Goal: Task Accomplishment & Management: Use online tool/utility

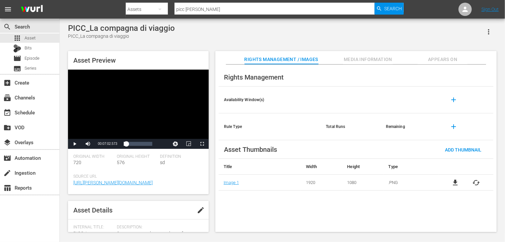
click at [179, 170] on div "Definition sd" at bounding box center [181, 164] width 43 height 20
click at [32, 113] on div "event_available Schedule" at bounding box center [18, 112] width 37 height 6
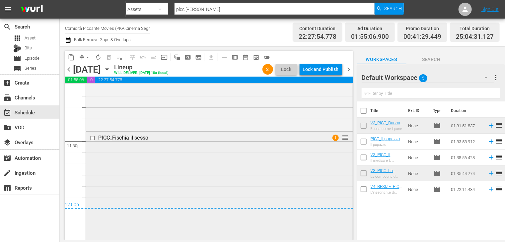
scroll to position [3123, 0]
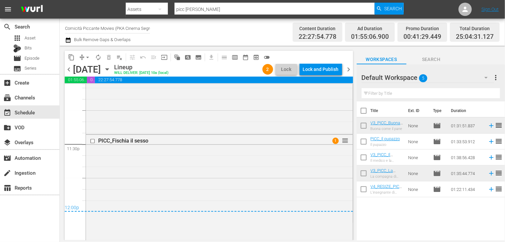
click at [348, 70] on span "chevron_right" at bounding box center [349, 69] width 8 height 8
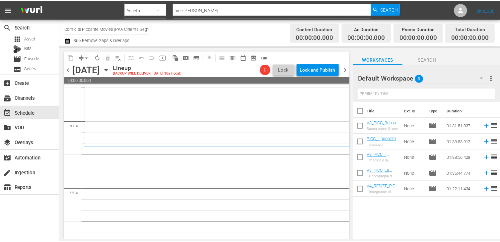
scroll to position [100, 0]
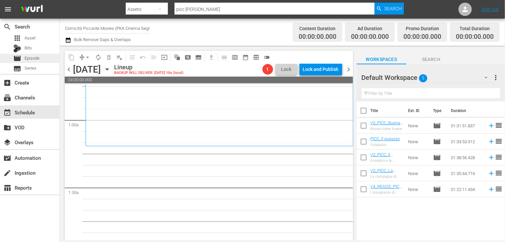
click at [33, 57] on span "Episode" at bounding box center [32, 58] width 15 height 7
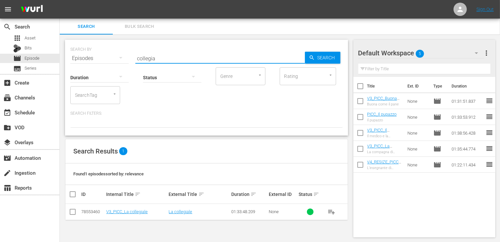
drag, startPoint x: 160, startPoint y: 57, endPoint x: 102, endPoint y: 55, distance: 57.8
click at [102, 55] on div "SEARCH BY Search By Episodes Search ID, Title, Description, Keywords, or Catego…" at bounding box center [206, 54] width 273 height 24
type input "uomini"
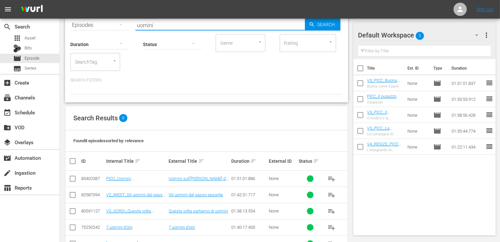
scroll to position [66, 0]
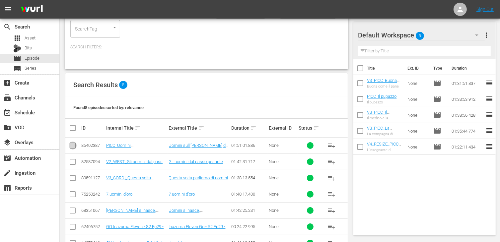
click at [71, 144] on input "checkbox" at bounding box center [73, 147] width 8 height 8
checkbox input "true"
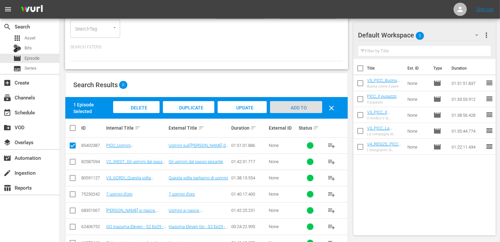
click at [290, 107] on span "Add to Workspace" at bounding box center [296, 114] width 33 height 18
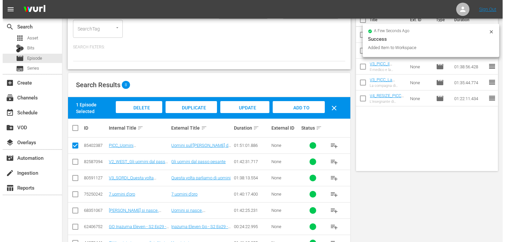
scroll to position [0, 0]
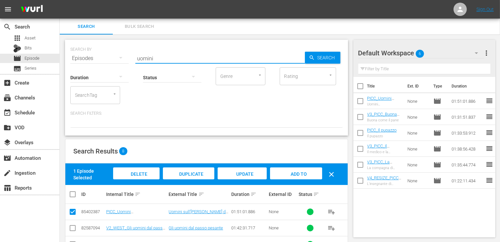
drag, startPoint x: 161, startPoint y: 59, endPoint x: 120, endPoint y: 57, distance: 41.2
click at [120, 57] on div "SEARCH BY Search By Episodes Search ID, Title, Description, Keywords, or Catego…" at bounding box center [206, 54] width 273 height 24
type input "settimana"
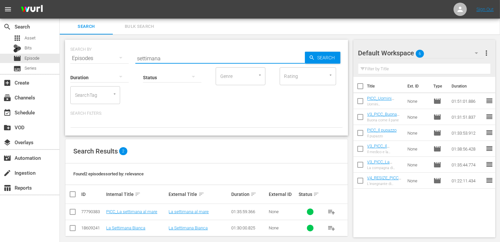
drag, startPoint x: 72, startPoint y: 212, endPoint x: 92, endPoint y: 207, distance: 20.5
click at [72, 212] on input "checkbox" at bounding box center [73, 214] width 8 height 8
checkbox input "true"
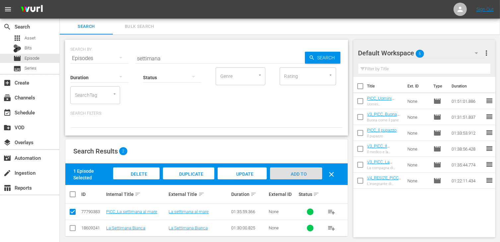
click at [290, 173] on span "Add to Workspace" at bounding box center [296, 181] width 33 height 18
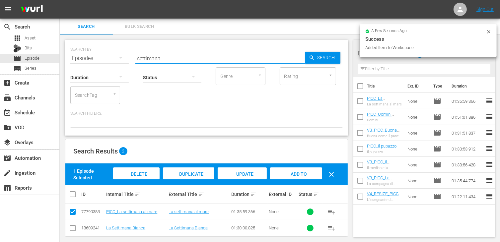
drag, startPoint x: 139, startPoint y: 55, endPoint x: 110, endPoint y: 54, distance: 28.6
click at [110, 54] on div "SEARCH BY Search By Episodes Search ID, Title, Description, Keywords, or Catego…" at bounding box center [206, 54] width 273 height 24
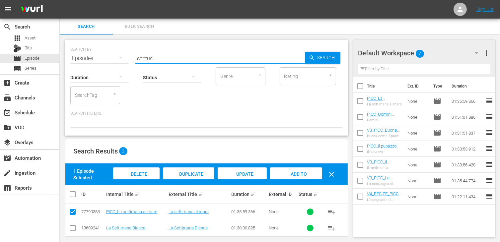
type input "cactus"
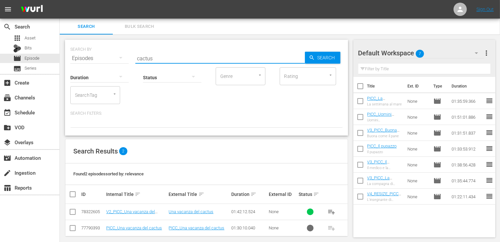
click at [73, 212] on input "checkbox" at bounding box center [73, 214] width 8 height 8
checkbox input "true"
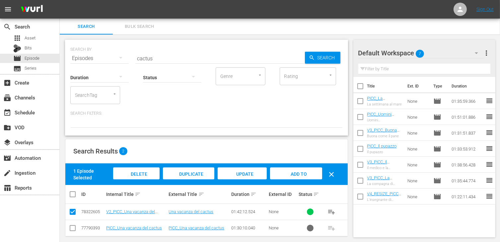
click at [300, 173] on span "Add to Workspace" at bounding box center [296, 181] width 33 height 18
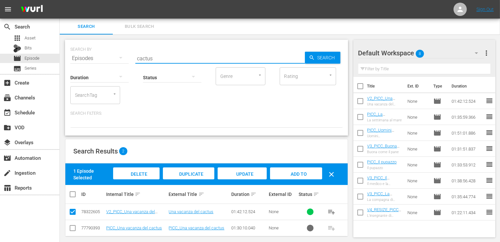
drag, startPoint x: 162, startPoint y: 59, endPoint x: 124, endPoint y: 53, distance: 38.8
click at [124, 53] on div "SEARCH BY Search By Episodes Search ID, Title, Description, Keywords, or Catego…" at bounding box center [206, 54] width 273 height 24
type input "bellezze"
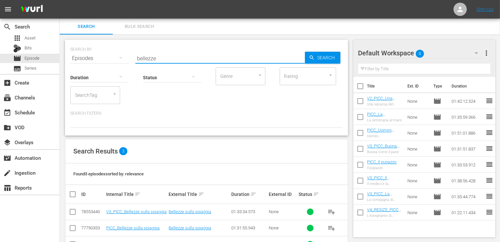
drag, startPoint x: 73, startPoint y: 213, endPoint x: 79, endPoint y: 212, distance: 5.4
click at [73, 213] on input "checkbox" at bounding box center [73, 214] width 8 height 8
checkbox input "true"
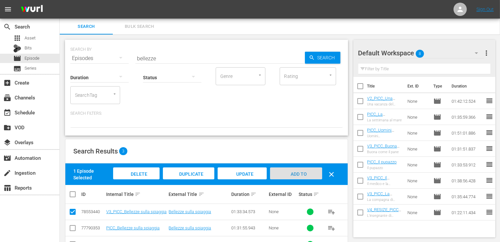
click at [292, 174] on span "Add to Workspace" at bounding box center [296, 181] width 33 height 18
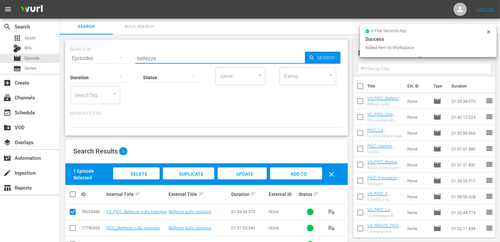
drag, startPoint x: 149, startPoint y: 52, endPoint x: 117, endPoint y: 52, distance: 32.5
click at [117, 52] on div "SEARCH BY Search By Episodes Search ID, Title, Description, Keywords, or Catego…" at bounding box center [206, 54] width 273 height 24
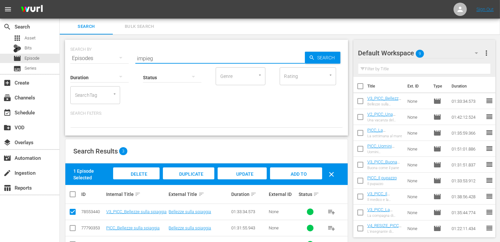
type input "impieg"
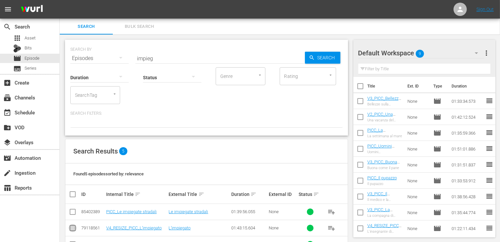
click at [72, 228] on input "checkbox" at bounding box center [73, 230] width 8 height 8
checkbox input "true"
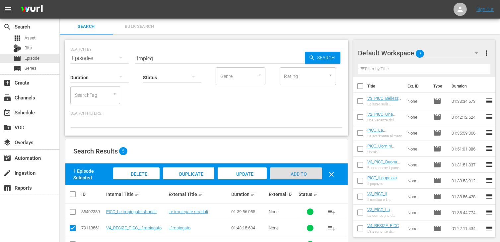
click at [303, 173] on span "Add to Workspace" at bounding box center [296, 181] width 33 height 18
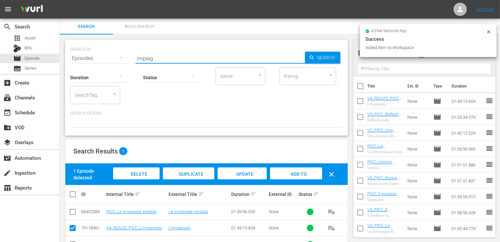
drag, startPoint x: 159, startPoint y: 56, endPoint x: 122, endPoint y: 53, distance: 37.6
click at [122, 53] on div "SEARCH BY Search By Episodes Search ID, Title, Description, Keywords, or Catego…" at bounding box center [206, 54] width 273 height 24
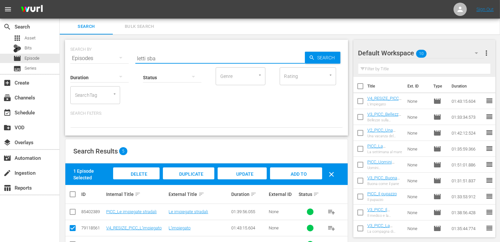
type input "letti sba"
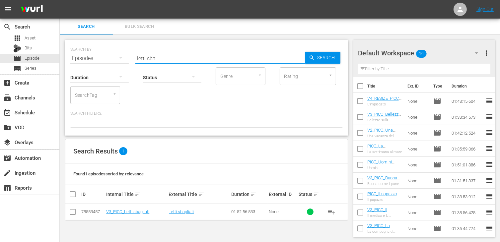
click at [72, 214] on input "checkbox" at bounding box center [73, 214] width 8 height 8
checkbox input "true"
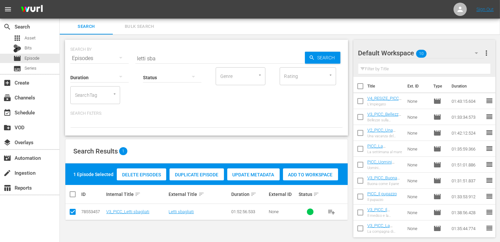
click at [314, 181] on div "Delete Episodes Duplicate Episode Update Metadata Add to Workspace" at bounding box center [227, 174] width 225 height 15
click at [310, 177] on span "Add to Workspace" at bounding box center [310, 174] width 55 height 5
drag, startPoint x: 166, startPoint y: 59, endPoint x: 57, endPoint y: 48, distance: 109.1
click at [60, 0] on div "search Search apps Asset Bits movie Episode subtitles Series add_box Create sub…" at bounding box center [280, 0] width 441 height 0
type input "impieg"
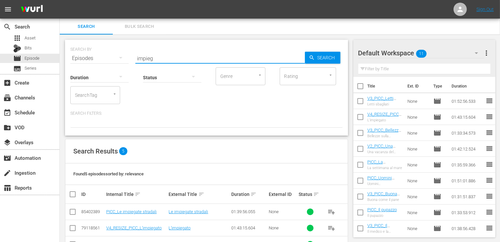
drag, startPoint x: 74, startPoint y: 211, endPoint x: 98, endPoint y: 209, distance: 24.1
click at [74, 211] on input "checkbox" at bounding box center [73, 214] width 8 height 8
checkbox input "true"
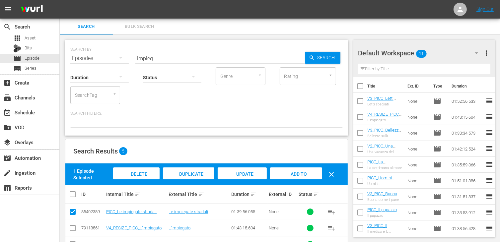
click at [294, 178] on div "Add to Workspace" at bounding box center [296, 180] width 52 height 25
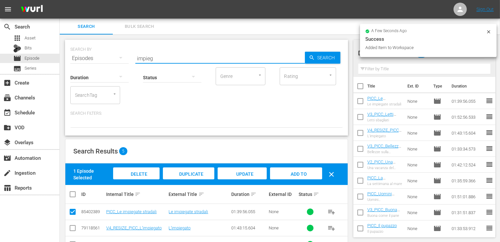
click at [91, 60] on div "SEARCH BY Search By Episodes Search ID, Title, Description, Keywords, or Catego…" at bounding box center [206, 54] width 273 height 24
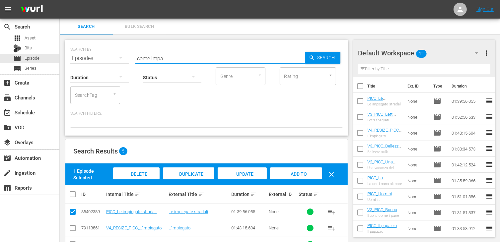
type input "come impa"
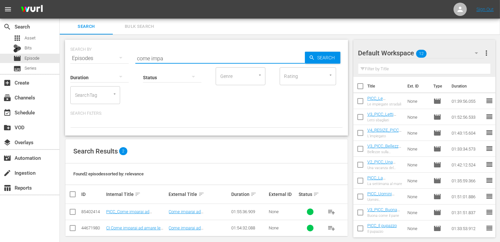
click at [72, 211] on input "checkbox" at bounding box center [73, 214] width 8 height 8
checkbox input "true"
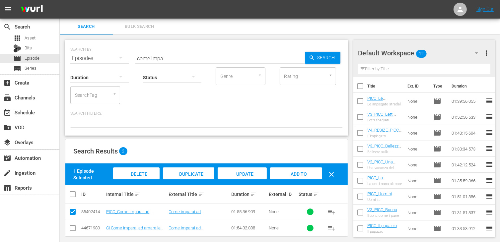
click at [302, 175] on span "Add to Workspace" at bounding box center [296, 181] width 33 height 18
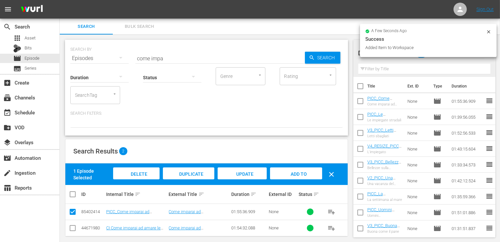
drag, startPoint x: 173, startPoint y: 56, endPoint x: 97, endPoint y: 56, distance: 76.0
click at [97, 56] on div "SEARCH BY Search By Episodes Search ID, Title, Description, Keywords, or Catego…" at bounding box center [206, 54] width 273 height 24
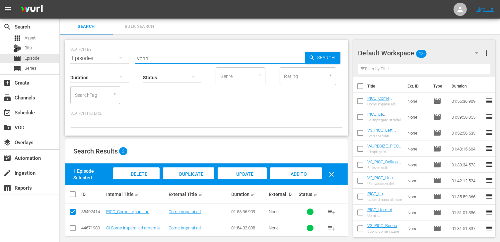
type input "venni"
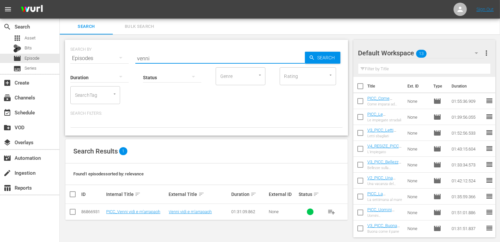
click at [74, 212] on input "checkbox" at bounding box center [73, 214] width 8 height 8
checkbox input "true"
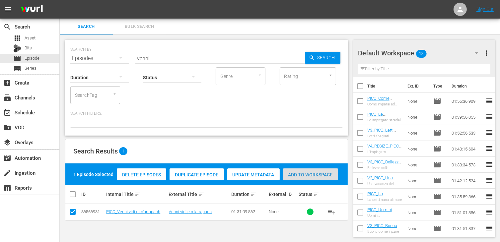
click at [301, 173] on span "Add to Workspace" at bounding box center [310, 174] width 55 height 5
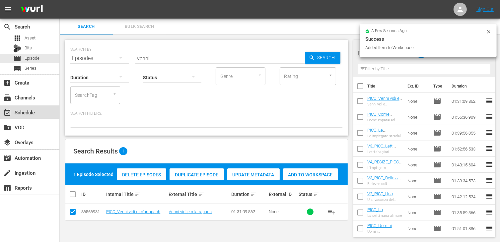
click at [34, 112] on div "event_available Schedule" at bounding box center [18, 112] width 37 height 6
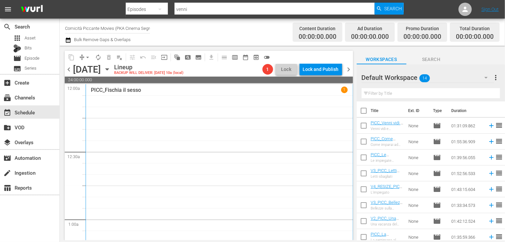
click at [365, 112] on input "checkbox" at bounding box center [364, 112] width 14 height 14
checkbox input "true"
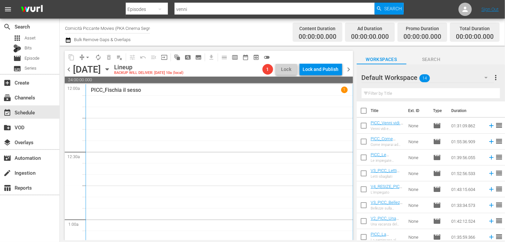
checkbox input "true"
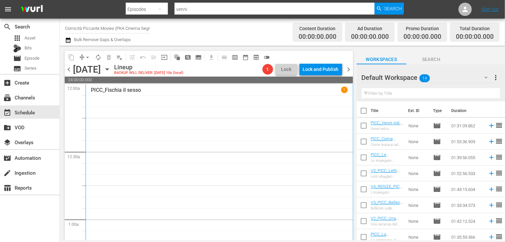
checkbox input "true"
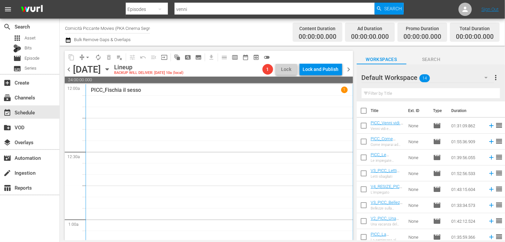
checkbox input "true"
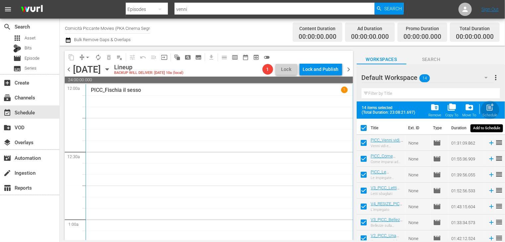
click at [489, 108] on span "post_add" at bounding box center [490, 107] width 9 height 9
checkbox input "false"
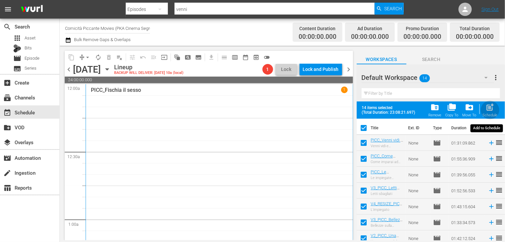
checkbox input "false"
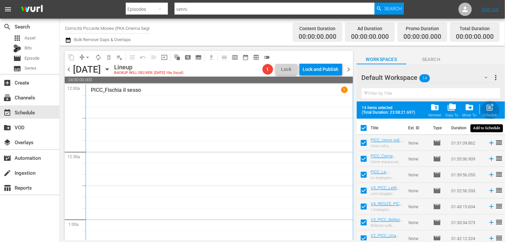
checkbox input "false"
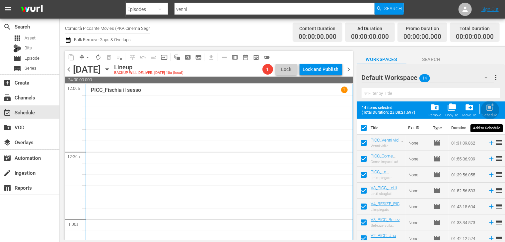
checkbox input "false"
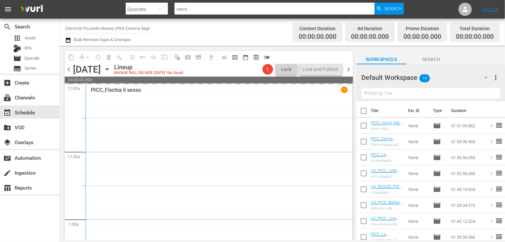
click at [347, 64] on div "chevron_left [DATE] [DATE] Lineup BACKUP WILL DELIVER: [DATE] 10a (local) 1 Loc…" at bounding box center [209, 70] width 289 height 13
click at [348, 72] on span "chevron_right" at bounding box center [349, 69] width 8 height 8
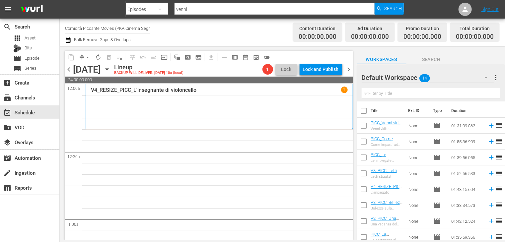
click at [65, 68] on span "chevron_left" at bounding box center [69, 69] width 8 height 8
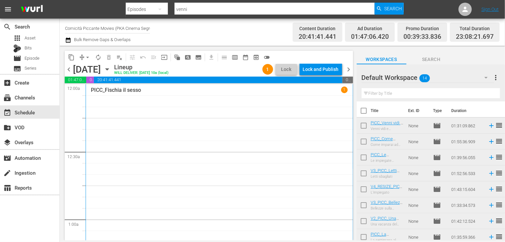
click at [364, 112] on input "checkbox" at bounding box center [364, 112] width 14 height 14
checkbox input "true"
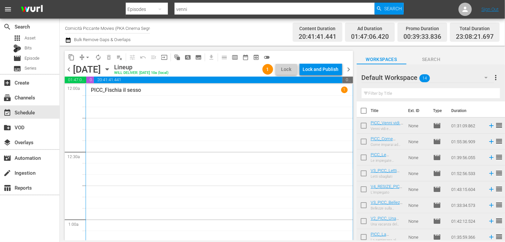
checkbox input "true"
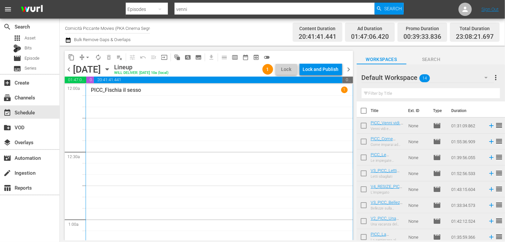
checkbox input "true"
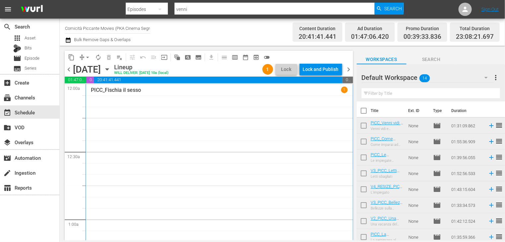
checkbox input "true"
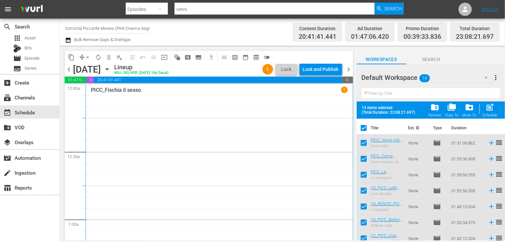
click at [445, 73] on div "Default Workspace 14" at bounding box center [428, 77] width 132 height 19
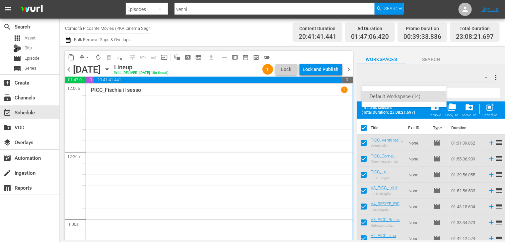
click at [87, 58] on div "Default Workspace (14)" at bounding box center [252, 121] width 505 height 242
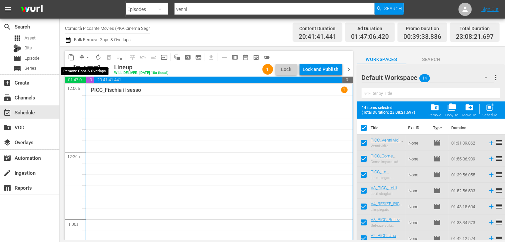
click at [87, 58] on span "arrow_drop_down" at bounding box center [87, 57] width 7 height 7
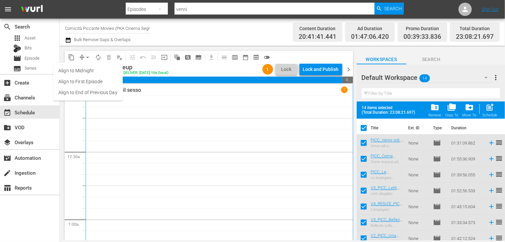
click at [92, 94] on li "Align to End of Previous Day" at bounding box center [88, 92] width 70 height 11
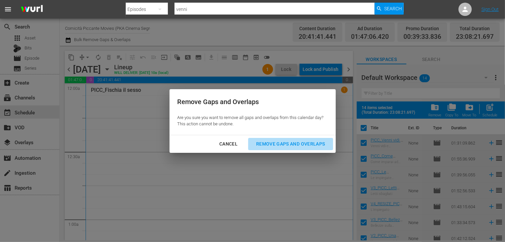
click at [299, 144] on div "Remove Gaps and Overlaps" at bounding box center [290, 144] width 79 height 8
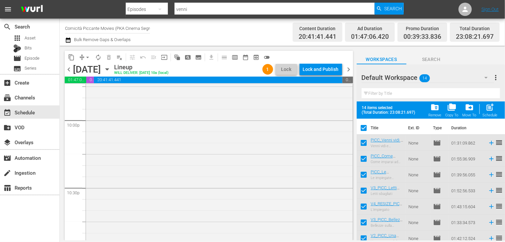
scroll to position [2874, 0]
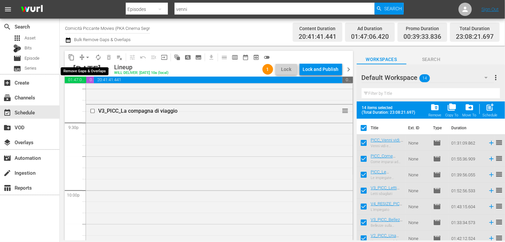
click at [86, 57] on span "arrow_drop_down" at bounding box center [87, 57] width 7 height 7
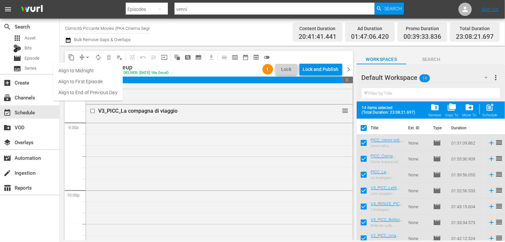
click at [92, 98] on ul "Align to Midnight Align to First Episode Align to End of Previous Day" at bounding box center [88, 82] width 70 height 38
click at [88, 92] on li "Align to End of Previous Day" at bounding box center [88, 92] width 70 height 11
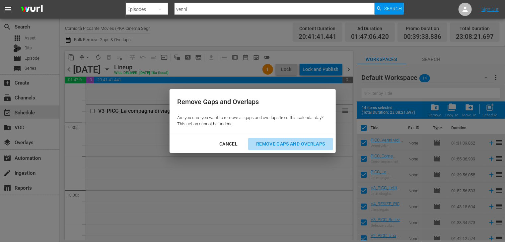
click at [276, 140] on div "Remove Gaps and Overlaps" at bounding box center [290, 144] width 79 height 8
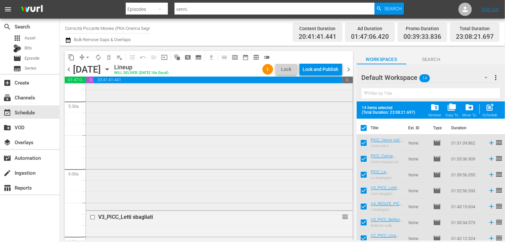
scroll to position [830, 0]
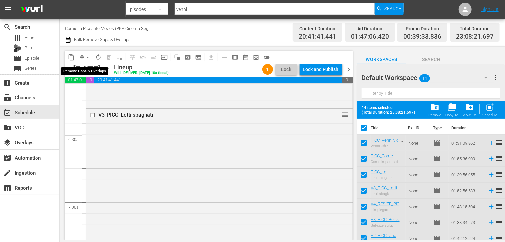
click at [88, 59] on span "arrow_drop_down" at bounding box center [87, 57] width 7 height 7
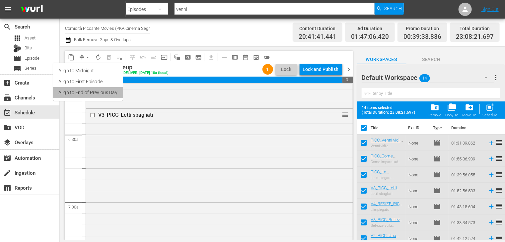
click at [92, 92] on li "Align to End of Previous Day" at bounding box center [88, 92] width 70 height 11
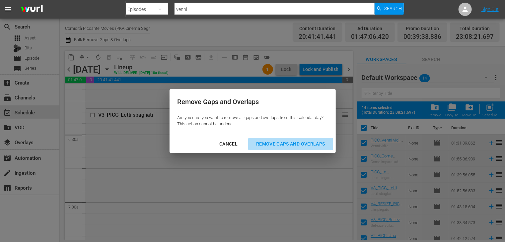
click at [295, 143] on div "Remove Gaps and Overlaps" at bounding box center [290, 144] width 79 height 8
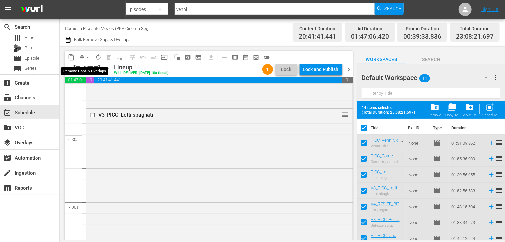
click at [88, 55] on span "arrow_drop_down" at bounding box center [87, 57] width 7 height 7
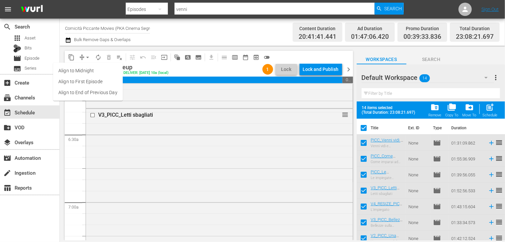
click at [91, 95] on li "Align to End of Previous Day" at bounding box center [88, 92] width 70 height 11
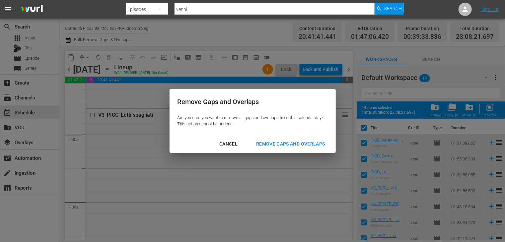
click at [279, 141] on div "Remove Gaps and Overlaps" at bounding box center [290, 144] width 79 height 8
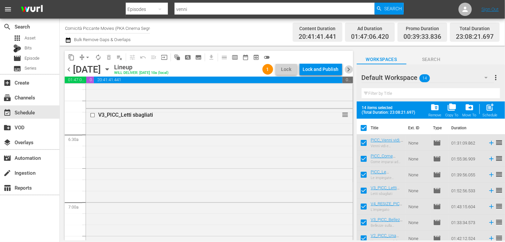
click at [350, 71] on span "chevron_right" at bounding box center [349, 69] width 8 height 8
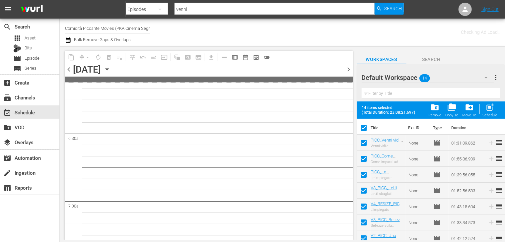
scroll to position [864, 0]
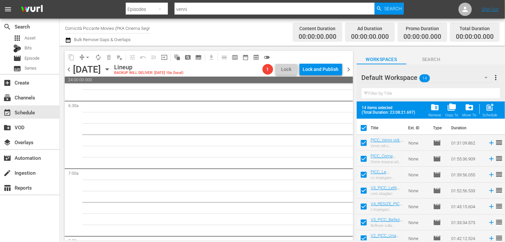
click at [390, 125] on th "Title" at bounding box center [388, 128] width 34 height 19
click at [361, 129] on input "checkbox" at bounding box center [364, 130] width 14 height 14
checkbox input "false"
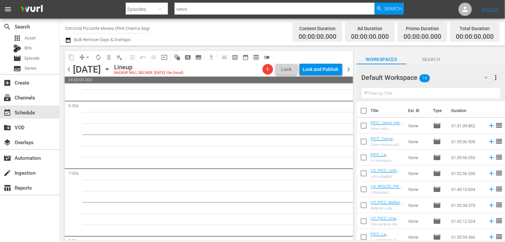
checkbox input "false"
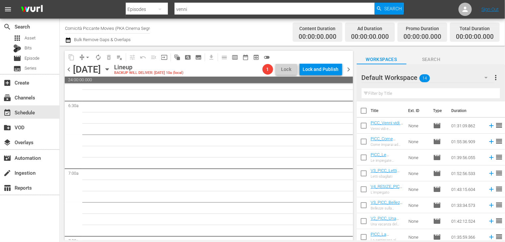
checkbox input "false"
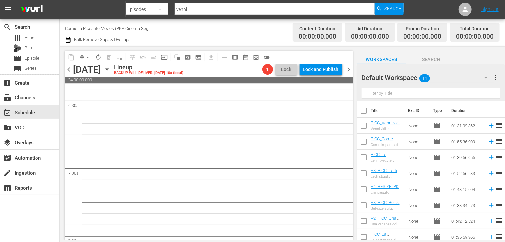
checkbox input "false"
click at [365, 112] on input "checkbox" at bounding box center [364, 112] width 14 height 14
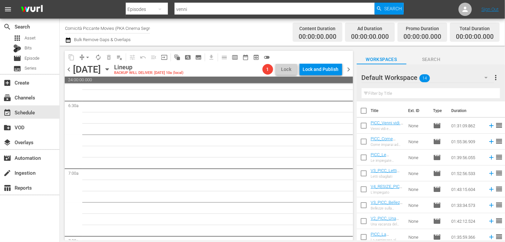
checkbox input "true"
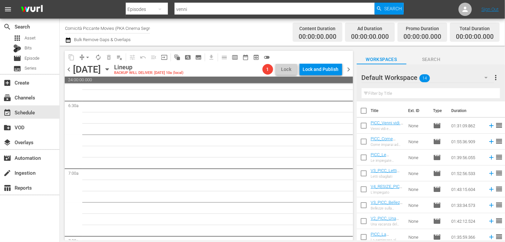
checkbox input "true"
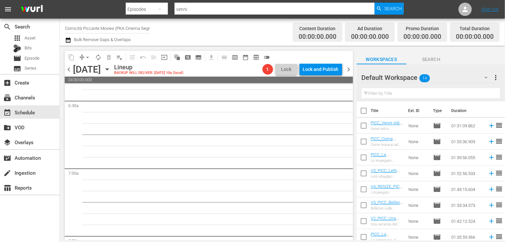
checkbox input "true"
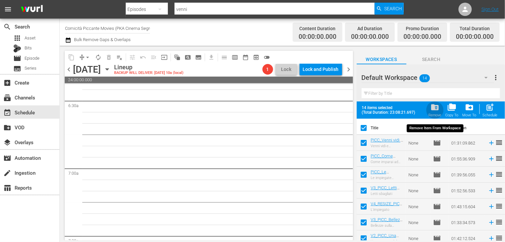
click at [433, 109] on span "folder_delete" at bounding box center [435, 107] width 9 height 9
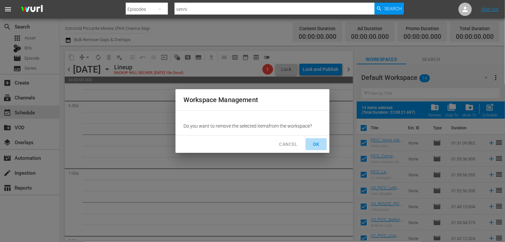
click at [317, 146] on span "OK" at bounding box center [316, 144] width 11 height 8
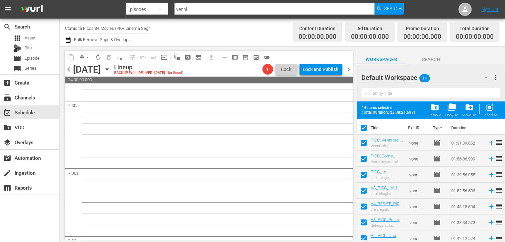
checkbox input "false"
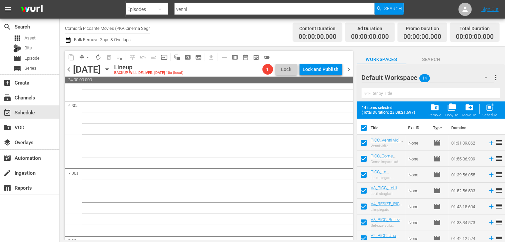
checkbox input "false"
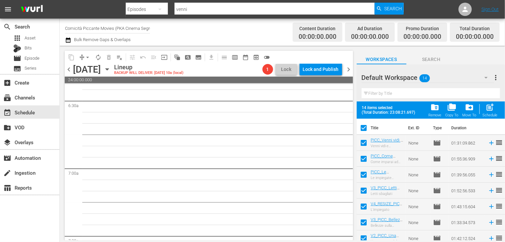
checkbox input "false"
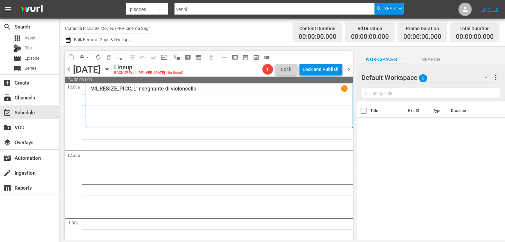
scroll to position [0, 0]
click at [31, 58] on span "Episode" at bounding box center [32, 58] width 15 height 7
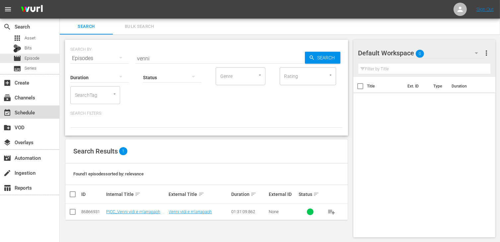
click at [39, 112] on div "event_available Schedule" at bounding box center [29, 112] width 59 height 13
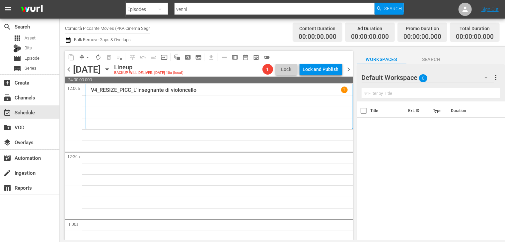
click at [68, 71] on span "chevron_left" at bounding box center [69, 69] width 8 height 8
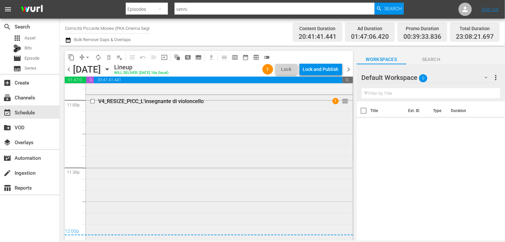
scroll to position [3007, 0]
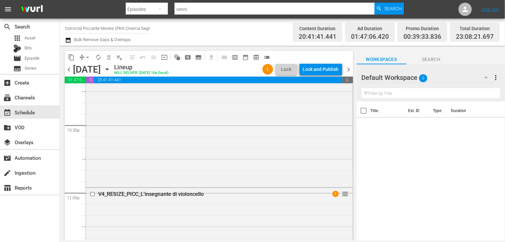
click at [351, 73] on div "chevron_left [DATE] [DATE] Lineup WILL DELIVER: [DATE] 10a (local) 1 Lock Lock …" at bounding box center [209, 70] width 289 height 13
click at [349, 72] on span "chevron_right" at bounding box center [349, 69] width 8 height 8
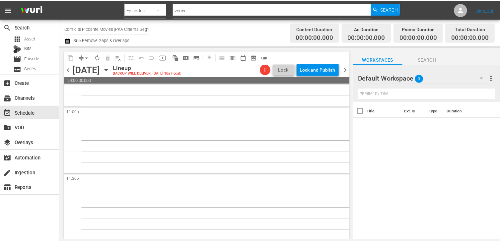
scroll to position [3094, 0]
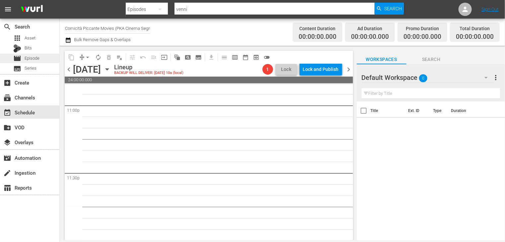
click at [37, 62] on div "movie Episode" at bounding box center [26, 58] width 26 height 9
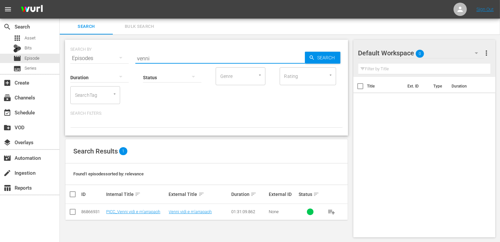
drag, startPoint x: 153, startPoint y: 60, endPoint x: 112, endPoint y: 56, distance: 41.4
click at [112, 56] on div "SEARCH BY Search By Episodes Search ID, Title, Description, Keywords, or Catego…" at bounding box center [206, 54] width 273 height 24
type input "erotoman"
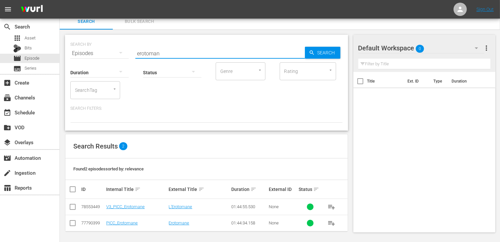
scroll to position [6, 0]
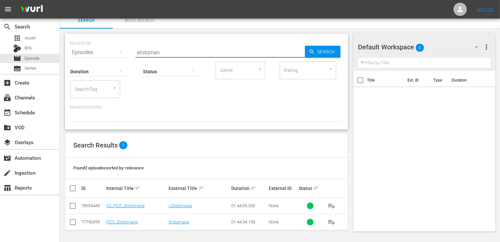
click at [74, 208] on input "checkbox" at bounding box center [73, 208] width 8 height 8
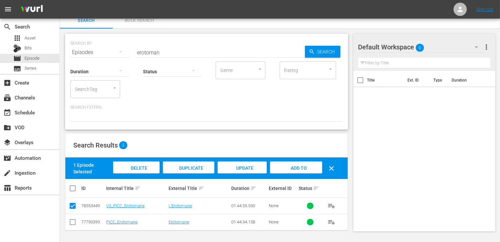
click at [296, 168] on span "Add to Workspace" at bounding box center [296, 175] width 33 height 18
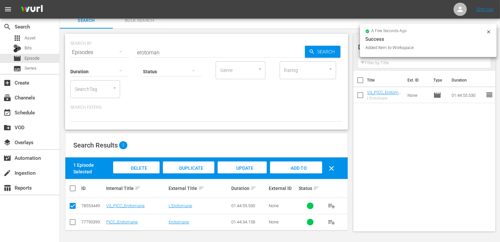
click at [73, 206] on input "checkbox" at bounding box center [73, 208] width 8 height 8
checkbox input "false"
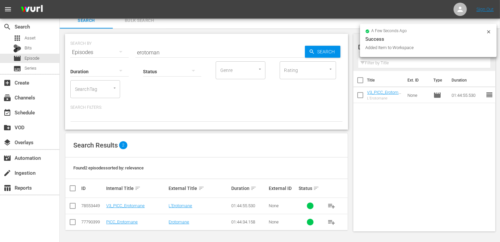
click at [75, 222] on input "checkbox" at bounding box center [73, 224] width 8 height 8
checkbox input "true"
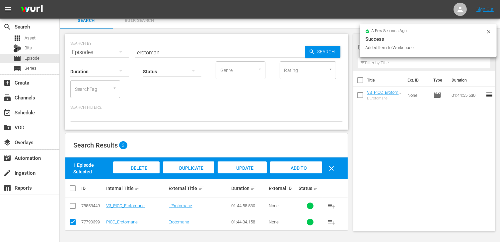
click at [141, 172] on div "Delete Episodes" at bounding box center [136, 174] width 46 height 25
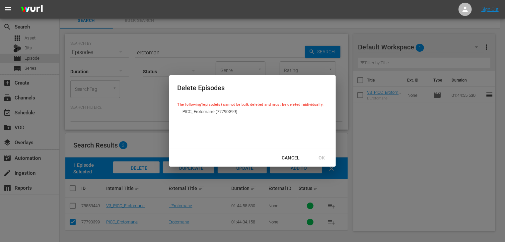
click at [288, 157] on div "Cancel" at bounding box center [291, 158] width 29 height 8
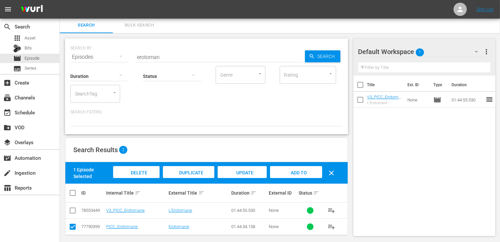
scroll to position [0, 0]
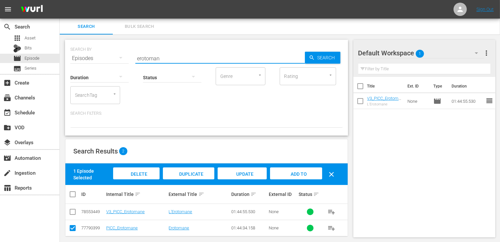
drag, startPoint x: 164, startPoint y: 57, endPoint x: 103, endPoint y: 54, distance: 60.8
click at [103, 54] on div "SEARCH BY Search By Episodes Search ID, Title, Description, Keywords, or Catego…" at bounding box center [206, 54] width 273 height 24
type input "inferm"
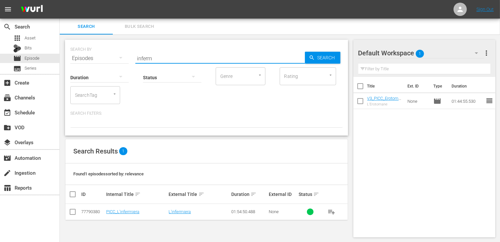
click at [74, 211] on input "checkbox" at bounding box center [73, 214] width 8 height 8
checkbox input "true"
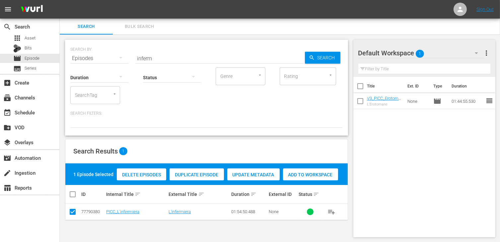
click at [324, 173] on span "Add to Workspace" at bounding box center [310, 174] width 55 height 5
drag, startPoint x: 159, startPoint y: 62, endPoint x: 136, endPoint y: 56, distance: 24.2
click at [136, 56] on div "SEARCH BY Search By Episodes Search ID, Title, Description, Keywords, or Catego…" at bounding box center [206, 88] width 283 height 96
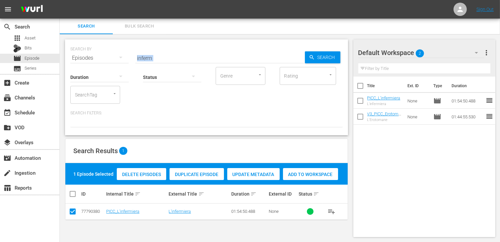
click at [163, 60] on input "inferm" at bounding box center [220, 58] width 170 height 16
drag, startPoint x: 157, startPoint y: 58, endPoint x: 116, endPoint y: 53, distance: 41.6
click at [116, 53] on div "SEARCH BY Search By Episodes Search ID, Title, Description, Keywords, or Catego…" at bounding box center [206, 54] width 273 height 24
type input "letti sel"
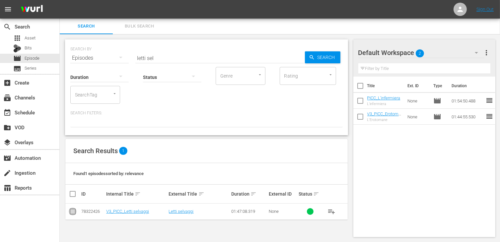
click at [71, 213] on input "checkbox" at bounding box center [73, 213] width 8 height 8
checkbox input "true"
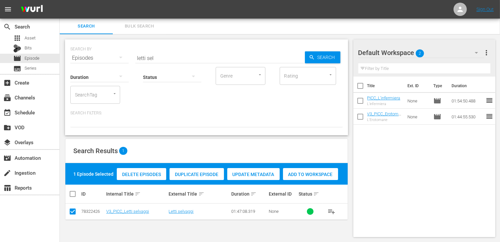
drag, startPoint x: 306, startPoint y: 174, endPoint x: 300, endPoint y: 171, distance: 7.0
click at [306, 174] on span "Add to Workspace" at bounding box center [310, 174] width 55 height 5
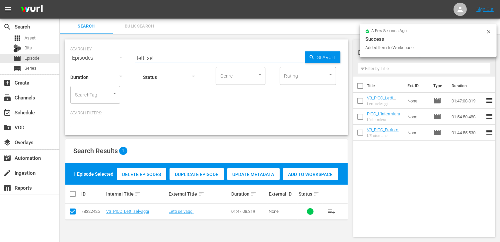
drag, startPoint x: 153, startPoint y: 59, endPoint x: 98, endPoint y: 47, distance: 56.7
click at [98, 47] on div "SEARCH BY Search By Episodes Search ID, Title, Description, Keywords, or Catego…" at bounding box center [206, 54] width 273 height 24
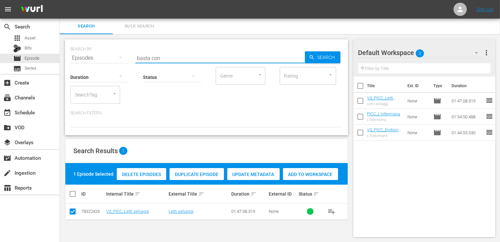
type input "basta con"
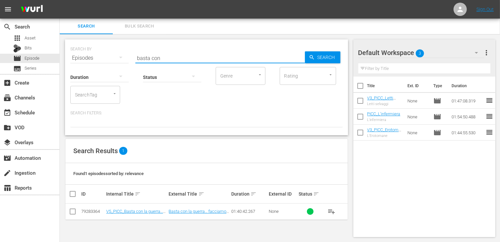
click at [75, 212] on input "checkbox" at bounding box center [73, 213] width 8 height 8
checkbox input "true"
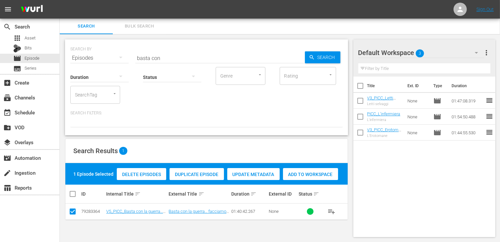
click at [301, 172] on span "Add to Workspace" at bounding box center [310, 174] width 55 height 5
drag, startPoint x: 166, startPoint y: 57, endPoint x: 110, endPoint y: 48, distance: 56.2
click at [110, 48] on div "SEARCH BY Search By Episodes Search ID, Title, Description, Keywords, or Catego…" at bounding box center [206, 54] width 273 height 24
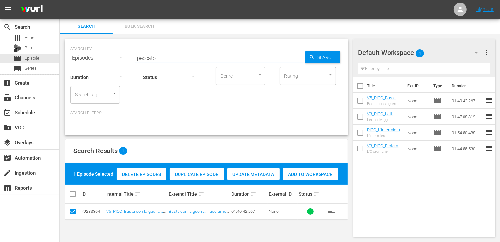
type input "peccato"
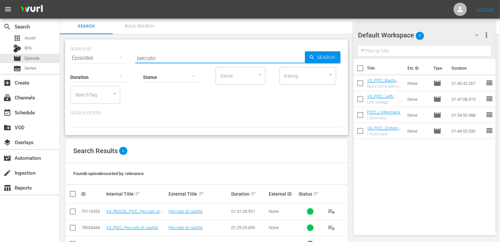
scroll to position [34, 0]
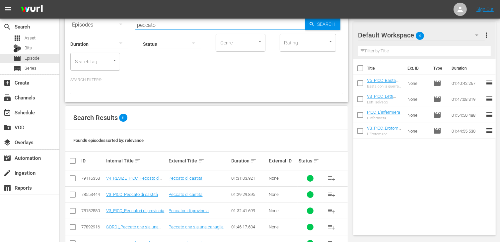
click at [72, 211] on input "checkbox" at bounding box center [73, 213] width 8 height 8
checkbox input "true"
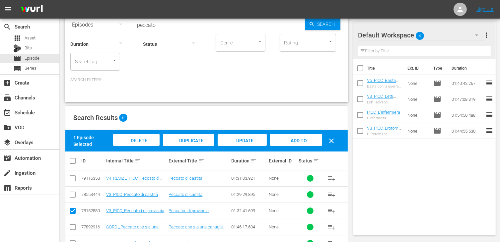
click at [290, 138] on span "Add to Workspace" at bounding box center [296, 147] width 33 height 18
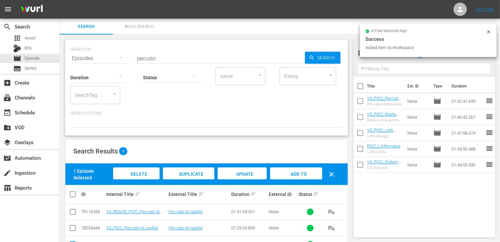
scroll to position [0, 0]
drag, startPoint x: 161, startPoint y: 59, endPoint x: 106, endPoint y: 57, distance: 54.5
click at [106, 57] on div "SEARCH BY Search By Episodes Search ID, Title, Description, Keywords, or Catego…" at bounding box center [206, 54] width 273 height 24
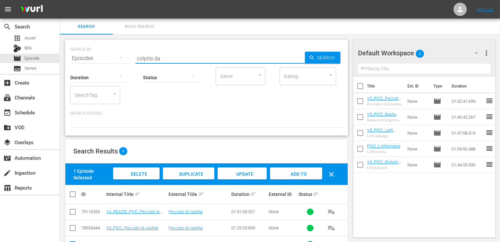
type input "colpita da"
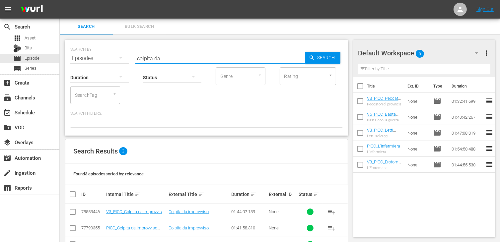
drag, startPoint x: 67, startPoint y: 212, endPoint x: 71, endPoint y: 211, distance: 4.4
click at [68, 211] on td at bounding box center [72, 212] width 15 height 16
click at [73, 211] on input "checkbox" at bounding box center [73, 214] width 8 height 8
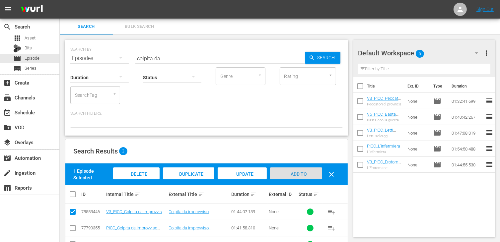
drag, startPoint x: 299, startPoint y: 175, endPoint x: 294, endPoint y: 176, distance: 5.1
click at [299, 175] on span "Add to Workspace" at bounding box center [296, 181] width 33 height 18
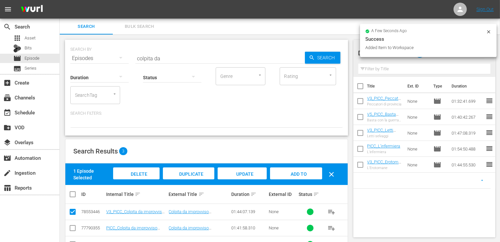
click at [75, 212] on input "checkbox" at bounding box center [73, 214] width 8 height 8
checkbox input "false"
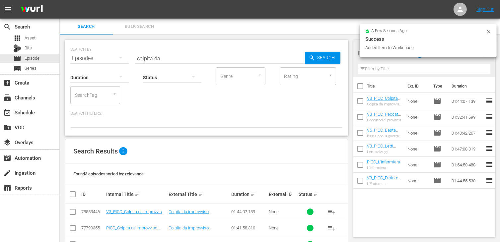
scroll to position [22, 0]
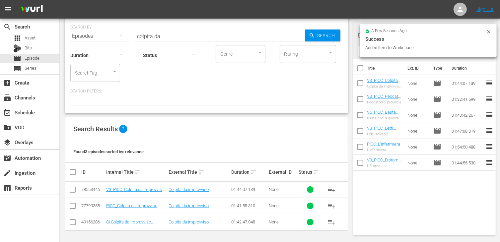
click at [73, 207] on input "checkbox" at bounding box center [73, 208] width 8 height 8
checkbox input "true"
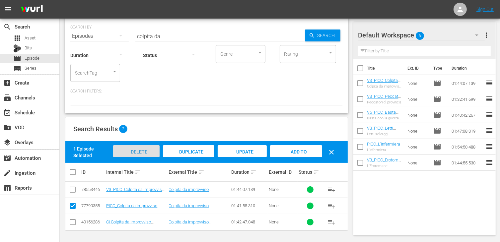
click at [139, 153] on span "Delete Episodes" at bounding box center [136, 158] width 27 height 18
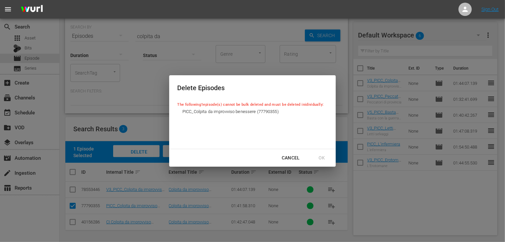
click at [319, 156] on div "Cancel OK" at bounding box center [252, 158] width 166 height 18
click at [283, 160] on div "Cancel" at bounding box center [291, 158] width 29 height 8
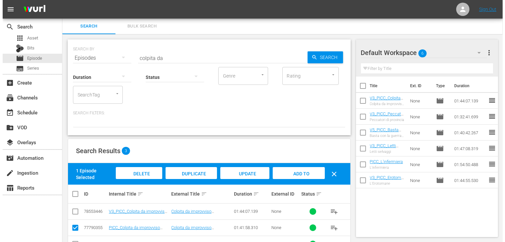
scroll to position [0, 0]
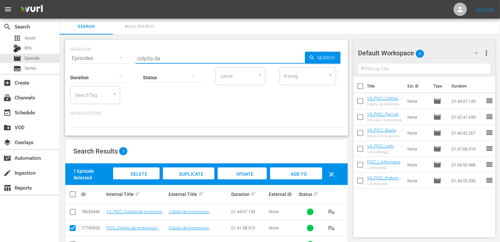
drag, startPoint x: 166, startPoint y: 58, endPoint x: 84, endPoint y: 44, distance: 83.9
click at [84, 44] on div "SEARCH BY Search By Episodes Search ID, Title, Description, Keywords, or Catego…" at bounding box center [206, 54] width 273 height 24
type input "estate"
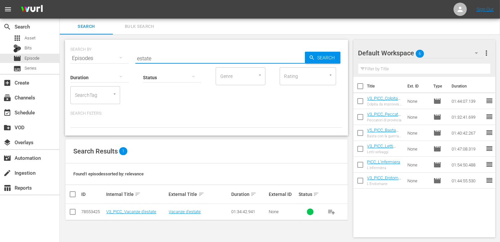
click at [73, 214] on input "checkbox" at bounding box center [73, 214] width 8 height 8
checkbox input "true"
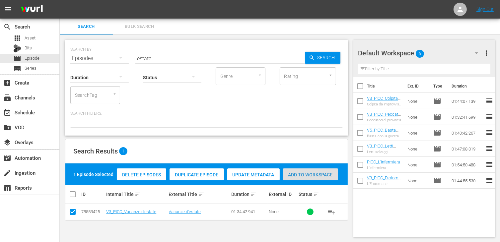
click at [305, 175] on span "Add to Workspace" at bounding box center [310, 174] width 55 height 5
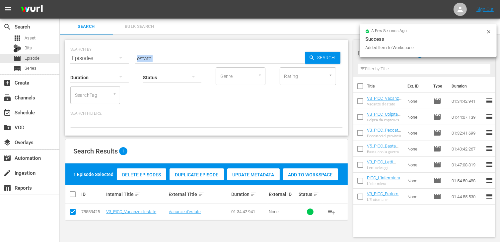
drag, startPoint x: 159, startPoint y: 62, endPoint x: 140, endPoint y: 58, distance: 19.7
click at [140, 58] on div "SEARCH BY Search By Episodes Search ID, Title, Description, Keywords, or Catego…" at bounding box center [206, 88] width 283 height 96
drag, startPoint x: 157, startPoint y: 57, endPoint x: 119, endPoint y: 52, distance: 38.9
click at [119, 52] on div "SEARCH BY Search By Episodes Search ID, Title, Description, Keywords, or Catego…" at bounding box center [206, 54] width 273 height 24
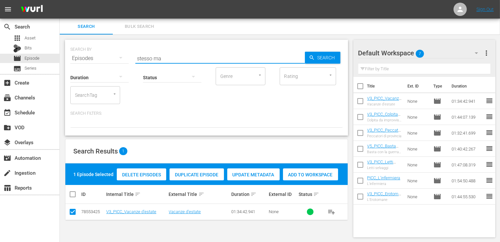
type input "stesso ma"
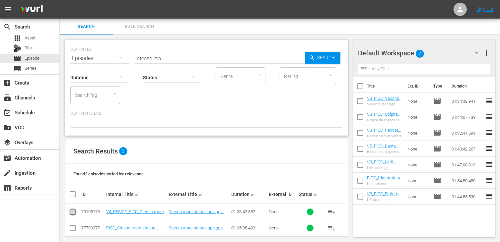
click at [73, 211] on input "checkbox" at bounding box center [73, 214] width 8 height 8
checkbox input "true"
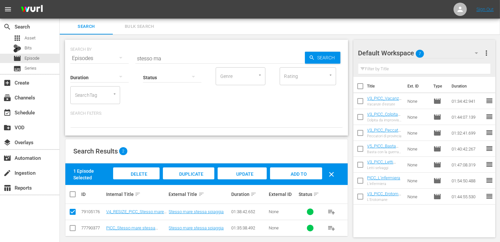
click at [295, 172] on span "Add to Workspace" at bounding box center [296, 181] width 33 height 18
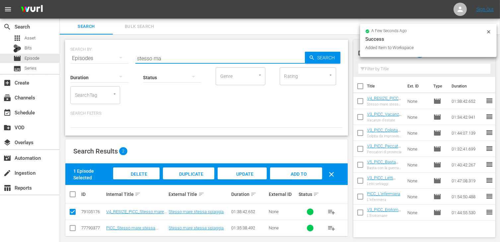
drag, startPoint x: 163, startPoint y: 57, endPoint x: 97, endPoint y: 49, distance: 66.8
click at [97, 49] on div "SEARCH BY Search By Episodes Search ID, Title, Description, Keywords, or Catego…" at bounding box center [206, 54] width 273 height 24
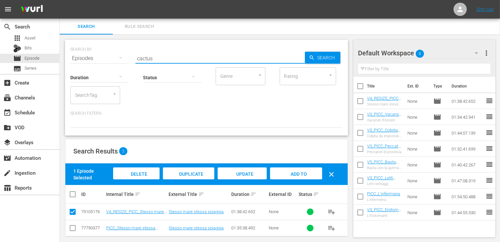
type input "cactus"
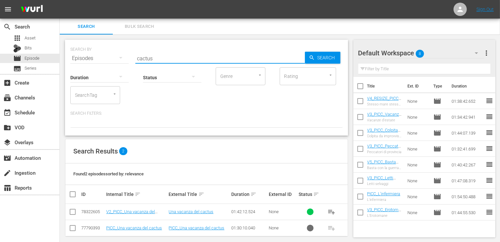
click at [73, 216] on input "checkbox" at bounding box center [73, 214] width 8 height 8
checkbox input "true"
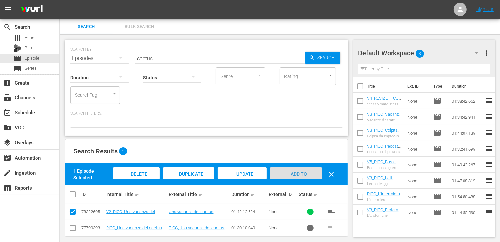
click at [299, 171] on div "Add to Workspace" at bounding box center [296, 180] width 52 height 25
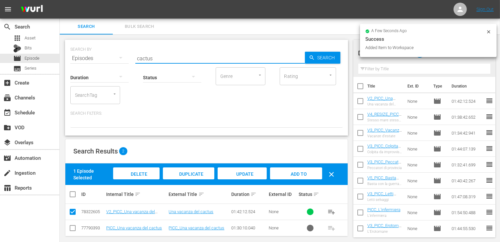
drag, startPoint x: 169, startPoint y: 58, endPoint x: 106, endPoint y: 49, distance: 63.6
click at [106, 49] on div "SEARCH BY Search By Episodes Search ID, Title, Description, Keywords, or Catego…" at bounding box center [206, 54] width 273 height 24
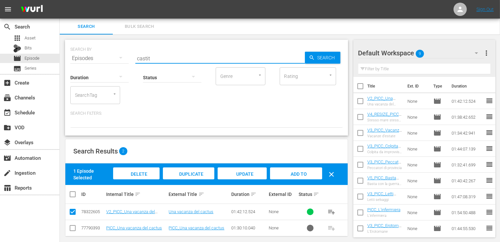
type input "castit"
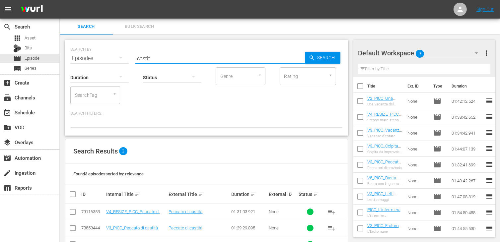
drag, startPoint x: 72, startPoint y: 211, endPoint x: 82, endPoint y: 210, distance: 10.7
click at [73, 211] on input "checkbox" at bounding box center [73, 214] width 8 height 8
checkbox input "true"
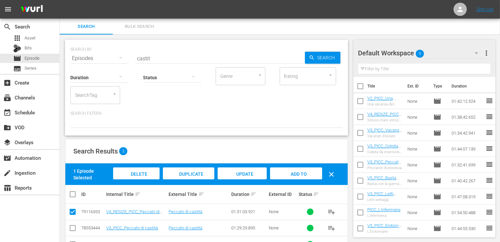
click at [298, 174] on span "Add to Workspace" at bounding box center [296, 181] width 33 height 18
drag, startPoint x: 158, startPoint y: 57, endPoint x: 125, endPoint y: 56, distance: 33.6
click at [125, 56] on div "SEARCH BY Search By Episodes Search ID, Title, Description, Keywords, or Catego…" at bounding box center [206, 54] width 273 height 24
type input "bellissime"
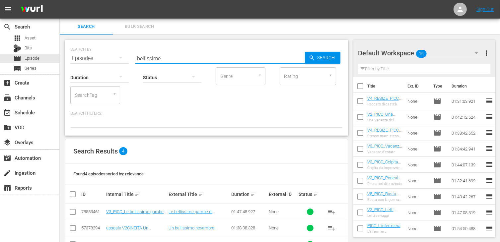
click at [71, 211] on input "checkbox" at bounding box center [73, 214] width 8 height 8
checkbox input "true"
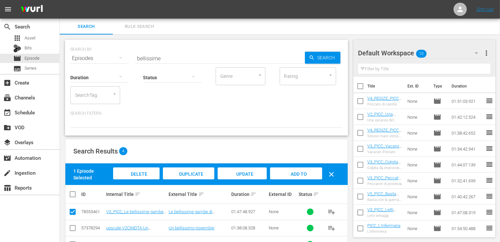
click at [302, 175] on span "Add to Workspace" at bounding box center [296, 181] width 33 height 18
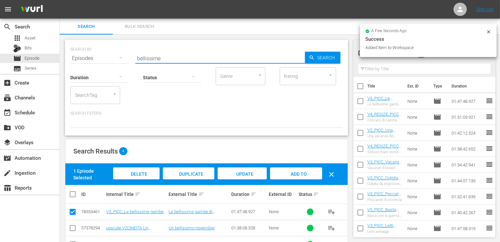
drag, startPoint x: 171, startPoint y: 59, endPoint x: 105, endPoint y: 39, distance: 69.0
click at [105, 39] on div "SEARCH BY Search By Episodes Search ID, Title, Description, Keywords, or Catego…" at bounding box center [207, 158] width 294 height 247
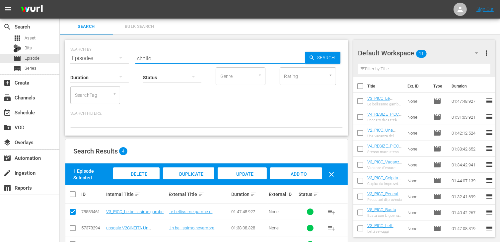
type input "sballo"
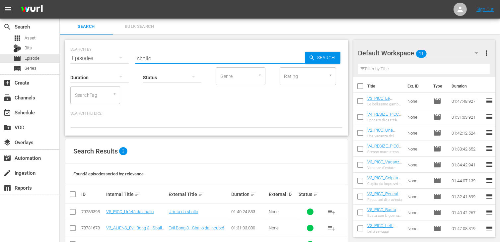
click at [70, 213] on input "checkbox" at bounding box center [73, 214] width 8 height 8
checkbox input "true"
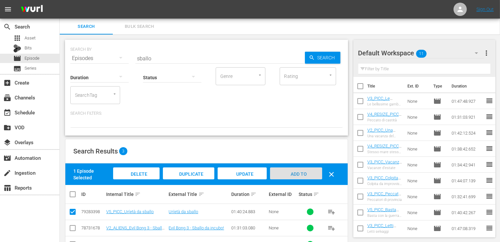
click at [290, 174] on span "Add to Workspace" at bounding box center [296, 181] width 33 height 18
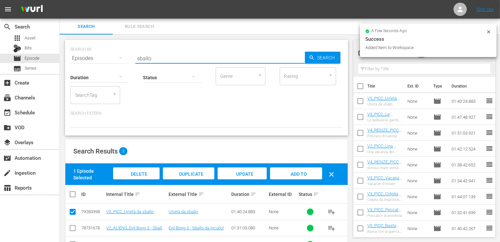
drag, startPoint x: 158, startPoint y: 56, endPoint x: 120, endPoint y: 57, distance: 38.5
click at [119, 58] on div "SEARCH BY Search By Episodes Search ID, Title, Description, Keywords, or Catego…" at bounding box center [206, 54] width 273 height 24
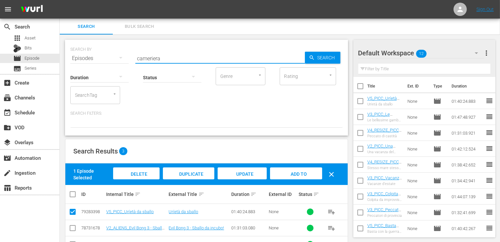
type input "cameriera"
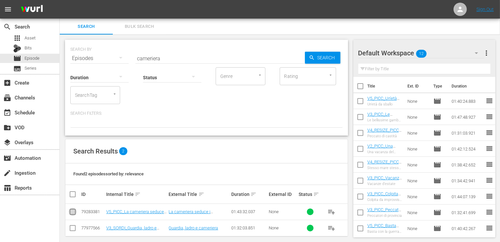
click at [73, 214] on input "checkbox" at bounding box center [73, 214] width 8 height 8
checkbox input "true"
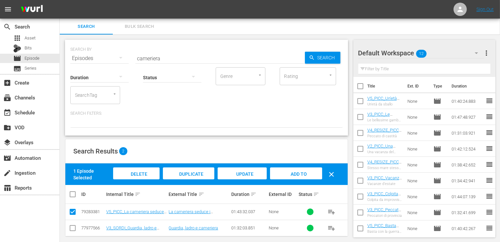
click at [290, 172] on span "Add to Workspace" at bounding box center [296, 181] width 33 height 18
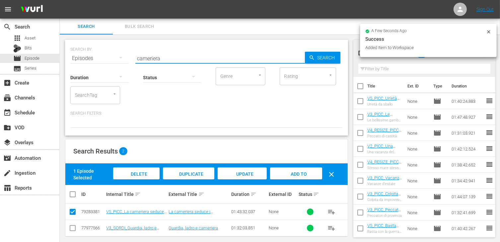
drag, startPoint x: 152, startPoint y: 57, endPoint x: 126, endPoint y: 55, distance: 26.0
click at [126, 55] on div "SEARCH BY Search By Episodes Search ID, Title, Description, Keywords, or Catego…" at bounding box center [206, 54] width 273 height 24
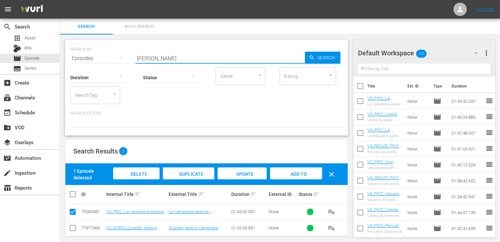
type input "[PERSON_NAME]"
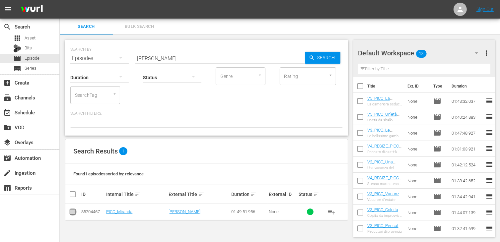
click at [73, 211] on input "checkbox" at bounding box center [73, 214] width 8 height 8
checkbox input "true"
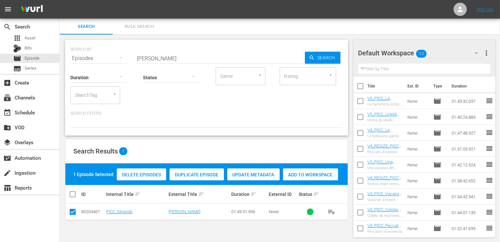
click at [323, 175] on span "Add to Workspace" at bounding box center [310, 174] width 55 height 5
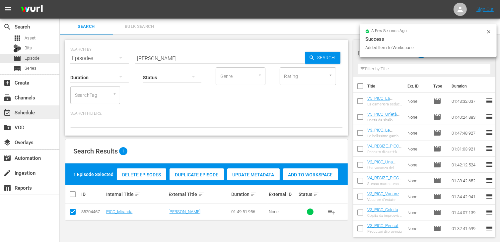
click at [36, 109] on div "event_available Schedule" at bounding box center [18, 112] width 37 height 6
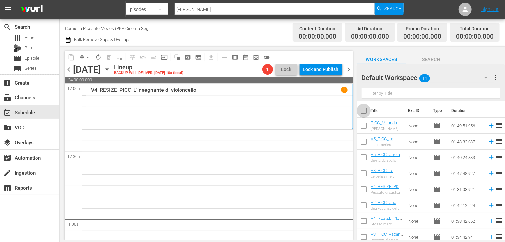
click at [364, 112] on input "checkbox" at bounding box center [364, 112] width 14 height 14
checkbox input "true"
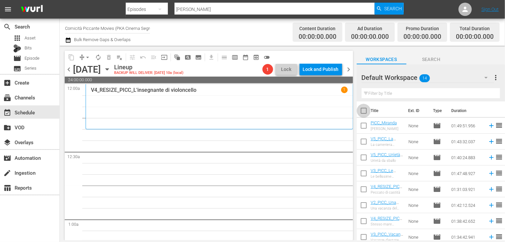
checkbox input "true"
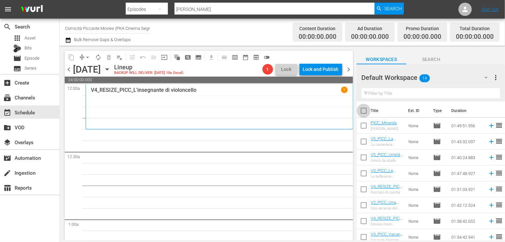
checkbox input "true"
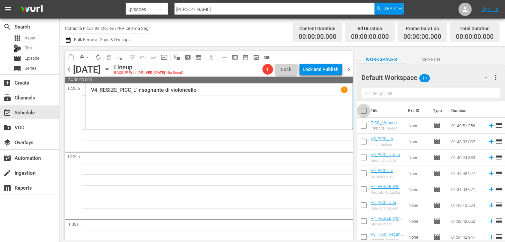
checkbox input "true"
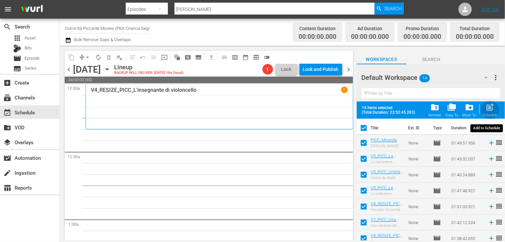
click at [489, 111] on span "post_add" at bounding box center [490, 107] width 9 height 9
checkbox input "false"
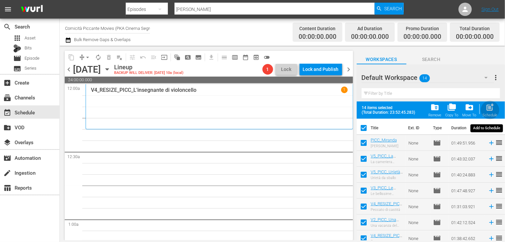
checkbox input "false"
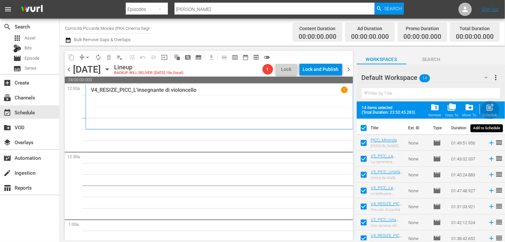
checkbox input "false"
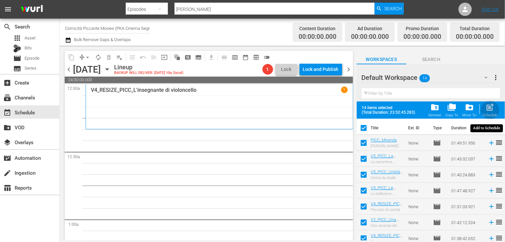
checkbox input "false"
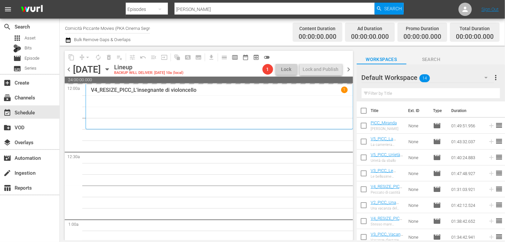
click at [348, 72] on span "chevron_right" at bounding box center [349, 69] width 8 height 8
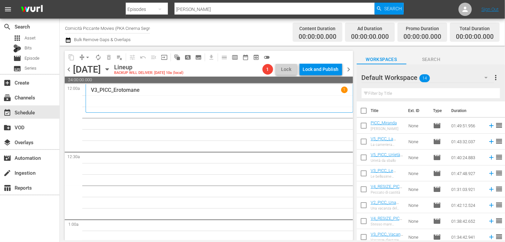
click at [70, 70] on span "chevron_left" at bounding box center [69, 69] width 8 height 8
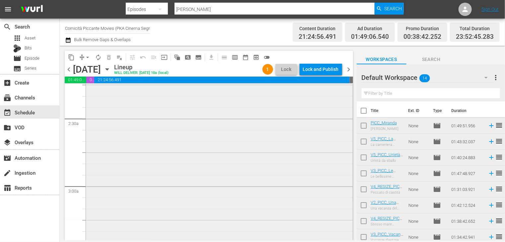
scroll to position [266, 0]
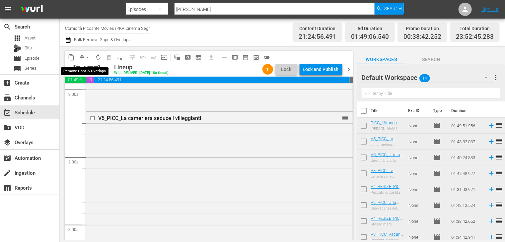
click at [87, 58] on span "arrow_drop_down" at bounding box center [87, 57] width 7 height 7
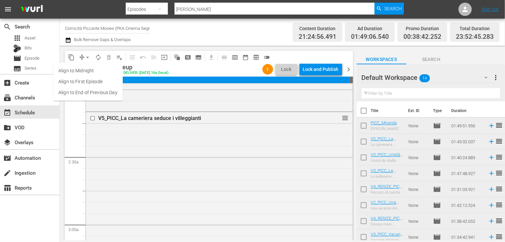
click at [97, 91] on li "Align to End of Previous Day" at bounding box center [88, 92] width 70 height 11
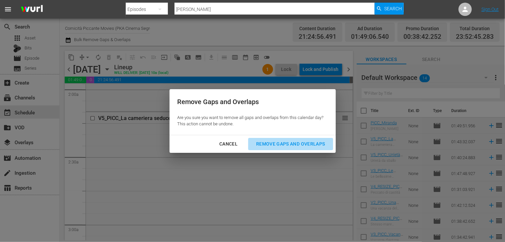
click at [284, 142] on div "Remove Gaps and Overlaps" at bounding box center [290, 144] width 79 height 8
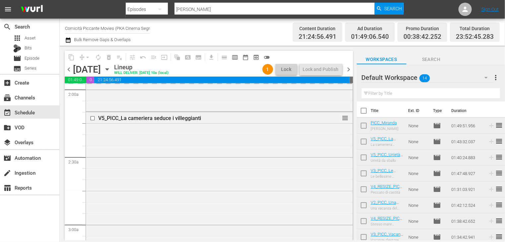
click at [349, 69] on span "chevron_right" at bounding box center [349, 69] width 8 height 8
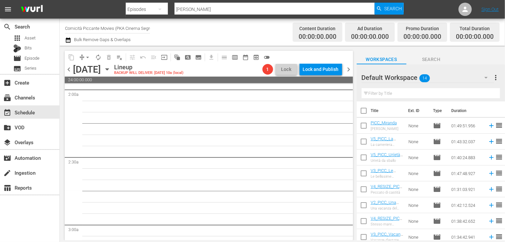
scroll to position [254, 0]
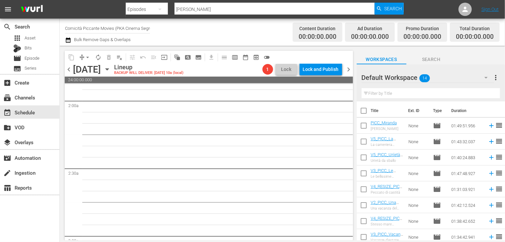
click at [364, 113] on input "checkbox" at bounding box center [364, 112] width 14 height 14
checkbox input "true"
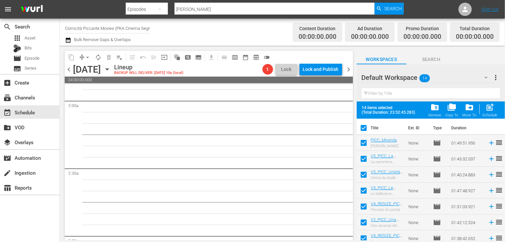
checkbox input "true"
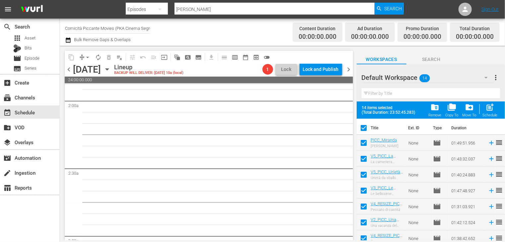
checkbox input "true"
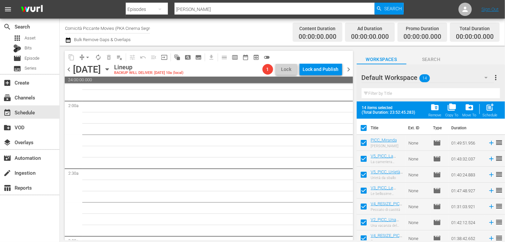
checkbox input "true"
click at [435, 109] on span "folder_delete" at bounding box center [435, 107] width 9 height 9
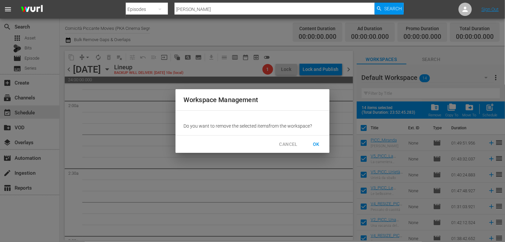
click at [319, 145] on span "OK" at bounding box center [316, 144] width 11 height 8
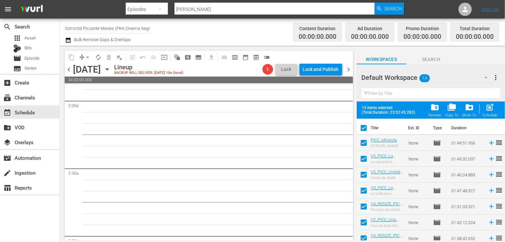
checkbox input "false"
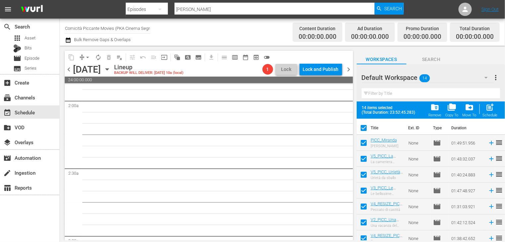
checkbox input "false"
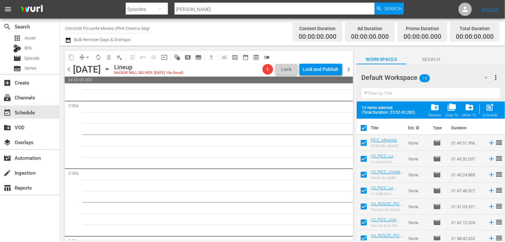
checkbox input "false"
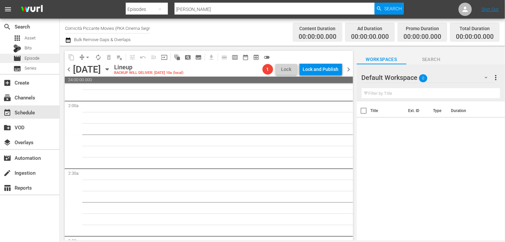
click at [35, 59] on span "Episode" at bounding box center [32, 58] width 15 height 7
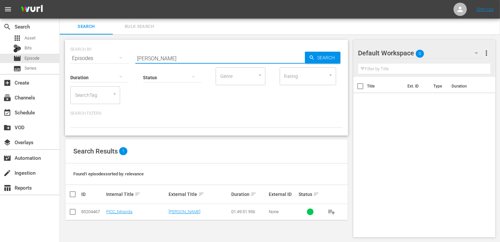
drag, startPoint x: 160, startPoint y: 57, endPoint x: 106, endPoint y: 59, distance: 54.8
click at [106, 59] on div "SEARCH BY Search By Episodes Search ID, Title, Description, Keywords, or Catego…" at bounding box center [206, 54] width 273 height 24
type input "sorbole"
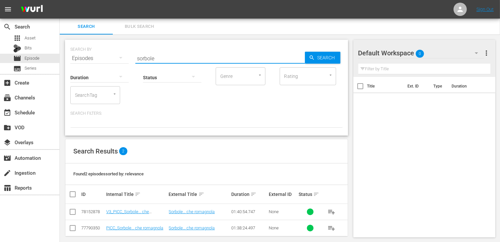
click at [73, 214] on input "checkbox" at bounding box center [73, 214] width 8 height 8
checkbox input "true"
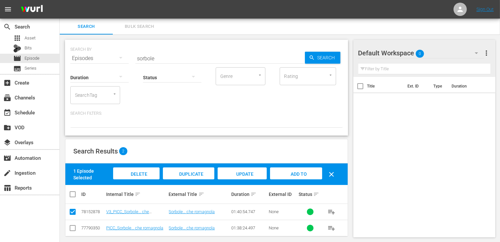
click at [308, 177] on div "Add to Workspace" at bounding box center [296, 180] width 52 height 25
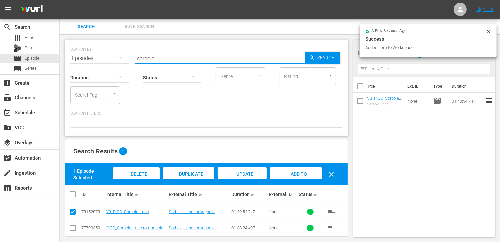
drag, startPoint x: 159, startPoint y: 58, endPoint x: 107, endPoint y: 57, distance: 52.5
click at [107, 57] on div "SEARCH BY Search By Episodes Search ID, Title, Description, Keywords, or Catego…" at bounding box center [206, 54] width 273 height 24
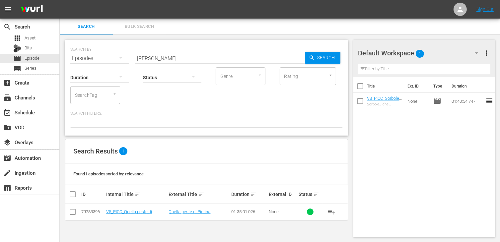
drag, startPoint x: 73, startPoint y: 217, endPoint x: 84, endPoint y: 211, distance: 12.5
click at [73, 217] on td at bounding box center [72, 212] width 15 height 16
click at [76, 211] on input "checkbox" at bounding box center [73, 214] width 8 height 8
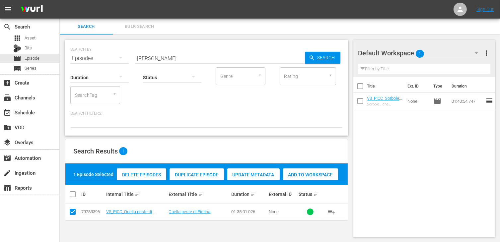
click at [319, 177] on span "Add to Workspace" at bounding box center [310, 174] width 55 height 5
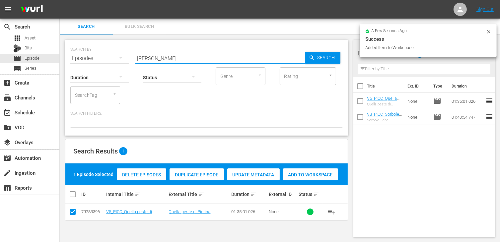
drag, startPoint x: 160, startPoint y: 60, endPoint x: 106, endPoint y: 51, distance: 54.9
click at [106, 51] on div "SEARCH BY Search By Episodes Search ID, Title, Description, Keywords, or Catego…" at bounding box center [206, 54] width 273 height 24
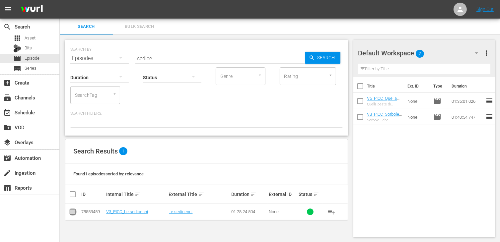
click at [75, 216] on input "checkbox" at bounding box center [73, 214] width 8 height 8
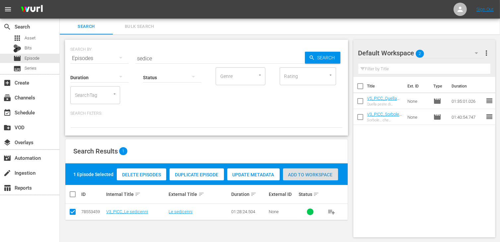
click at [316, 173] on span "Add to Workspace" at bounding box center [310, 174] width 55 height 5
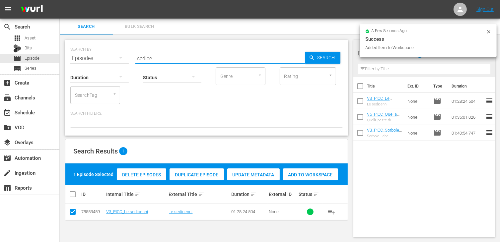
drag, startPoint x: 151, startPoint y: 56, endPoint x: 93, endPoint y: 54, distance: 58.5
click at [93, 54] on div "SEARCH BY Search By Episodes Search ID, Title, Description, Keywords, or Catego…" at bounding box center [206, 54] width 273 height 24
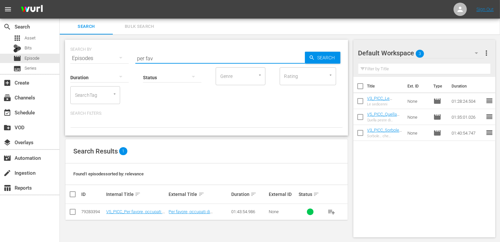
click at [73, 211] on input "checkbox" at bounding box center [73, 214] width 8 height 8
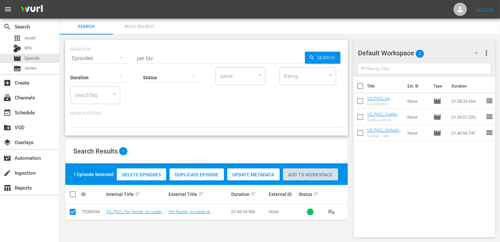
click at [312, 176] on span "Add to Workspace" at bounding box center [310, 174] width 55 height 5
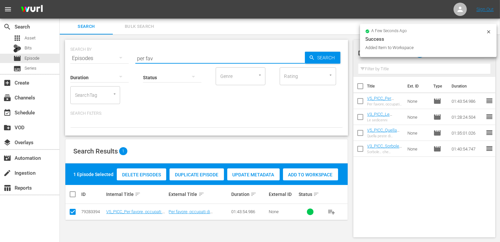
drag, startPoint x: 159, startPoint y: 58, endPoint x: 95, endPoint y: 52, distance: 64.4
click at [95, 52] on div "SEARCH BY Search By Episodes Search ID, Title, Description, Keywords, or Catego…" at bounding box center [206, 54] width 273 height 24
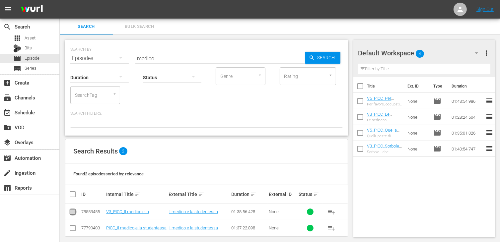
click at [73, 213] on input "checkbox" at bounding box center [73, 214] width 8 height 8
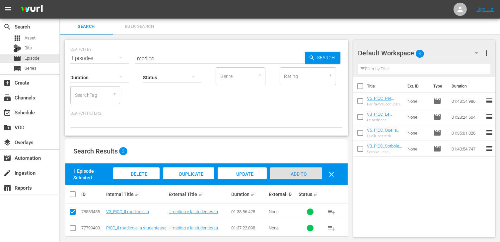
click at [301, 175] on span "Add to Workspace" at bounding box center [296, 181] width 33 height 18
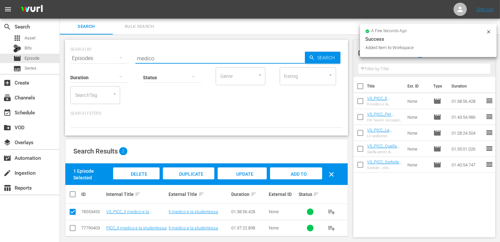
drag, startPoint x: 161, startPoint y: 58, endPoint x: 105, endPoint y: 55, distance: 55.5
click at [105, 55] on div "SEARCH BY Search By Episodes Search ID, Title, Description, Keywords, or Catego…" at bounding box center [206, 54] width 273 height 24
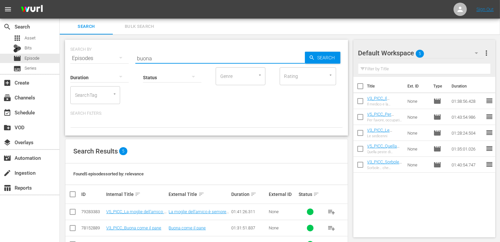
click at [70, 230] on input "checkbox" at bounding box center [73, 230] width 8 height 8
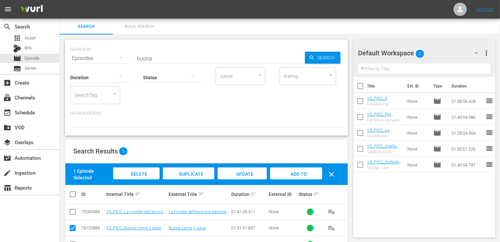
click at [306, 173] on span "Add to Workspace" at bounding box center [296, 181] width 33 height 18
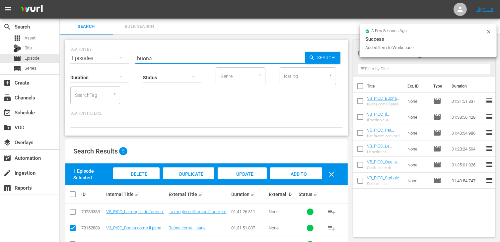
drag, startPoint x: 157, startPoint y: 57, endPoint x: 82, endPoint y: 57, distance: 74.7
click at [82, 57] on div "SEARCH BY Search By Episodes Search ID, Title, Description, Keywords, or Catego…" at bounding box center [206, 54] width 273 height 24
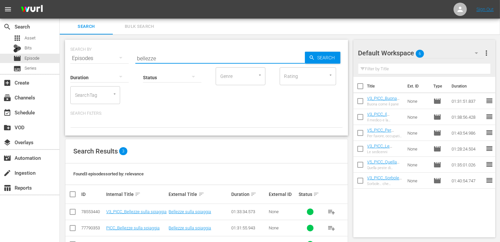
click at [74, 210] on input "checkbox" at bounding box center [73, 214] width 8 height 8
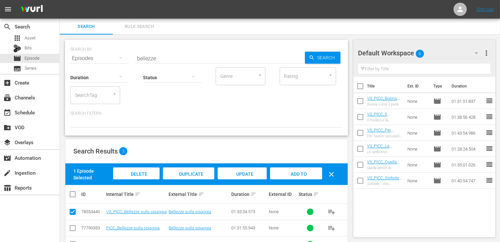
click at [305, 170] on div "Add to Workspace" at bounding box center [296, 180] width 52 height 25
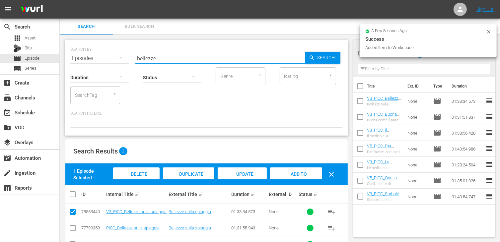
drag, startPoint x: 157, startPoint y: 59, endPoint x: 106, endPoint y: 57, distance: 50.8
click at [106, 57] on div "SEARCH BY Search By Episodes Search ID, Title, Description, Keywords, or Catego…" at bounding box center [206, 54] width 273 height 24
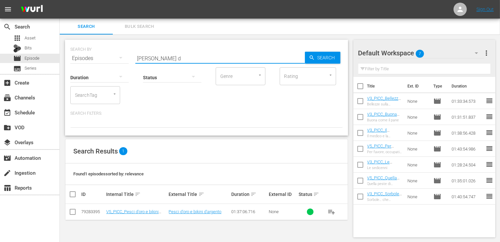
click at [74, 213] on input "checkbox" at bounding box center [73, 214] width 8 height 8
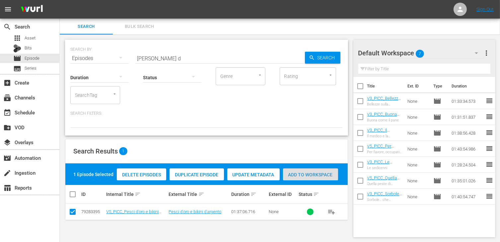
click at [313, 175] on span "Add to Workspace" at bounding box center [310, 174] width 55 height 5
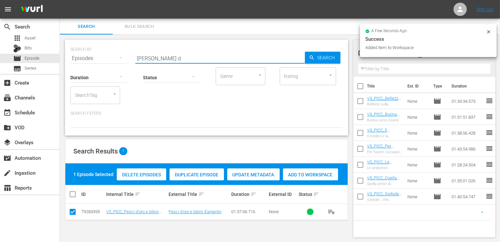
drag, startPoint x: 159, startPoint y: 54, endPoint x: 128, endPoint y: 57, distance: 31.7
click at [128, 57] on div "SEARCH BY Search By Episodes Search ID, Title, Description, Keywords, or Catego…" at bounding box center [206, 54] width 273 height 24
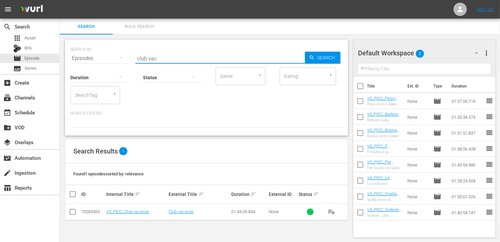
click at [72, 213] on input "checkbox" at bounding box center [73, 214] width 8 height 8
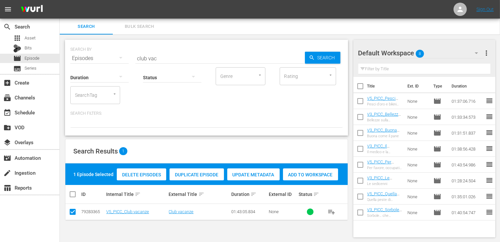
click at [319, 175] on span "Add to Workspace" at bounding box center [310, 174] width 55 height 5
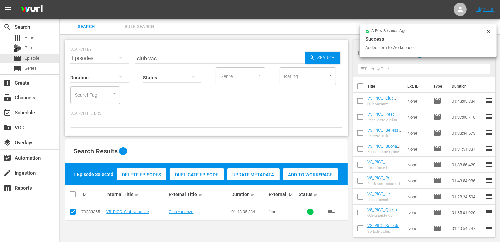
drag, startPoint x: 159, startPoint y: 58, endPoint x: 120, endPoint y: 44, distance: 42.3
click at [120, 44] on div "SEARCH BY Search By Episodes Search ID, Title, Description, Keywords, or Catego…" at bounding box center [206, 54] width 273 height 24
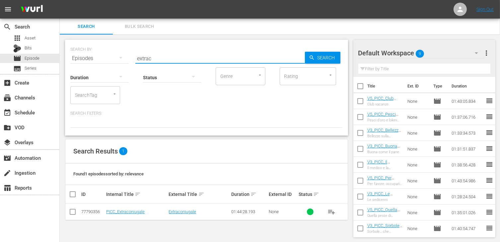
click at [70, 213] on input "checkbox" at bounding box center [73, 214] width 8 height 8
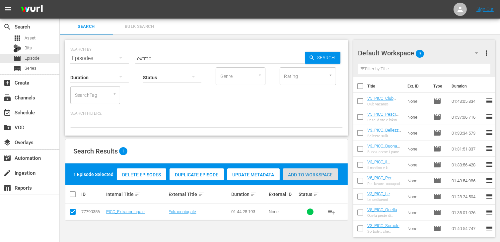
click at [315, 175] on span "Add to Workspace" at bounding box center [310, 174] width 55 height 5
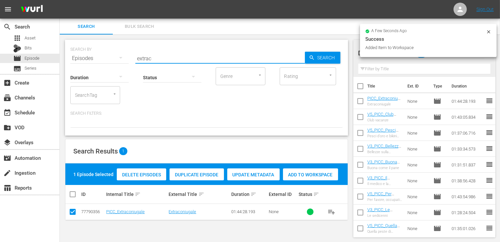
drag, startPoint x: 162, startPoint y: 60, endPoint x: 92, endPoint y: 54, distance: 70.7
click at [91, 54] on div "SEARCH BY Search By Episodes Search ID, Title, Description, Keywords, or Catego…" at bounding box center [206, 54] width 273 height 24
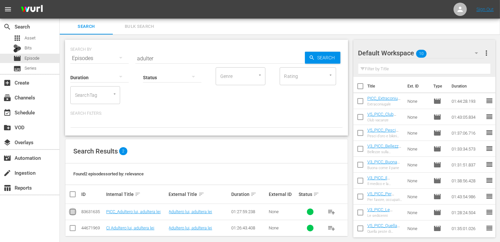
click at [72, 216] on input "checkbox" at bounding box center [73, 214] width 8 height 8
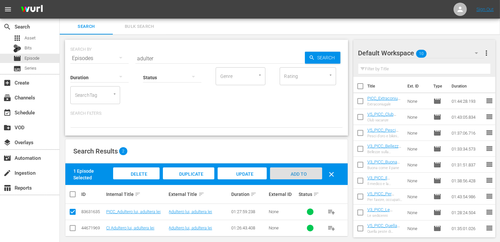
click at [297, 174] on span "Add to Workspace" at bounding box center [296, 181] width 33 height 18
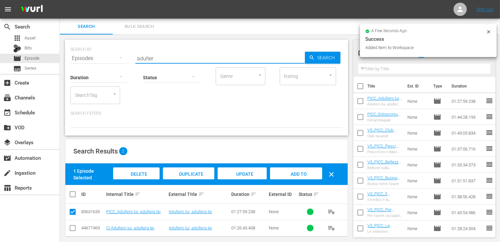
drag, startPoint x: 157, startPoint y: 53, endPoint x: 141, endPoint y: 53, distance: 15.9
click at [141, 53] on input "adulter" at bounding box center [220, 58] width 170 height 16
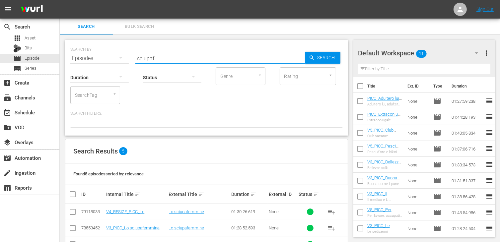
drag, startPoint x: 72, startPoint y: 210, endPoint x: 78, endPoint y: 209, distance: 6.7
click at [73, 210] on input "checkbox" at bounding box center [73, 214] width 8 height 8
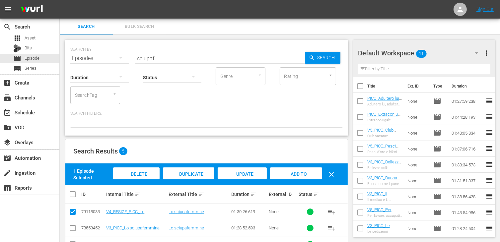
click at [292, 173] on span "Add to Workspace" at bounding box center [296, 181] width 33 height 18
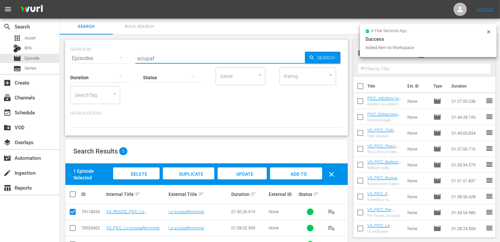
drag, startPoint x: 138, startPoint y: 55, endPoint x: 122, endPoint y: 55, distance: 16.9
click at [122, 55] on div "SEARCH BY Search By Episodes Search ID, Title, Description, Keywords, or Catego…" at bounding box center [206, 54] width 273 height 24
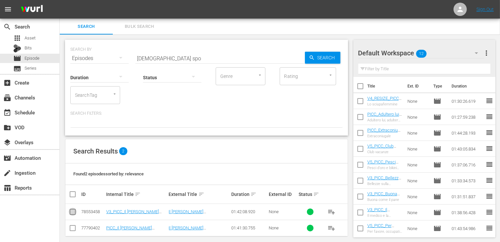
drag, startPoint x: 69, startPoint y: 212, endPoint x: 97, endPoint y: 206, distance: 28.9
click at [69, 212] on input "checkbox" at bounding box center [73, 214] width 8 height 8
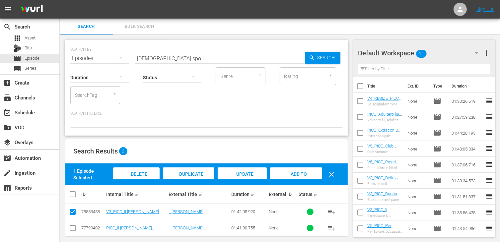
click at [291, 172] on span "Add to Workspace" at bounding box center [296, 181] width 33 height 18
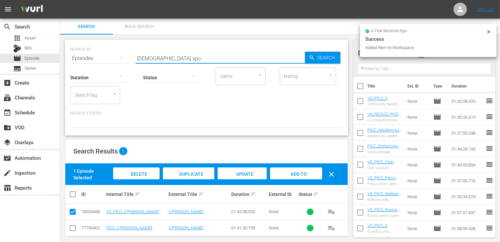
drag, startPoint x: 167, startPoint y: 59, endPoint x: 104, endPoint y: 51, distance: 63.6
click at [104, 51] on div "SEARCH BY Search By Episodes Search ID, Title, Description, Keywords, or Catego…" at bounding box center [206, 54] width 273 height 24
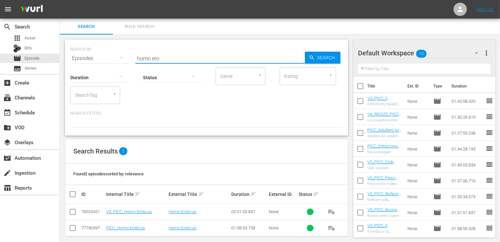
click at [73, 210] on input "checkbox" at bounding box center [73, 214] width 8 height 8
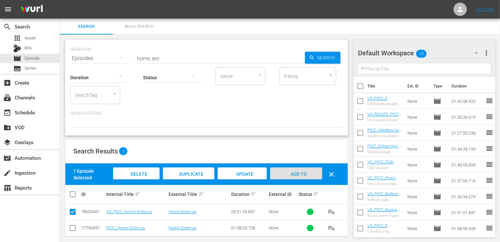
click at [293, 172] on span "Add to Workspace" at bounding box center [296, 181] width 33 height 18
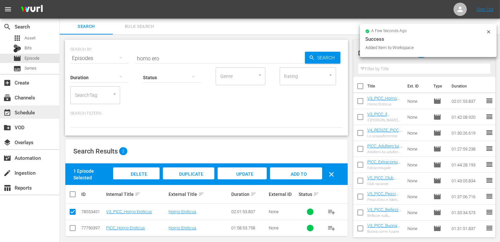
click at [30, 113] on div "event_available Schedule" at bounding box center [18, 112] width 37 height 6
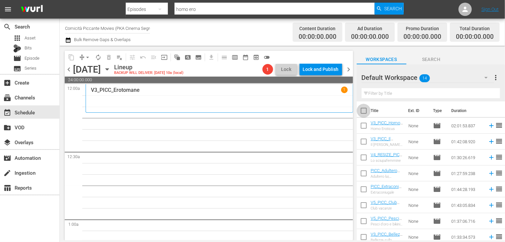
click at [364, 111] on input "checkbox" at bounding box center [364, 112] width 14 height 14
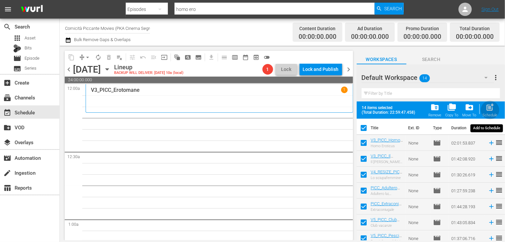
click at [489, 113] on div "post_add Schedule" at bounding box center [490, 110] width 15 height 15
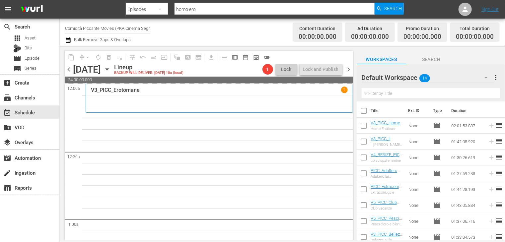
click at [347, 71] on span "chevron_right" at bounding box center [349, 69] width 8 height 8
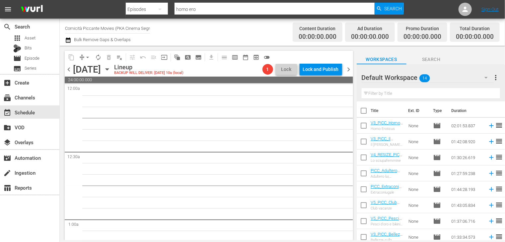
click at [69, 66] on span "chevron_left" at bounding box center [69, 69] width 8 height 8
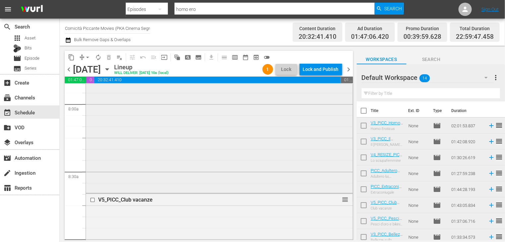
scroll to position [1096, 0]
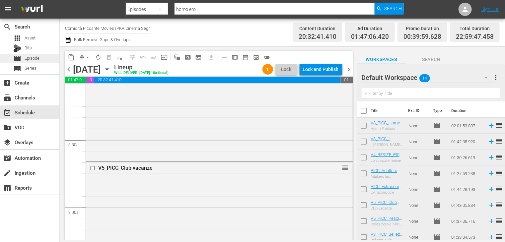
click at [36, 60] on span "Episode" at bounding box center [32, 58] width 15 height 7
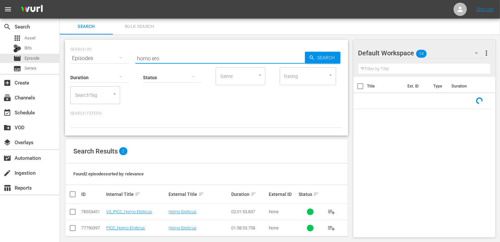
drag, startPoint x: 166, startPoint y: 58, endPoint x: 131, endPoint y: 57, distance: 34.5
click at [131, 57] on div "SEARCH BY Search By Episodes Search ID, Title, Description, Keywords, or Catego…" at bounding box center [206, 54] width 273 height 24
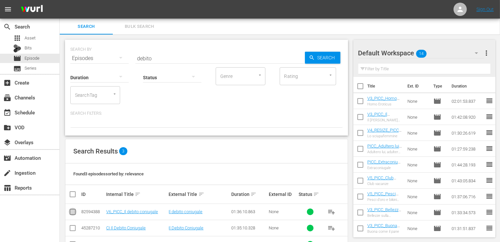
click at [74, 214] on input "checkbox" at bounding box center [73, 214] width 8 height 8
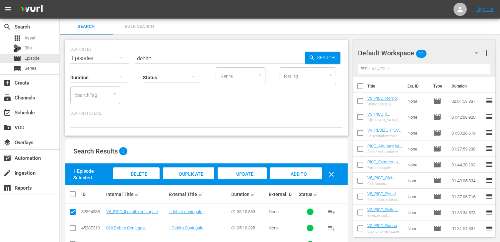
drag, startPoint x: 302, startPoint y: 178, endPoint x: 286, endPoint y: 176, distance: 17.0
click at [301, 177] on div "Add to Workspace" at bounding box center [296, 180] width 52 height 25
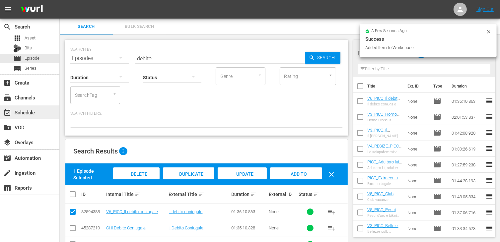
click at [32, 111] on div "event_available Schedule" at bounding box center [18, 112] width 37 height 6
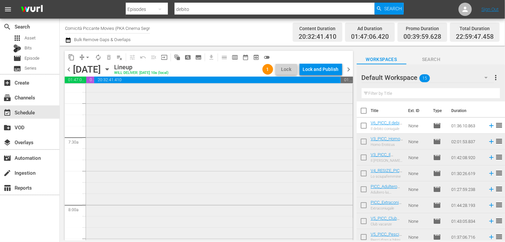
scroll to position [963, 0]
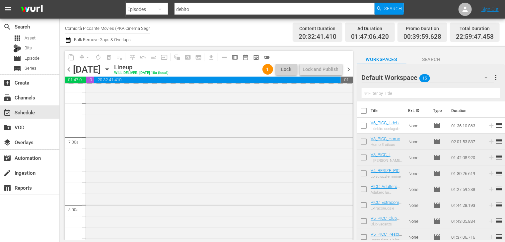
click at [366, 113] on input "checkbox" at bounding box center [364, 112] width 14 height 14
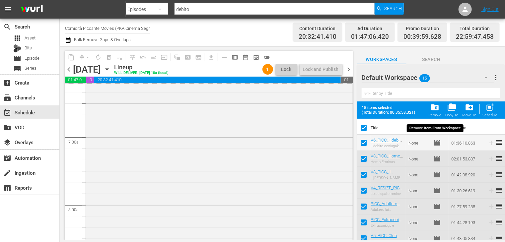
click at [435, 112] on span "folder_delete" at bounding box center [435, 107] width 9 height 9
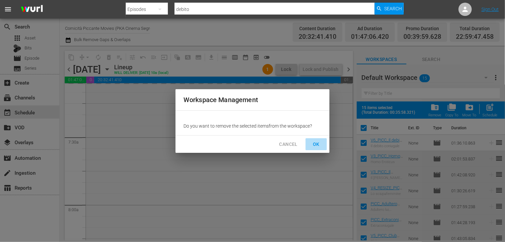
click at [315, 142] on span "OK" at bounding box center [316, 144] width 11 height 8
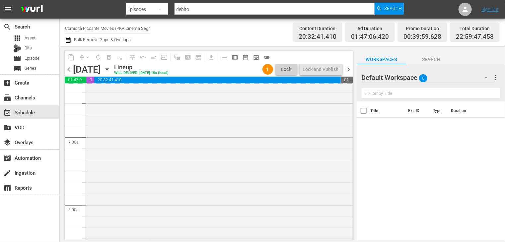
click at [349, 74] on div "chevron_left [DATE] [DATE] Lineup WILL DELIVER: [DATE] 10a (local) 1 Lock Lock …" at bounding box center [209, 70] width 289 height 13
click at [347, 71] on span "chevron_right" at bounding box center [349, 69] width 8 height 8
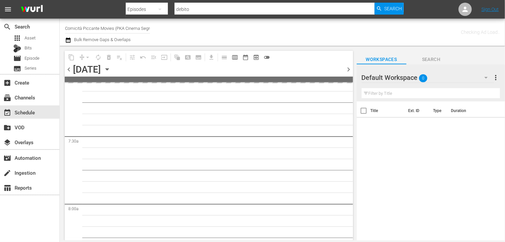
scroll to position [997, 0]
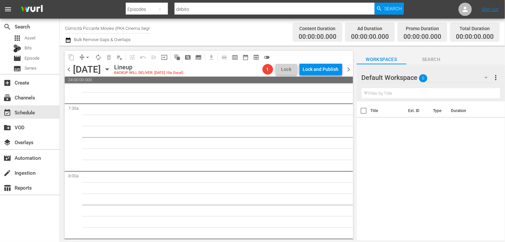
click at [70, 70] on span "chevron_left" at bounding box center [69, 69] width 8 height 8
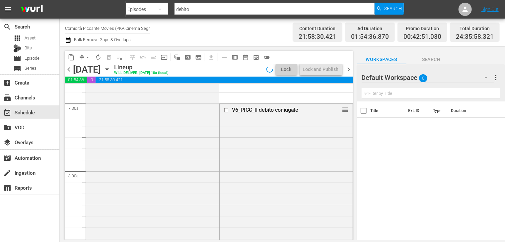
scroll to position [963, 0]
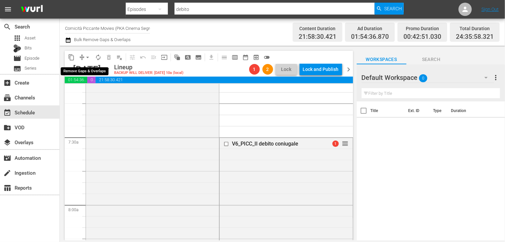
click at [88, 60] on span "arrow_drop_down" at bounding box center [87, 57] width 7 height 7
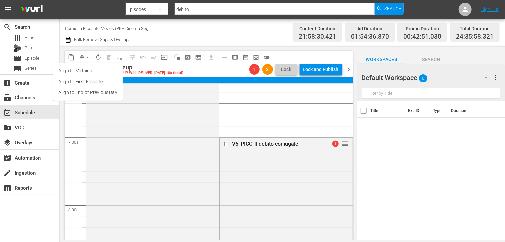
click at [96, 91] on li "Align to End of Previous Day" at bounding box center [88, 92] width 70 height 11
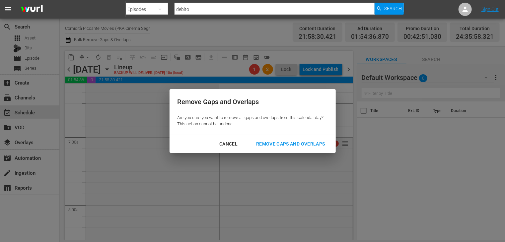
click at [283, 143] on div "Remove Gaps and Overlaps" at bounding box center [290, 144] width 79 height 8
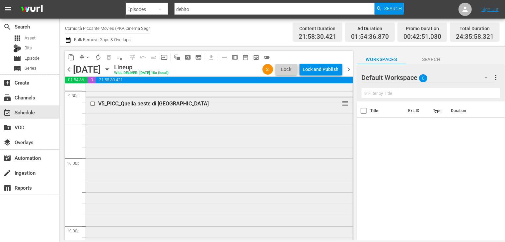
scroll to position [2839, 0]
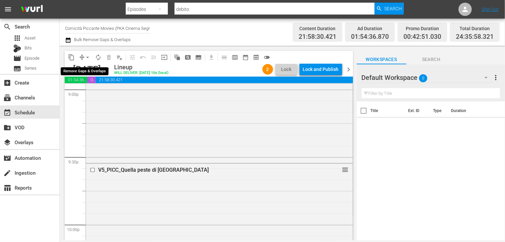
click at [85, 55] on span "arrow_drop_down" at bounding box center [87, 57] width 7 height 7
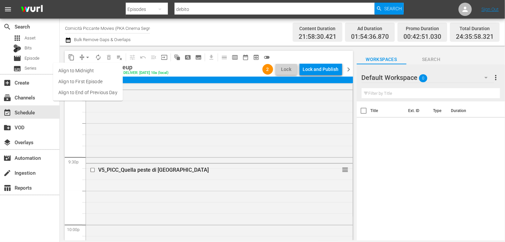
click at [93, 94] on li "Align to End of Previous Day" at bounding box center [88, 92] width 70 height 11
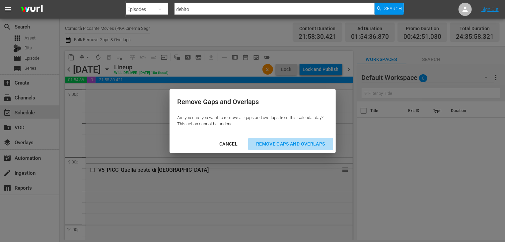
click at [286, 144] on div "Remove Gaps and Overlaps" at bounding box center [290, 144] width 79 height 8
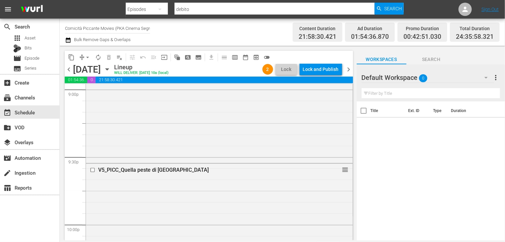
click at [348, 68] on span "chevron_right" at bounding box center [349, 69] width 8 height 8
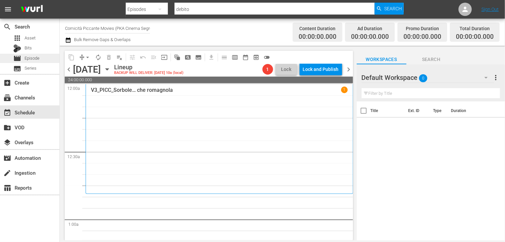
click at [31, 60] on span "Episode" at bounding box center [32, 58] width 15 height 7
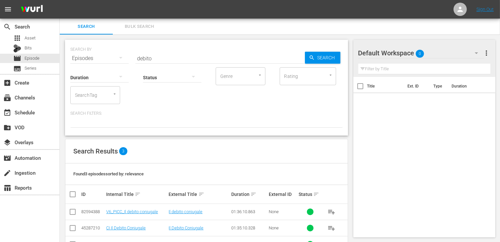
click at [155, 61] on div "Status" at bounding box center [172, 73] width 58 height 24
drag, startPoint x: 155, startPoint y: 58, endPoint x: 128, endPoint y: 60, distance: 26.7
click at [128, 60] on div "SEARCH BY Search By Episodes Search ID, Title, Description, Keywords, or Catego…" at bounding box center [206, 54] width 273 height 24
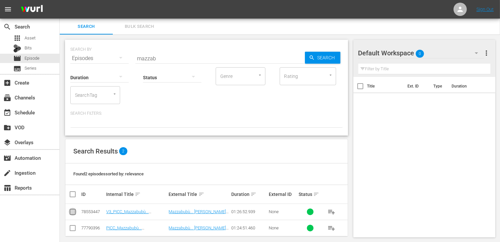
click at [75, 213] on input "checkbox" at bounding box center [73, 214] width 8 height 8
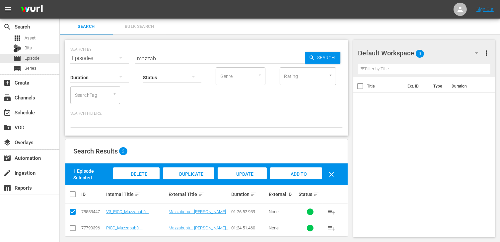
click at [289, 176] on span "Add to Workspace" at bounding box center [296, 181] width 33 height 18
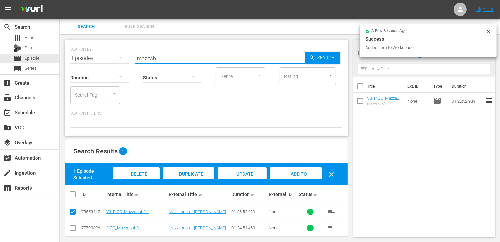
drag, startPoint x: 171, startPoint y: 58, endPoint x: 120, endPoint y: 55, distance: 51.3
click at [120, 55] on div "SEARCH BY Search By Episodes Search ID, Title, Description, Keywords, or Catego…" at bounding box center [206, 54] width 273 height 24
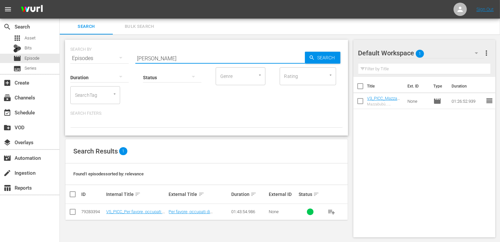
click at [71, 211] on input "checkbox" at bounding box center [73, 214] width 8 height 8
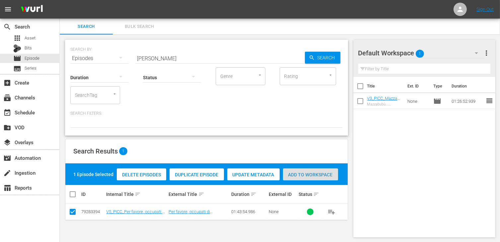
drag, startPoint x: 302, startPoint y: 177, endPoint x: 279, endPoint y: 166, distance: 25.1
click at [302, 177] on span "Add to Workspace" at bounding box center [310, 174] width 55 height 5
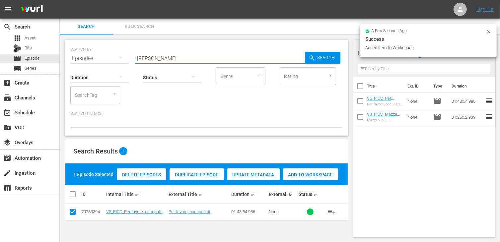
drag, startPoint x: 145, startPoint y: 59, endPoint x: 134, endPoint y: 60, distance: 10.7
click at [134, 60] on div "SEARCH BY Search By Episodes Search ID, Title, Description, Keywords, or Catego…" at bounding box center [206, 54] width 273 height 24
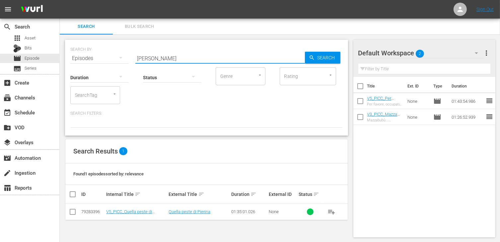
click at [70, 217] on input "checkbox" at bounding box center [73, 214] width 8 height 8
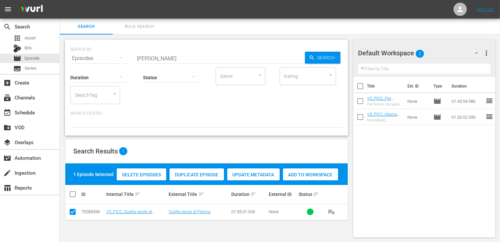
click at [302, 175] on span "Add to Workspace" at bounding box center [310, 174] width 55 height 5
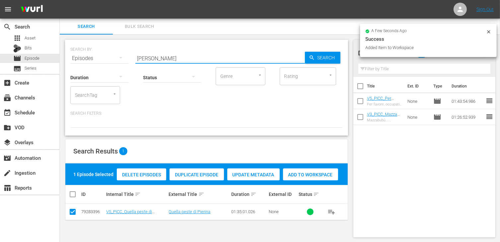
drag, startPoint x: 163, startPoint y: 60, endPoint x: 129, endPoint y: 59, distance: 33.5
click at [129, 59] on div "SEARCH BY Search By Episodes Search ID, Title, Description, Keywords, or Catego…" at bounding box center [206, 54] width 273 height 24
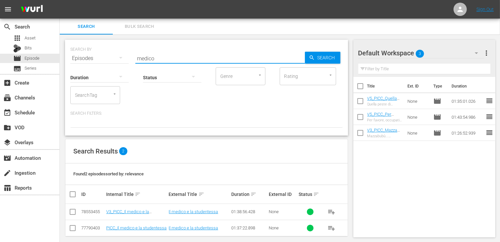
click at [73, 214] on input "checkbox" at bounding box center [73, 214] width 8 height 8
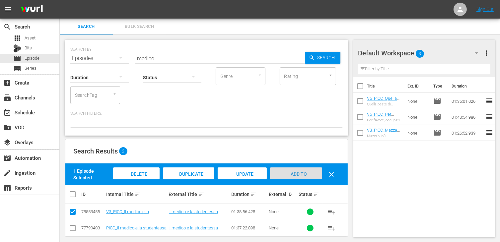
click at [294, 175] on span "Add to Workspace" at bounding box center [296, 181] width 33 height 18
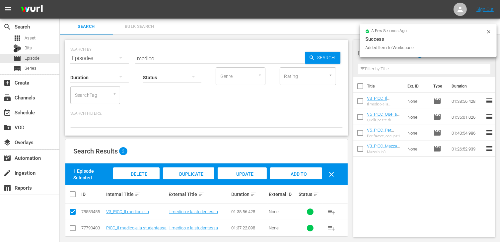
click at [161, 61] on div "Status" at bounding box center [172, 73] width 58 height 24
drag, startPoint x: 160, startPoint y: 59, endPoint x: 121, endPoint y: 57, distance: 38.9
click at [121, 57] on div "SEARCH BY Search By Episodes Search ID, Title, Description, Keywords, or Catego…" at bounding box center [206, 54] width 273 height 24
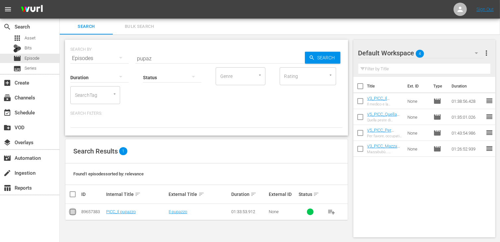
click at [73, 212] on input "checkbox" at bounding box center [73, 214] width 8 height 8
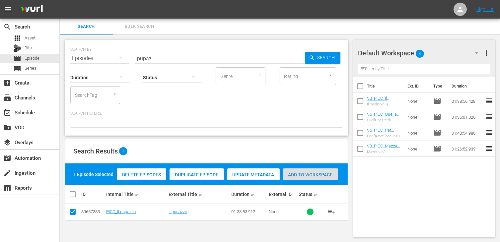
drag, startPoint x: 308, startPoint y: 180, endPoint x: 304, endPoint y: 179, distance: 3.8
click at [308, 180] on div "Add to Workspace" at bounding box center [310, 175] width 55 height 13
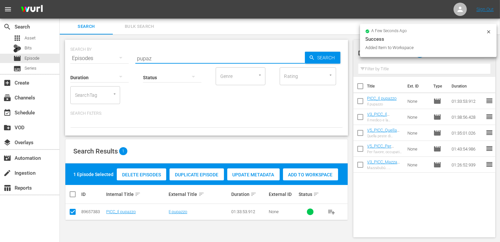
drag, startPoint x: 161, startPoint y: 59, endPoint x: 127, endPoint y: 58, distance: 33.9
click at [127, 59] on div "SEARCH BY Search By Episodes Search ID, Title, Description, Keywords, or Catego…" at bounding box center [206, 54] width 273 height 24
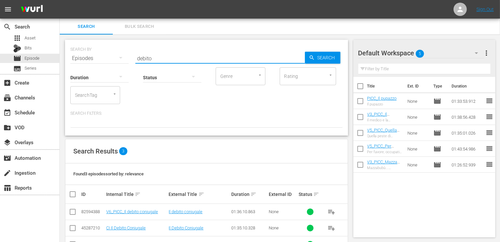
click at [77, 215] on td at bounding box center [72, 212] width 15 height 16
click at [75, 213] on input "checkbox" at bounding box center [73, 214] width 8 height 8
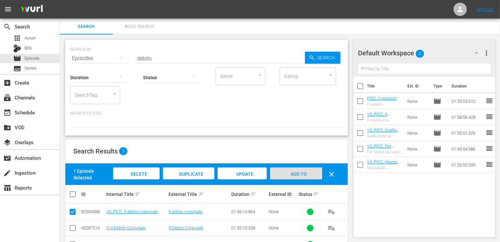
drag, startPoint x: 303, startPoint y: 176, endPoint x: 208, endPoint y: 118, distance: 111.5
click at [303, 176] on span "Add to Workspace" at bounding box center [296, 181] width 33 height 18
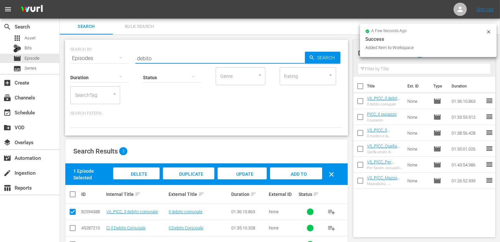
drag, startPoint x: 155, startPoint y: 61, endPoint x: 137, endPoint y: 59, distance: 17.7
click at [137, 59] on input "debito" at bounding box center [220, 58] width 170 height 16
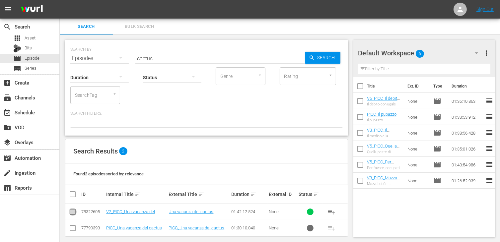
click at [74, 213] on input "checkbox" at bounding box center [73, 214] width 8 height 8
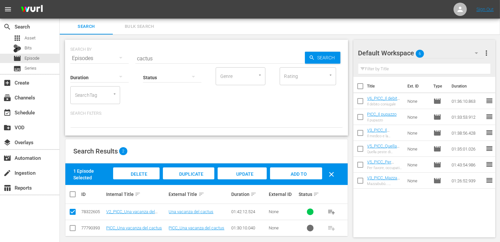
click at [298, 173] on span "Add to Workspace" at bounding box center [296, 181] width 33 height 18
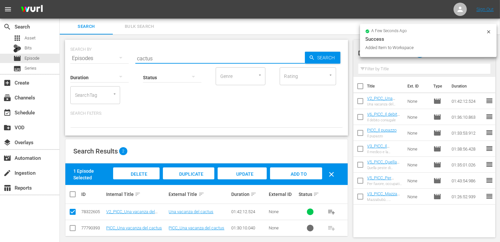
drag, startPoint x: 157, startPoint y: 58, endPoint x: 134, endPoint y: 59, distance: 22.6
click at [134, 59] on div "SEARCH BY Search By Episodes Search ID, Title, Description, Keywords, or Catego…" at bounding box center [206, 54] width 273 height 24
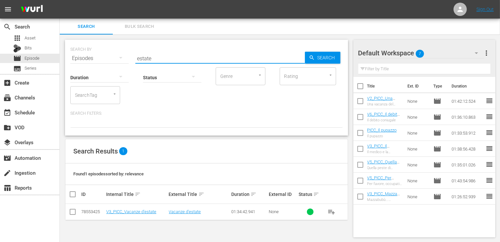
click at [70, 211] on input "checkbox" at bounding box center [73, 214] width 8 height 8
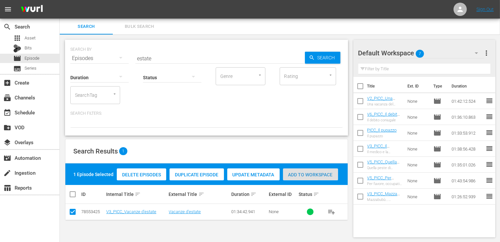
click at [315, 173] on span "Add to Workspace" at bounding box center [310, 174] width 55 height 5
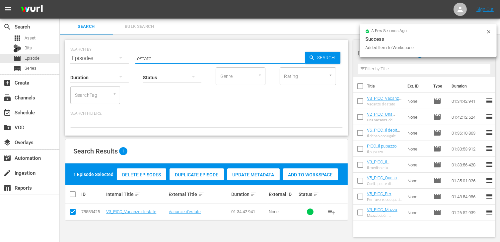
drag, startPoint x: 165, startPoint y: 60, endPoint x: 127, endPoint y: 57, distance: 37.3
click at [127, 57] on div "SEARCH BY Search By Episodes Search ID, Title, Description, Keywords, or Catego…" at bounding box center [206, 54] width 273 height 24
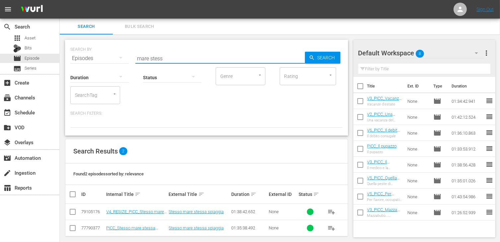
drag, startPoint x: 75, startPoint y: 212, endPoint x: 83, endPoint y: 211, distance: 8.1
click at [75, 212] on input "checkbox" at bounding box center [73, 214] width 8 height 8
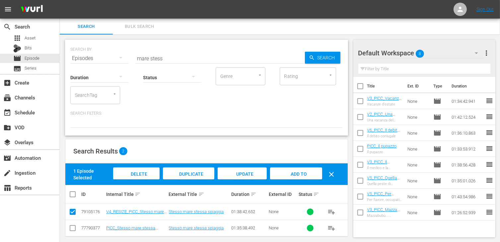
click at [296, 173] on span "Add to Workspace" at bounding box center [296, 181] width 33 height 18
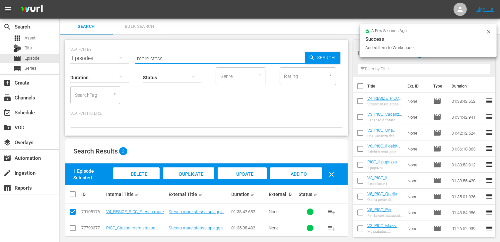
drag, startPoint x: 155, startPoint y: 57, endPoint x: 107, endPoint y: 55, distance: 47.5
click at [107, 55] on div "SEARCH BY Search By Episodes Search ID, Title, Description, Keywords, or Catego…" at bounding box center [206, 54] width 273 height 24
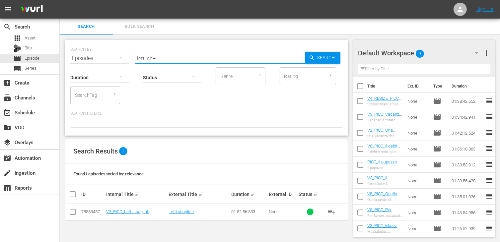
click at [74, 214] on input "checkbox" at bounding box center [73, 214] width 8 height 8
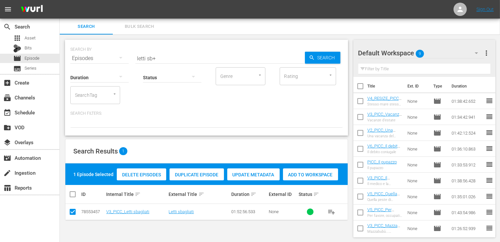
drag, startPoint x: 317, startPoint y: 176, endPoint x: 282, endPoint y: 155, distance: 41.5
click at [316, 176] on span "Add to Workspace" at bounding box center [310, 174] width 55 height 5
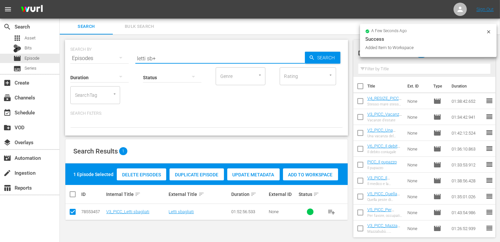
drag, startPoint x: 167, startPoint y: 59, endPoint x: 107, endPoint y: 56, distance: 59.8
click at [107, 56] on div "SEARCH BY Search By Episodes Search ID, Title, Description, Keywords, or Catego…" at bounding box center [206, 54] width 273 height 24
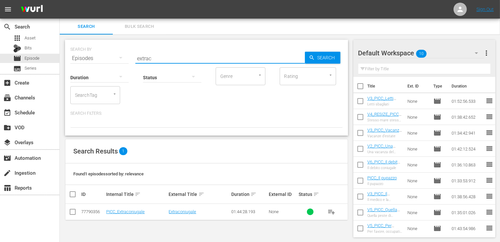
click at [73, 214] on input "checkbox" at bounding box center [73, 214] width 8 height 8
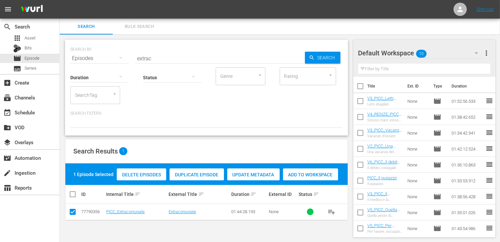
click at [297, 170] on div "Add to Workspace" at bounding box center [310, 175] width 55 height 13
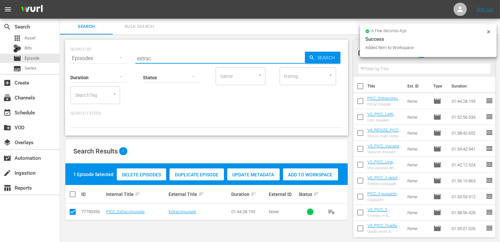
drag, startPoint x: 146, startPoint y: 55, endPoint x: 110, endPoint y: 54, distance: 36.2
click at [110, 54] on div "SEARCH BY Search By Episodes Search ID, Title, Description, Keywords, or Catego…" at bounding box center [206, 54] width 273 height 24
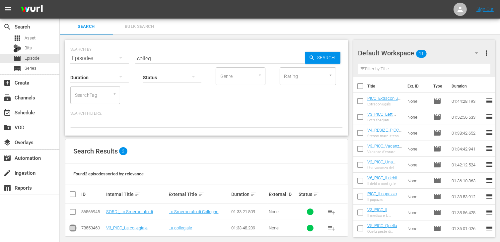
click at [73, 229] on input "checkbox" at bounding box center [73, 230] width 8 height 8
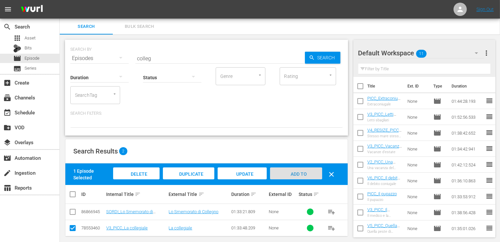
click at [300, 171] on div "Add to Workspace" at bounding box center [296, 180] width 52 height 25
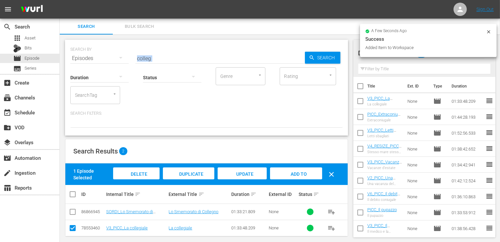
drag, startPoint x: 159, startPoint y: 61, endPoint x: 155, endPoint y: 60, distance: 3.6
click at [155, 60] on div "SEARCH BY Search By Episodes Search ID, Title, Description, Keywords, or Catego…" at bounding box center [206, 88] width 283 height 96
drag, startPoint x: 154, startPoint y: 59, endPoint x: 110, endPoint y: 55, distance: 43.7
click at [110, 55] on div "SEARCH BY Search By Episodes Search ID, Title, Description, Keywords, or Catego…" at bounding box center [206, 54] width 273 height 24
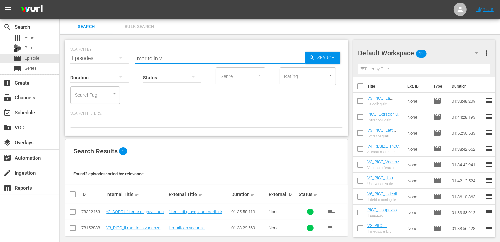
click at [72, 226] on input "checkbox" at bounding box center [73, 230] width 8 height 8
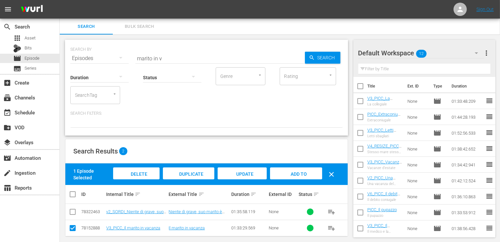
click at [299, 175] on span "Add to Workspace" at bounding box center [296, 181] width 33 height 18
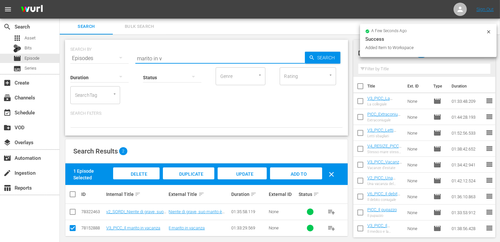
drag, startPoint x: 166, startPoint y: 59, endPoint x: 82, endPoint y: 57, distance: 84.0
click at [82, 57] on div "SEARCH BY Search By Episodes Search ID, Title, Description, Keywords, or Catego…" at bounding box center [206, 54] width 273 height 24
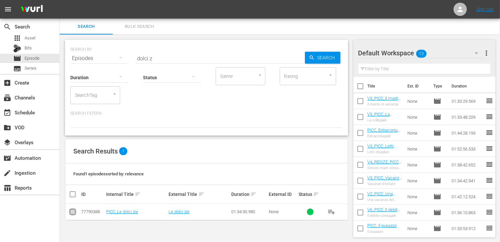
click at [74, 210] on input "checkbox" at bounding box center [73, 214] width 8 height 8
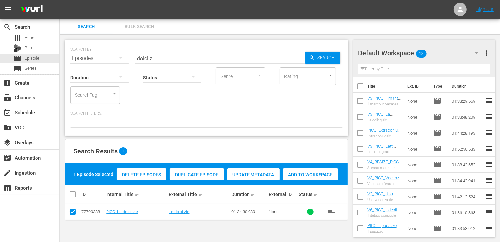
click at [306, 177] on span "Add to Workspace" at bounding box center [310, 174] width 55 height 5
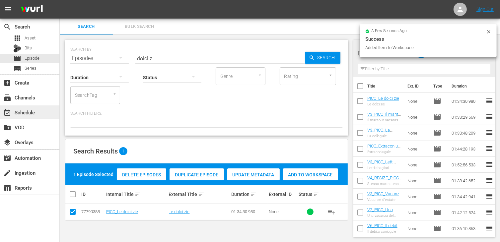
click at [33, 110] on div "event_available Schedule" at bounding box center [18, 112] width 37 height 6
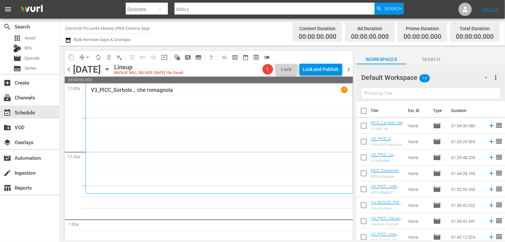
click at [366, 111] on input "checkbox" at bounding box center [364, 112] width 14 height 14
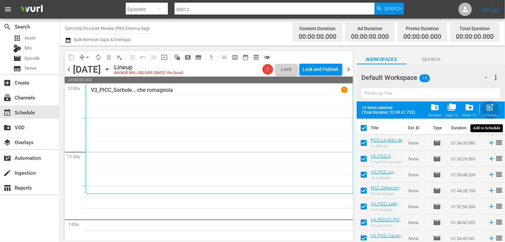
click at [491, 112] on span "post_add" at bounding box center [490, 107] width 9 height 9
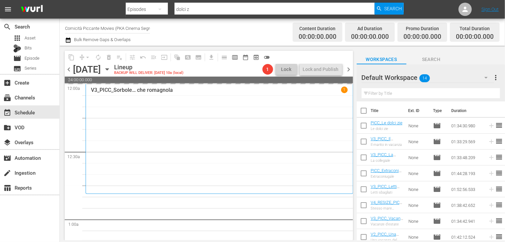
scroll to position [199, 0]
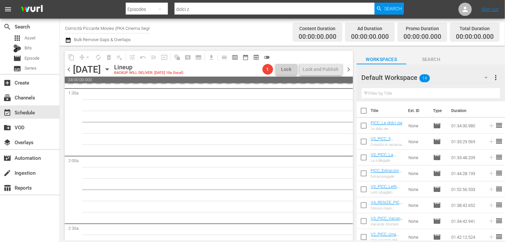
click at [351, 71] on span "chevron_right" at bounding box center [349, 69] width 8 height 8
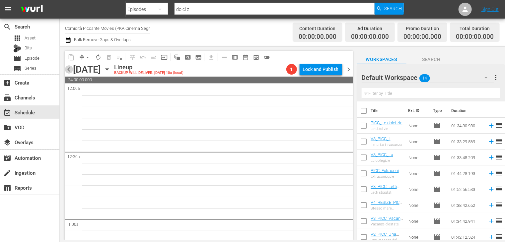
click at [68, 70] on span "chevron_left" at bounding box center [69, 69] width 8 height 8
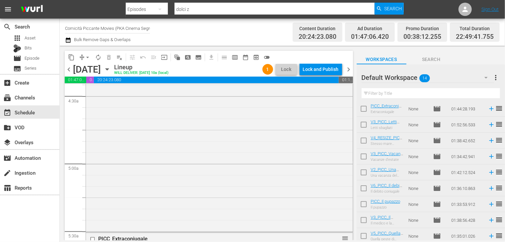
scroll to position [99, 0]
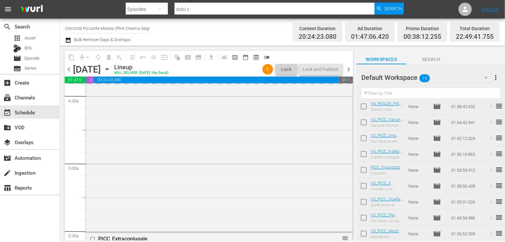
click at [351, 71] on span "chevron_right" at bounding box center [349, 69] width 8 height 8
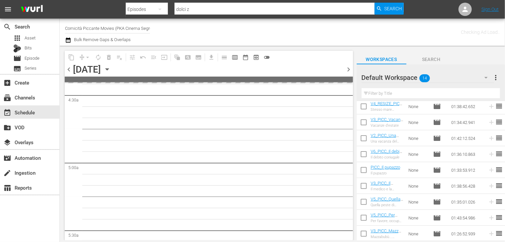
scroll to position [632, 0]
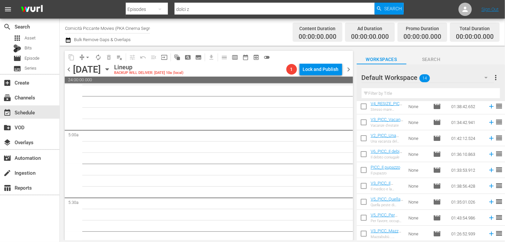
drag, startPoint x: 67, startPoint y: 70, endPoint x: 76, endPoint y: 74, distance: 10.2
click at [67, 70] on span "chevron_left" at bounding box center [69, 69] width 8 height 8
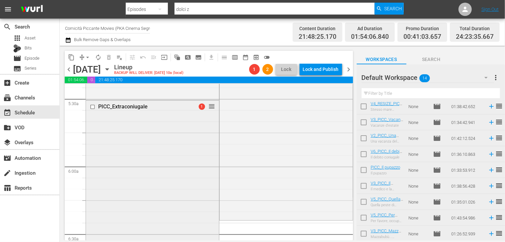
scroll to position [598, 0]
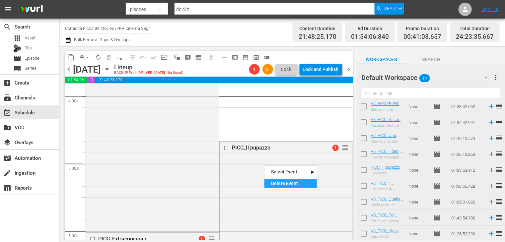
click at [283, 183] on div "Delete Event" at bounding box center [291, 183] width 52 height 9
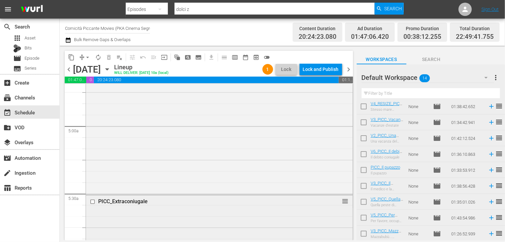
scroll to position [631, 0]
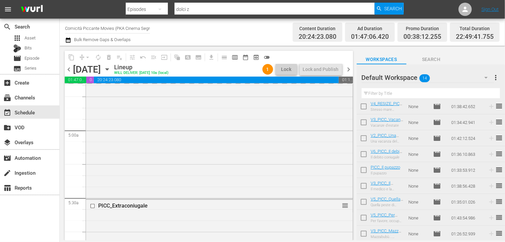
click at [347, 71] on span "chevron_right" at bounding box center [349, 69] width 8 height 8
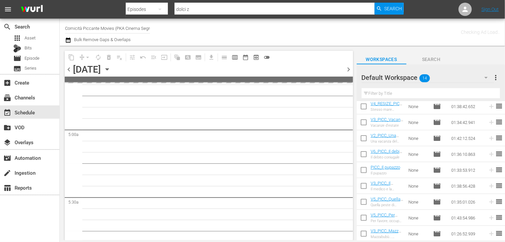
scroll to position [665, 0]
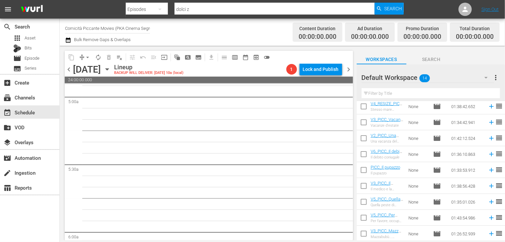
click at [69, 68] on span "chevron_left" at bounding box center [69, 69] width 8 height 8
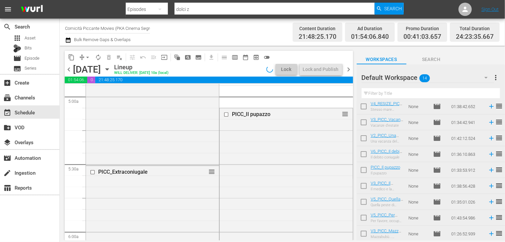
scroll to position [631, 0]
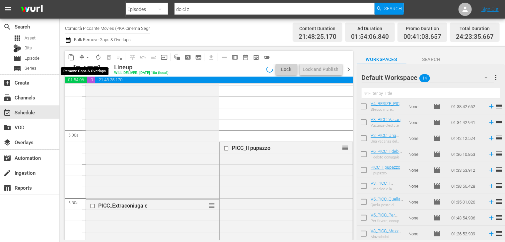
click at [87, 58] on span "arrow_drop_down" at bounding box center [87, 57] width 7 height 7
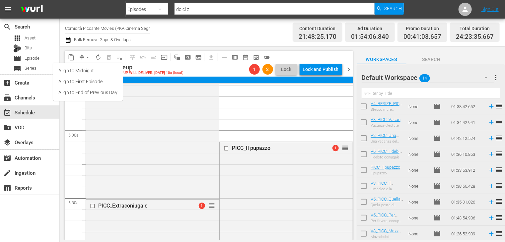
click at [98, 92] on li "Align to End of Previous Day" at bounding box center [88, 92] width 70 height 11
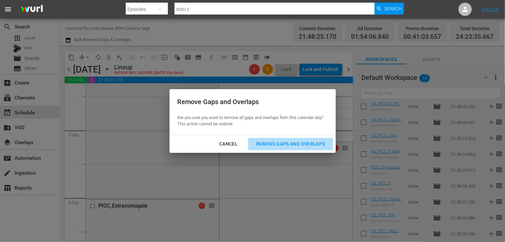
click at [285, 144] on div "Remove Gaps and Overlaps" at bounding box center [290, 144] width 79 height 8
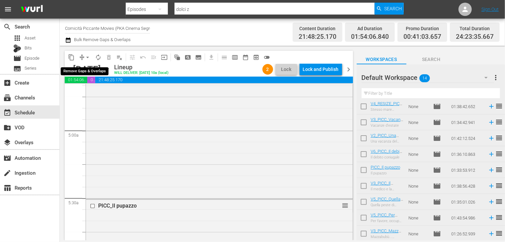
click at [86, 57] on span "arrow_drop_down" at bounding box center [87, 57] width 7 height 7
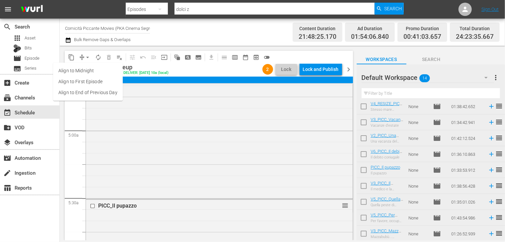
click at [94, 97] on li "Align to End of Previous Day" at bounding box center [88, 92] width 70 height 11
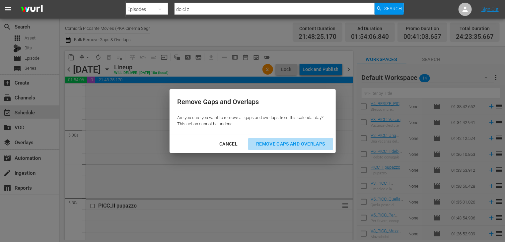
click at [305, 146] on div "Remove Gaps and Overlaps" at bounding box center [290, 144] width 79 height 8
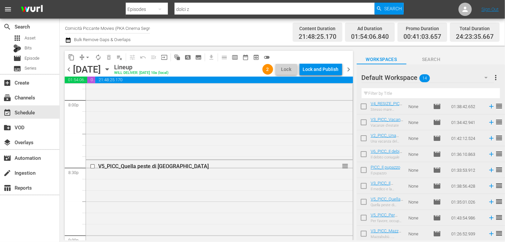
scroll to position [2627, 0]
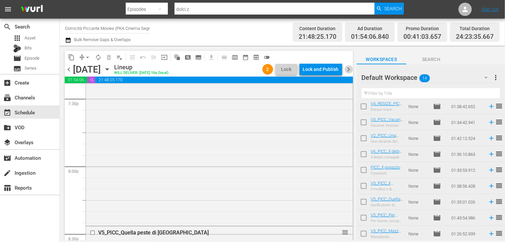
click at [348, 71] on span "chevron_right" at bounding box center [349, 69] width 8 height 8
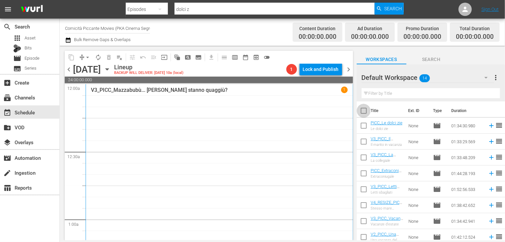
click at [368, 113] on input "checkbox" at bounding box center [364, 112] width 14 height 14
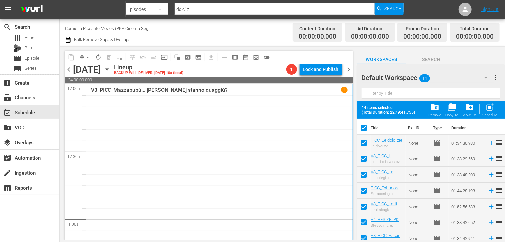
click at [437, 108] on span "folder_delete" at bounding box center [435, 107] width 9 height 9
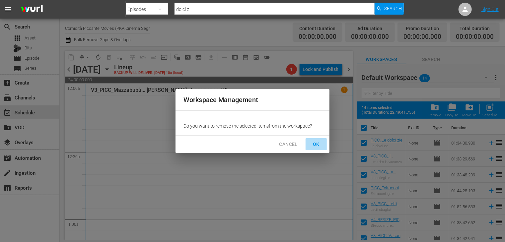
drag, startPoint x: 314, startPoint y: 144, endPoint x: 317, endPoint y: 143, distance: 3.3
click at [315, 144] on span "OK" at bounding box center [316, 144] width 11 height 8
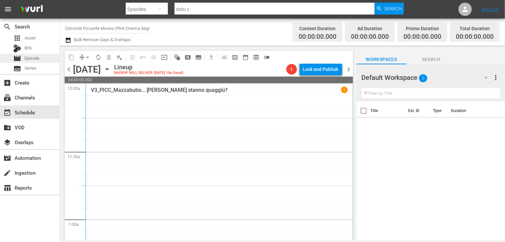
click at [39, 57] on span "Episode" at bounding box center [32, 58] width 15 height 7
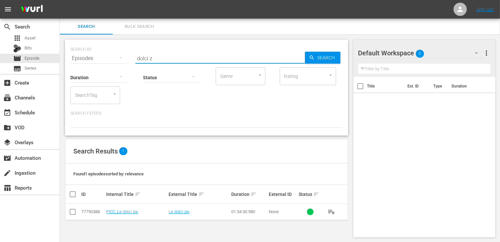
drag, startPoint x: 162, startPoint y: 55, endPoint x: 93, endPoint y: 55, distance: 68.7
click at [88, 56] on div "SEARCH BY Search By Episodes Search ID, Title, Description, Keywords, or Catego…" at bounding box center [206, 54] width 273 height 24
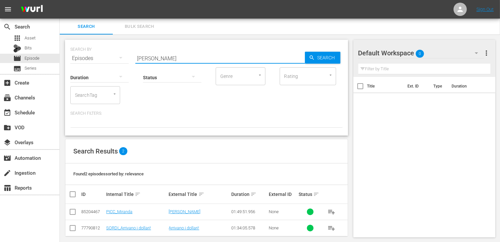
click at [73, 214] on input "checkbox" at bounding box center [73, 214] width 8 height 8
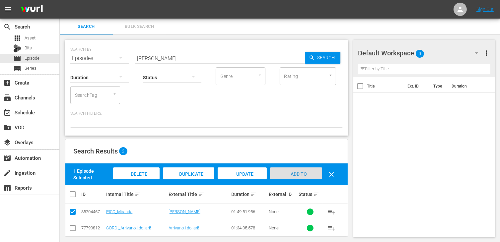
click at [298, 175] on span "Add to Workspace" at bounding box center [296, 181] width 33 height 18
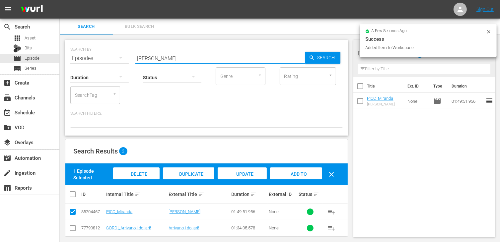
drag, startPoint x: 146, startPoint y: 59, endPoint x: 106, endPoint y: 57, distance: 39.9
click at [106, 57] on div "SEARCH BY Search By Episodes Search ID, Title, Description, Keywords, or Catego…" at bounding box center [206, 54] width 273 height 24
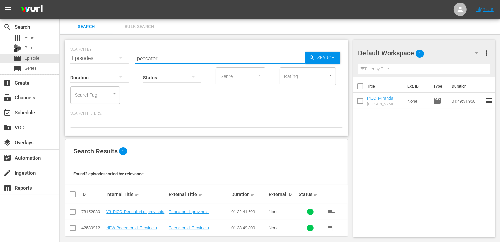
click at [72, 212] on input "checkbox" at bounding box center [73, 214] width 8 height 8
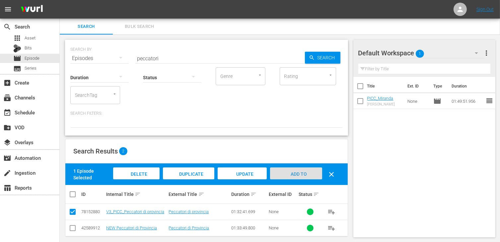
click at [284, 178] on div "Add to Workspace" at bounding box center [296, 180] width 52 height 25
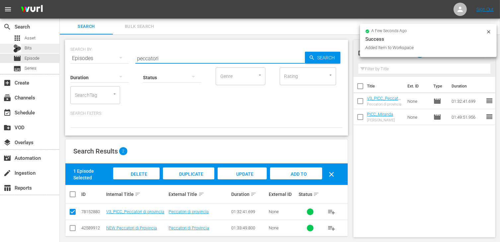
drag, startPoint x: 161, startPoint y: 58, endPoint x: 45, endPoint y: 47, distance: 116.4
click at [60, 0] on div "search Search apps Asset Bits movie Episode subtitles Series add_box Create sub…" at bounding box center [280, 0] width 441 height 0
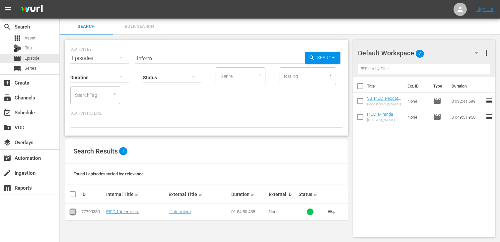
click at [76, 212] on input "checkbox" at bounding box center [73, 214] width 8 height 8
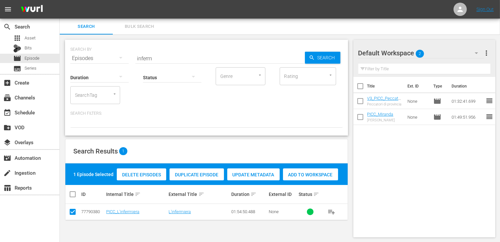
click at [303, 177] on span "Add to Workspace" at bounding box center [310, 174] width 55 height 5
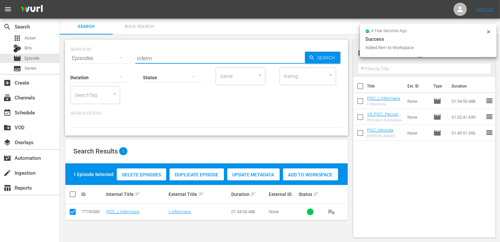
click at [76, 57] on div "SEARCH BY Search By Episodes Search ID, Title, Description, Keywords, or Catego…" at bounding box center [206, 54] width 273 height 24
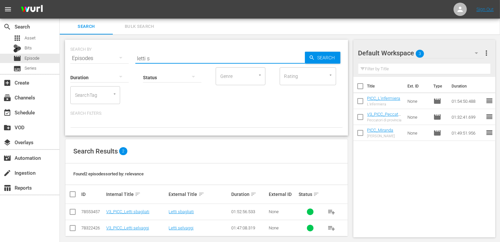
click at [72, 230] on input "checkbox" at bounding box center [73, 230] width 8 height 8
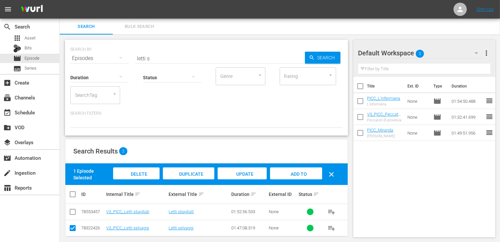
click at [286, 176] on div "Add to Workspace" at bounding box center [296, 180] width 52 height 25
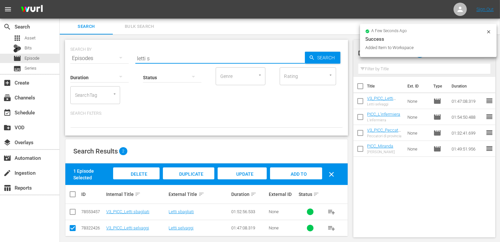
drag, startPoint x: 155, startPoint y: 57, endPoint x: 113, endPoint y: 53, distance: 42.3
click at [112, 54] on div "SEARCH BY Search By Episodes Search ID, Title, Description, Keywords, or Catego…" at bounding box center [206, 54] width 273 height 24
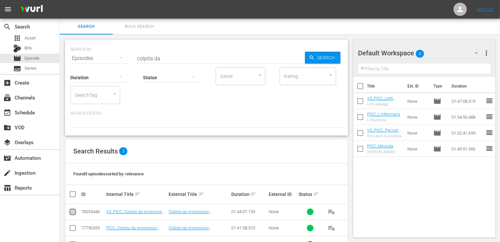
click at [74, 214] on input "checkbox" at bounding box center [73, 214] width 8 height 8
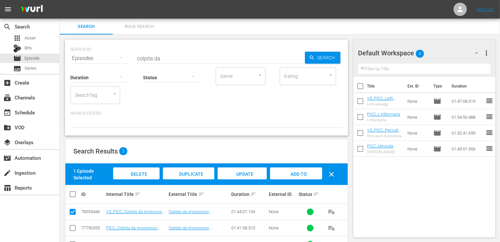
click at [300, 175] on span "Add to Workspace" at bounding box center [296, 181] width 33 height 18
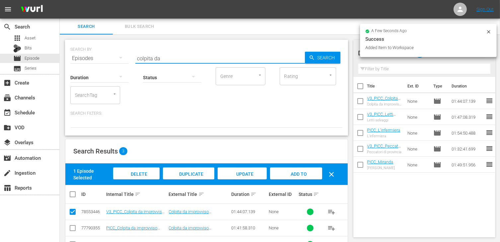
drag, startPoint x: 172, startPoint y: 58, endPoint x: 88, endPoint y: 57, distance: 84.7
click at [88, 57] on div "SEARCH BY Search By Episodes Search ID, Title, Description, Keywords, or Catego…" at bounding box center [206, 54] width 273 height 24
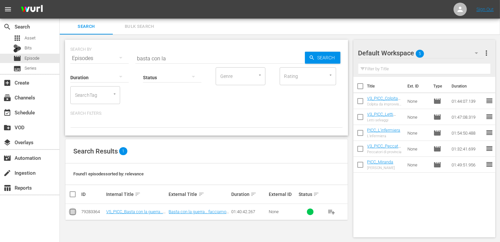
click at [71, 211] on input "checkbox" at bounding box center [73, 214] width 8 height 8
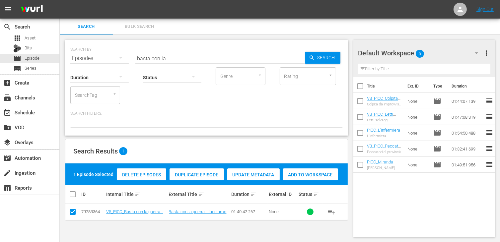
drag, startPoint x: 311, startPoint y: 176, endPoint x: 299, endPoint y: 170, distance: 13.4
click at [311, 176] on span "Add to Workspace" at bounding box center [310, 174] width 55 height 5
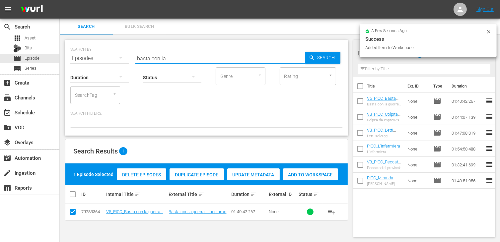
drag, startPoint x: 168, startPoint y: 55, endPoint x: 80, endPoint y: 55, distance: 88.3
click at [80, 55] on div "SEARCH BY Search By Episodes Search ID, Title, Description, Keywords, or Catego…" at bounding box center [206, 54] width 273 height 24
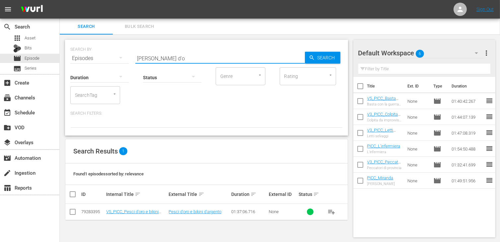
click at [73, 214] on input "checkbox" at bounding box center [73, 214] width 8 height 8
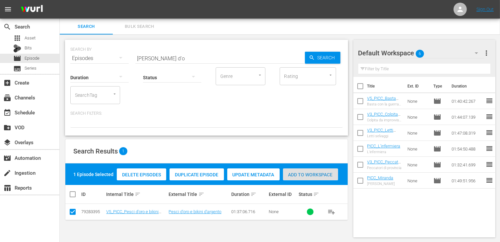
click at [310, 172] on span "Add to Workspace" at bounding box center [310, 174] width 55 height 5
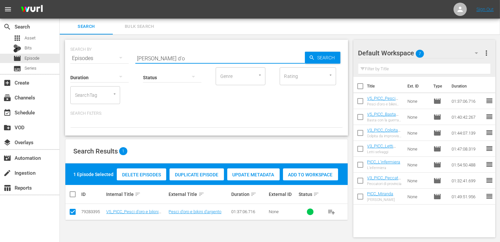
drag, startPoint x: 163, startPoint y: 60, endPoint x: 117, endPoint y: 59, distance: 46.5
click at [117, 59] on div "SEARCH BY Search By Episodes Search ID, Title, Description, Keywords, or Catego…" at bounding box center [206, 54] width 273 height 24
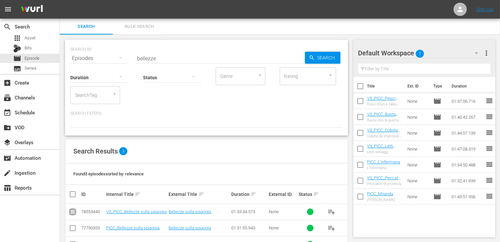
drag, startPoint x: 72, startPoint y: 216, endPoint x: 90, endPoint y: 212, distance: 18.4
click at [73, 215] on input "checkbox" at bounding box center [73, 214] width 8 height 8
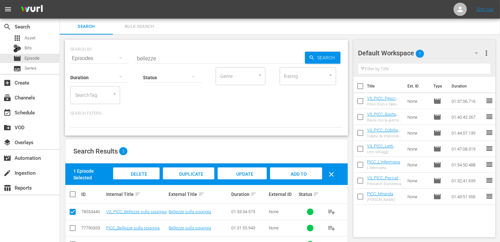
click at [298, 172] on span "Add to Workspace" at bounding box center [296, 181] width 33 height 18
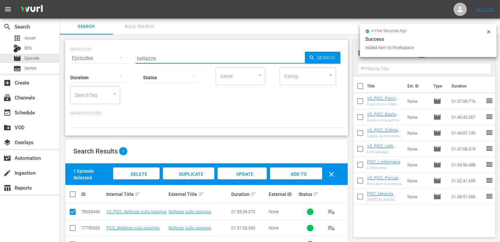
drag, startPoint x: 163, startPoint y: 60, endPoint x: 116, endPoint y: 57, distance: 47.9
click at [116, 57] on div "SEARCH BY Search By Episodes Search ID, Title, Description, Keywords, or Catego…" at bounding box center [206, 54] width 273 height 24
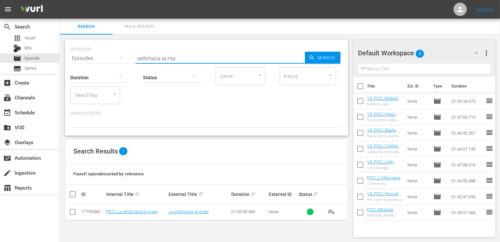
click at [74, 215] on input "checkbox" at bounding box center [73, 214] width 8 height 8
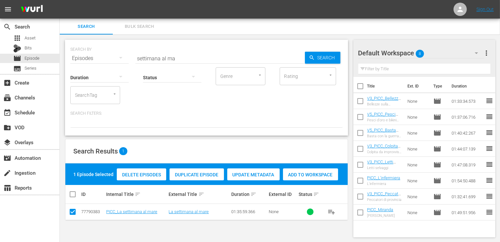
click at [304, 178] on div "Add to Workspace" at bounding box center [310, 175] width 55 height 13
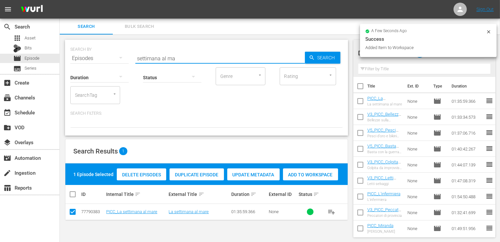
drag, startPoint x: 178, startPoint y: 57, endPoint x: 105, endPoint y: 57, distance: 73.0
click at [105, 57] on div "SEARCH BY Search By Episodes Search ID, Title, Description, Keywords, or Catego…" at bounding box center [206, 54] width 273 height 24
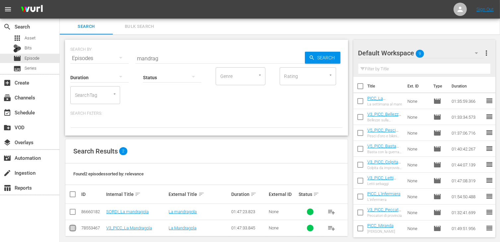
click at [73, 229] on input "checkbox" at bounding box center [73, 230] width 8 height 8
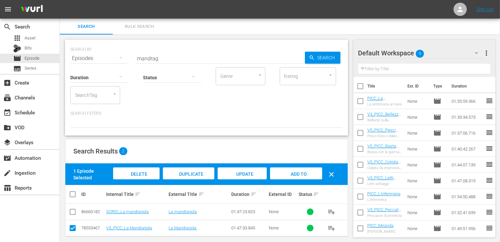
click at [298, 174] on span "Add to Workspace" at bounding box center [296, 181] width 33 height 18
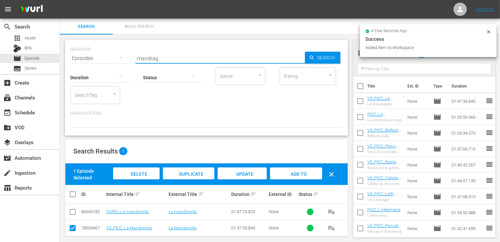
drag, startPoint x: 164, startPoint y: 57, endPoint x: 100, endPoint y: 52, distance: 64.3
click at [100, 52] on div "SEARCH BY Search By Episodes Search ID, Title, Description, Keywords, or Catego…" at bounding box center [206, 54] width 273 height 24
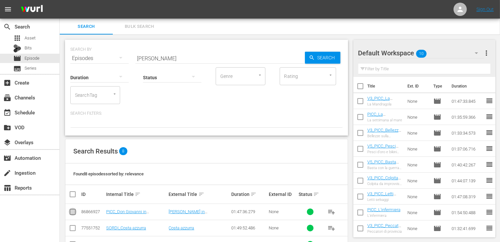
drag, startPoint x: 70, startPoint y: 215, endPoint x: 78, endPoint y: 213, distance: 8.0
click at [71, 214] on input "checkbox" at bounding box center [73, 214] width 8 height 8
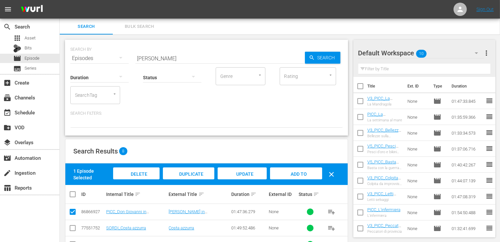
click at [294, 173] on span "Add to Workspace" at bounding box center [296, 181] width 33 height 18
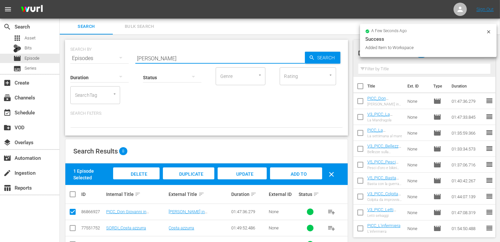
drag, startPoint x: 157, startPoint y: 60, endPoint x: 102, endPoint y: 57, distance: 54.5
click at [102, 57] on div "SEARCH BY Search By Episodes Search ID, Title, Description, Keywords, or Catego…" at bounding box center [206, 54] width 273 height 24
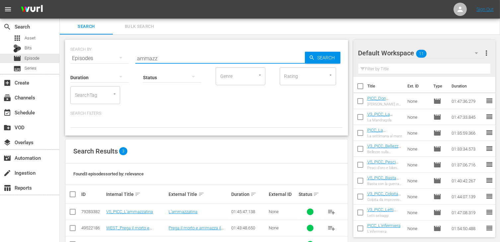
click at [73, 211] on input "checkbox" at bounding box center [73, 214] width 8 height 8
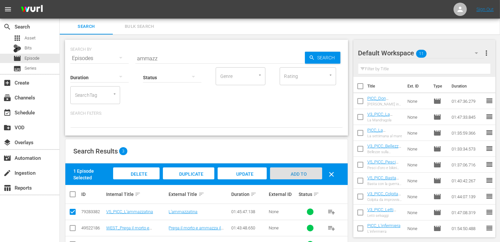
click at [293, 174] on span "Add to Workspace" at bounding box center [296, 181] width 33 height 18
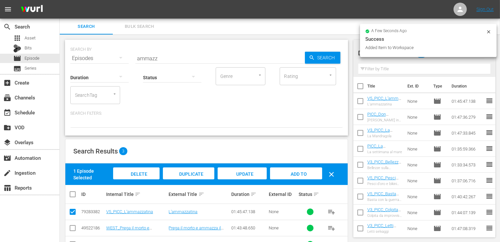
scroll to position [49, 0]
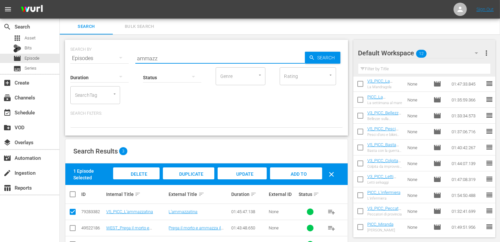
drag, startPoint x: 168, startPoint y: 58, endPoint x: 116, endPoint y: 48, distance: 53.3
click at [110, 49] on div "SEARCH BY Search By Episodes Search ID, Title, Description, Keywords, or Catego…" at bounding box center [206, 54] width 273 height 24
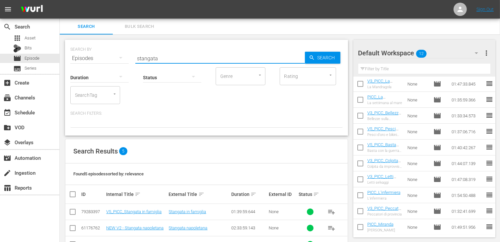
drag, startPoint x: 73, startPoint y: 213, endPoint x: 87, endPoint y: 210, distance: 14.3
click at [74, 212] on input "checkbox" at bounding box center [73, 214] width 8 height 8
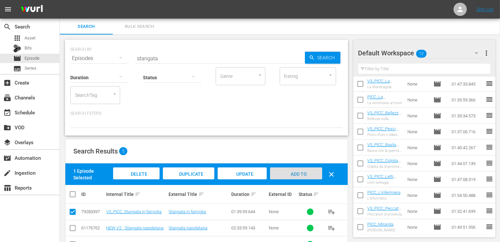
drag, startPoint x: 302, startPoint y: 177, endPoint x: 222, endPoint y: 130, distance: 92.5
click at [301, 176] on div "Add to Workspace" at bounding box center [296, 180] width 52 height 25
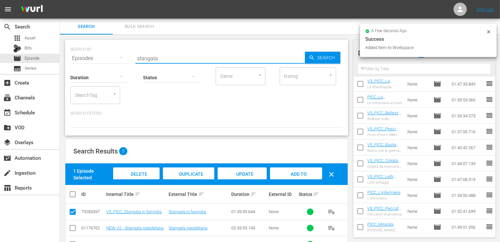
drag, startPoint x: 165, startPoint y: 55, endPoint x: 120, endPoint y: 56, distance: 44.8
click at [114, 53] on div "SEARCH BY Search By Episodes Search ID, Title, Description, Keywords, or Catego…" at bounding box center [206, 54] width 273 height 24
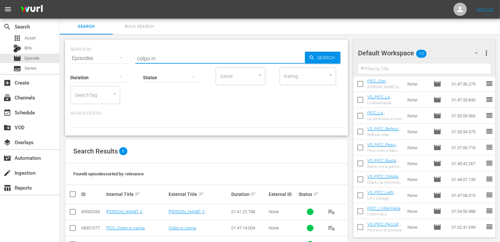
click at [72, 229] on input "checkbox" at bounding box center [73, 230] width 8 height 8
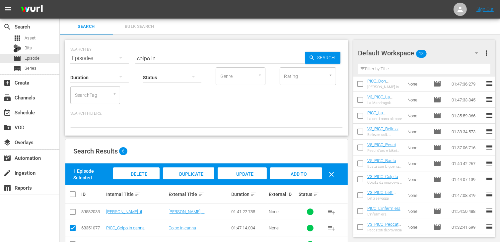
click at [298, 173] on span "Add to Workspace" at bounding box center [296, 181] width 33 height 18
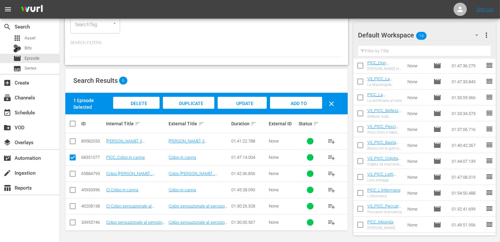
scroll to position [65, 0]
click at [28, 112] on div "event_available Schedule" at bounding box center [18, 112] width 37 height 6
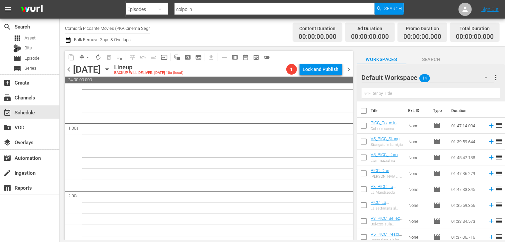
scroll to position [166, 0]
click at [364, 113] on input "checkbox" at bounding box center [364, 112] width 14 height 14
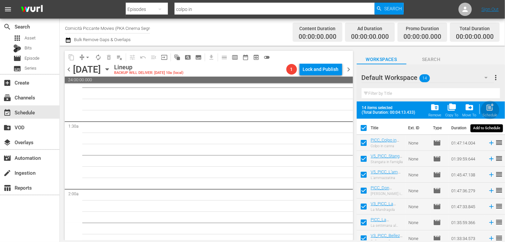
click at [486, 110] on span "post_add" at bounding box center [490, 107] width 9 height 9
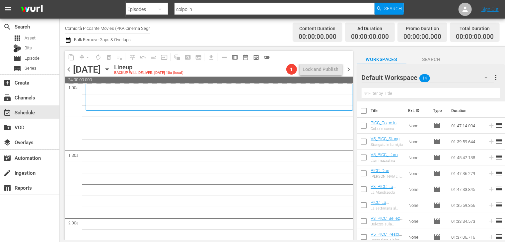
scroll to position [684, 0]
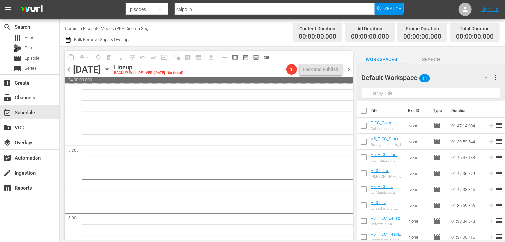
click at [351, 74] on div "chevron_left [DATE] [DATE] Lineup BACKUP WILL DELIVER: [DATE] 10a (local) 1 Loc…" at bounding box center [209, 70] width 289 height 13
click at [349, 73] on div "chevron_left [DATE] [DATE] Lineup BACKUP WILL DELIVER: [DATE] 10a (local) 1 Loc…" at bounding box center [209, 70] width 289 height 13
click at [351, 69] on span "chevron_right" at bounding box center [349, 69] width 8 height 8
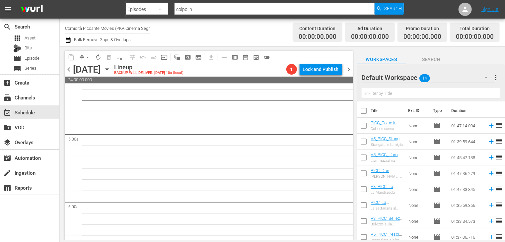
scroll to position [684, 0]
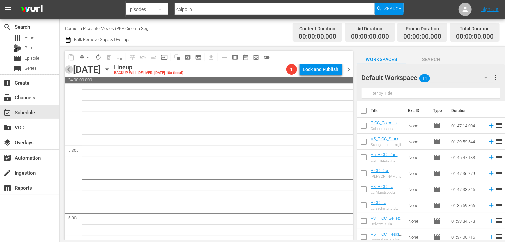
click at [69, 69] on span "chevron_left" at bounding box center [69, 69] width 8 height 8
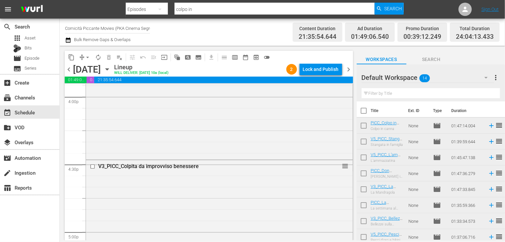
scroll to position [2105, 0]
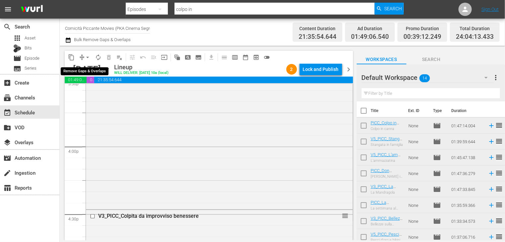
click at [88, 56] on span "arrow_drop_down" at bounding box center [87, 57] width 7 height 7
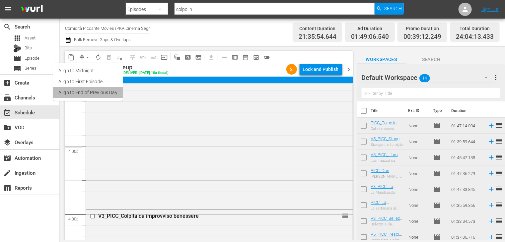
click at [92, 94] on li "Align to End of Previous Day" at bounding box center [88, 92] width 70 height 11
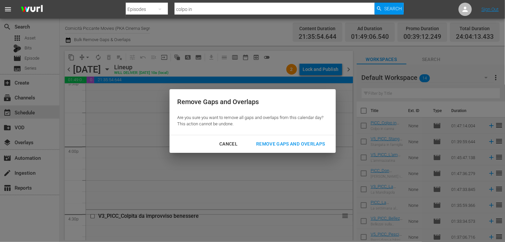
click at [295, 143] on div "Remove Gaps and Overlaps" at bounding box center [290, 144] width 79 height 8
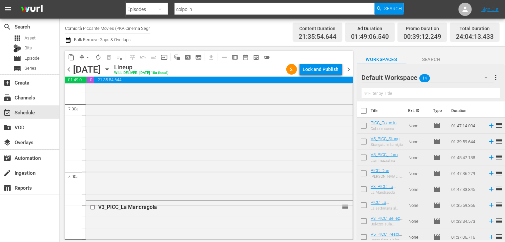
scroll to position [1096, 0]
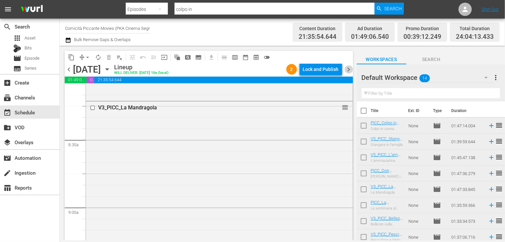
click at [349, 70] on span "chevron_right" at bounding box center [349, 69] width 8 height 8
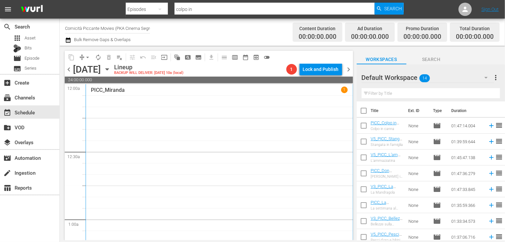
scroll to position [133, 0]
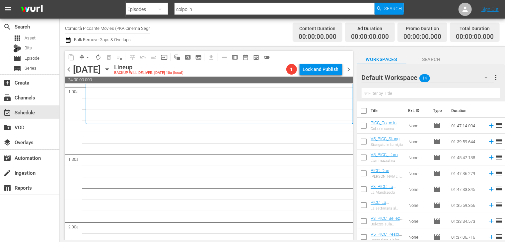
click at [364, 111] on input "checkbox" at bounding box center [364, 112] width 14 height 14
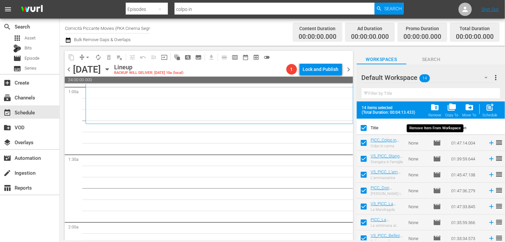
click at [438, 109] on span "folder_delete" at bounding box center [435, 107] width 9 height 9
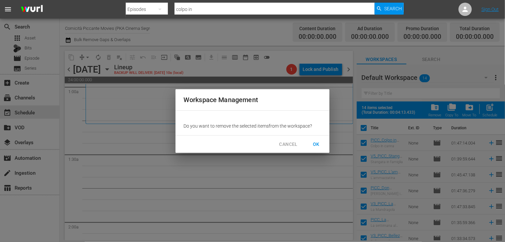
click at [319, 142] on span "OK" at bounding box center [316, 144] width 11 height 8
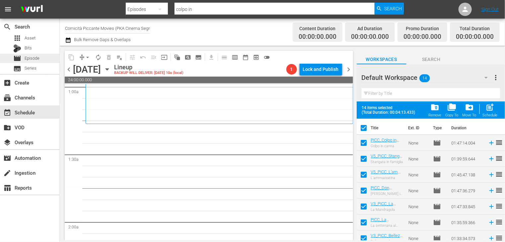
click at [31, 59] on span "Episode" at bounding box center [32, 58] width 15 height 7
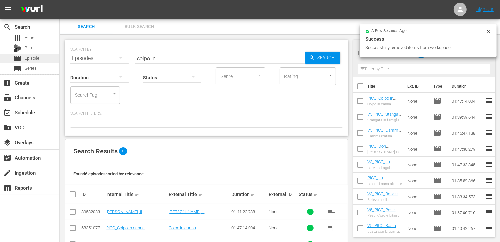
click at [38, 57] on span "Episode" at bounding box center [32, 58] width 15 height 7
click at [360, 84] on input "checkbox" at bounding box center [361, 88] width 14 height 14
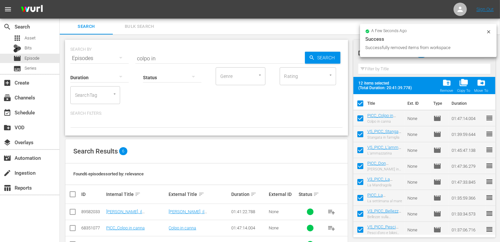
click at [451, 86] on span "folder_delete" at bounding box center [447, 82] width 9 height 9
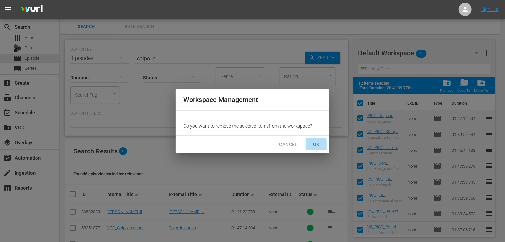
click at [315, 141] on span "OK" at bounding box center [316, 144] width 11 height 8
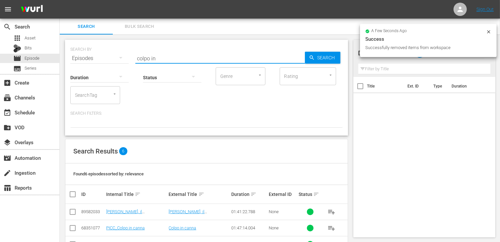
drag, startPoint x: 161, startPoint y: 57, endPoint x: 113, endPoint y: 57, distance: 47.8
click at [113, 57] on div "SEARCH BY Search By Episodes Search ID, Title, Description, Keywords, or Catego…" at bounding box center [206, 54] width 273 height 24
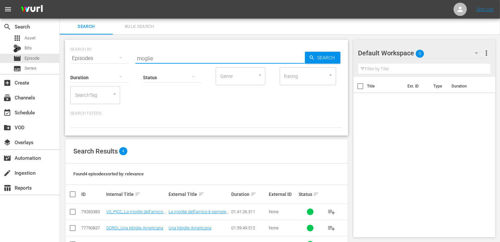
click at [74, 211] on input "checkbox" at bounding box center [73, 214] width 8 height 8
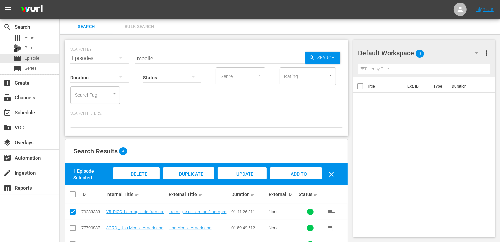
click at [307, 174] on div "Add to Workspace" at bounding box center [296, 180] width 52 height 25
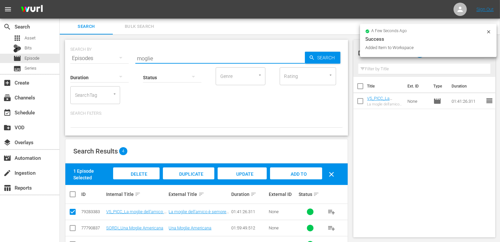
drag, startPoint x: 163, startPoint y: 60, endPoint x: 92, endPoint y: 51, distance: 71.3
click at [92, 51] on div "SEARCH BY Search By Episodes Search ID, Title, Description, Keywords, or Catego…" at bounding box center [206, 54] width 273 height 24
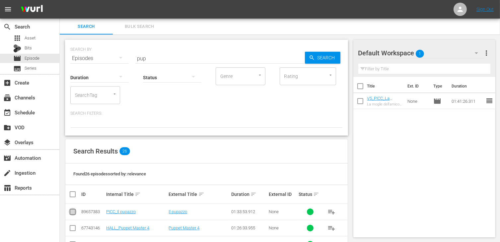
click at [73, 213] on input "checkbox" at bounding box center [73, 214] width 8 height 8
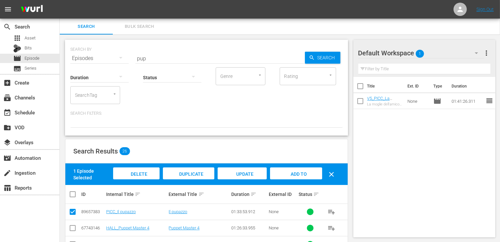
click at [296, 173] on span "Add to Workspace" at bounding box center [296, 181] width 33 height 18
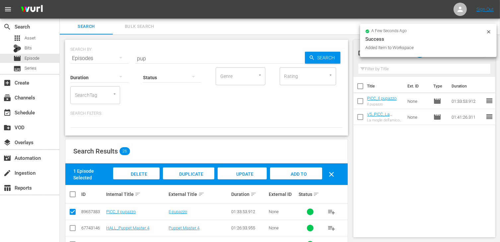
drag, startPoint x: 159, startPoint y: 59, endPoint x: 62, endPoint y: 50, distance: 97.4
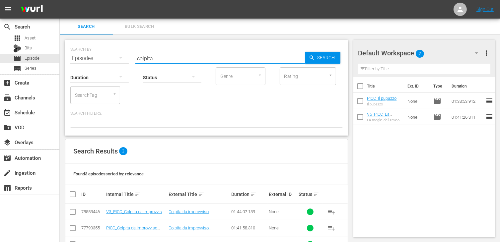
drag, startPoint x: 73, startPoint y: 213, endPoint x: 76, endPoint y: 211, distance: 3.6
click at [73, 212] on input "checkbox" at bounding box center [73, 214] width 8 height 8
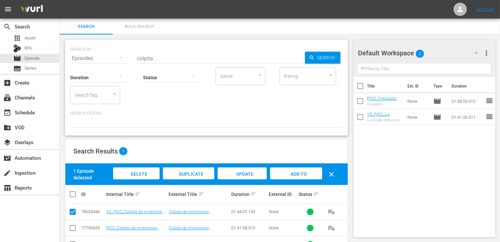
click at [298, 173] on span "Add to Workspace" at bounding box center [296, 181] width 33 height 18
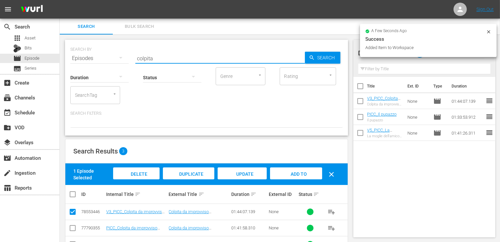
drag, startPoint x: 167, startPoint y: 58, endPoint x: 108, endPoint y: 55, distance: 59.5
click at [108, 55] on div "SEARCH BY Search By Episodes Search ID, Title, Description, Keywords, or Catego…" at bounding box center [206, 54] width 273 height 24
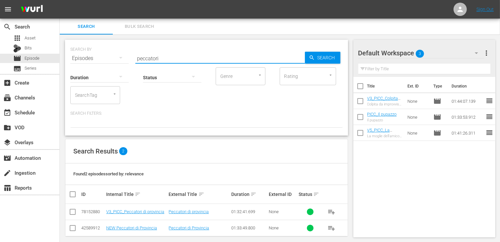
click at [72, 212] on input "checkbox" at bounding box center [73, 214] width 8 height 8
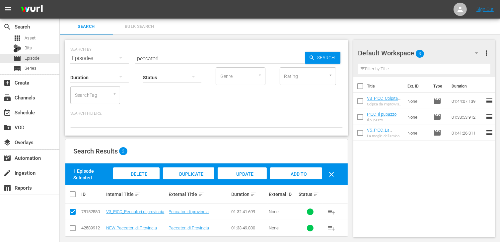
click at [295, 174] on span "Add to Workspace" at bounding box center [296, 181] width 33 height 18
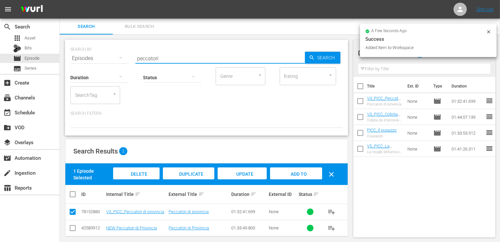
drag, startPoint x: 165, startPoint y: 59, endPoint x: 108, endPoint y: 52, distance: 57.5
click at [108, 52] on div "SEARCH BY Search By Episodes Search ID, Title, Description, Keywords, or Catego…" at bounding box center [206, 54] width 273 height 24
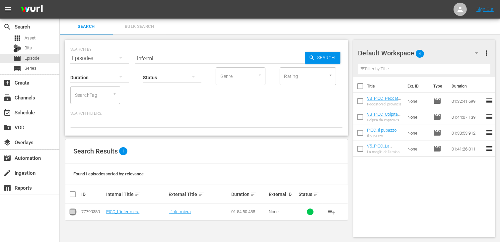
click at [74, 211] on input "checkbox" at bounding box center [73, 214] width 8 height 8
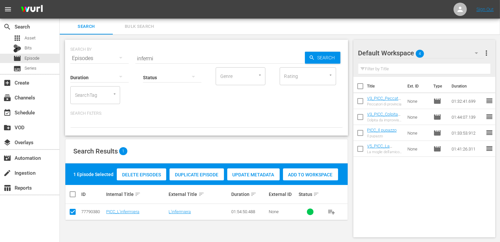
click at [299, 176] on span "Add to Workspace" at bounding box center [310, 174] width 55 height 5
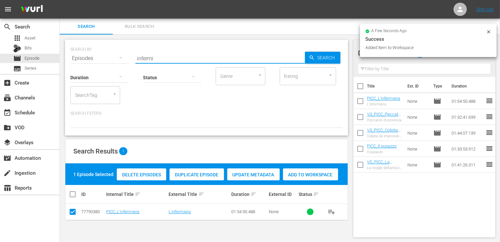
drag, startPoint x: 163, startPoint y: 58, endPoint x: 116, endPoint y: 51, distance: 48.4
click at [116, 51] on div "SEARCH BY Search By Episodes Search ID, Title, Description, Keywords, or Catego…" at bounding box center [206, 54] width 273 height 24
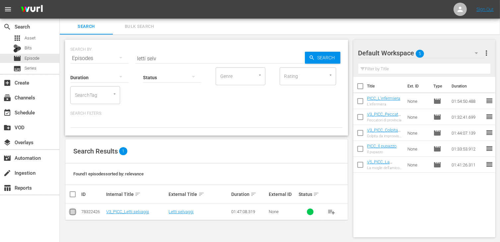
drag, startPoint x: 74, startPoint y: 211, endPoint x: 84, endPoint y: 210, distance: 10.5
click at [73, 211] on input "checkbox" at bounding box center [73, 214] width 8 height 8
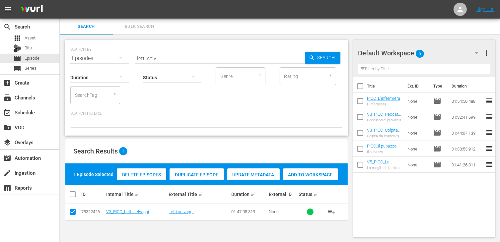
click at [303, 174] on span "Add to Workspace" at bounding box center [310, 174] width 55 height 5
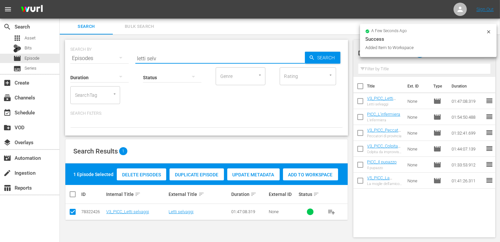
drag, startPoint x: 165, startPoint y: 59, endPoint x: 111, endPoint y: 48, distance: 55.5
click at [111, 48] on div "SEARCH BY Search By Episodes Search ID, Title, Description, Keywords, or Catego…" at bounding box center [206, 54] width 273 height 24
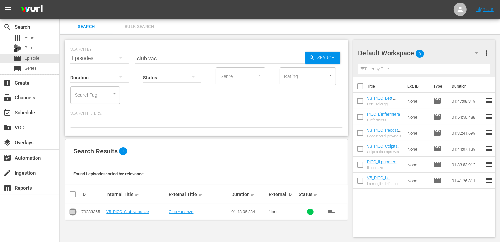
click at [76, 211] on input "checkbox" at bounding box center [73, 214] width 8 height 8
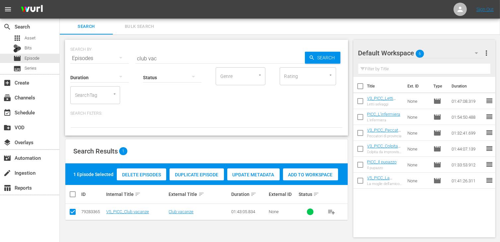
click at [300, 173] on span "Add to Workspace" at bounding box center [310, 174] width 55 height 5
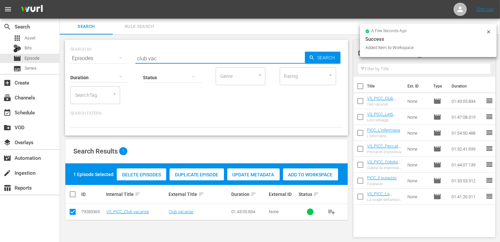
drag, startPoint x: 164, startPoint y: 59, endPoint x: 98, endPoint y: 52, distance: 66.1
click at [98, 52] on div "SEARCH BY Search By Episodes Search ID, Title, Description, Keywords, or Catego…" at bounding box center [206, 54] width 273 height 24
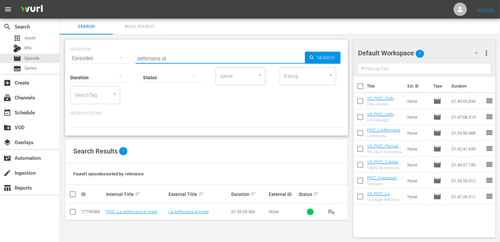
click at [70, 212] on input "checkbox" at bounding box center [73, 214] width 8 height 8
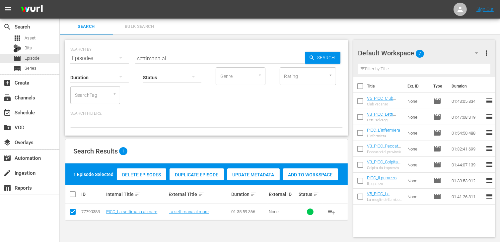
click at [307, 177] on span "Add to Workspace" at bounding box center [310, 174] width 55 height 5
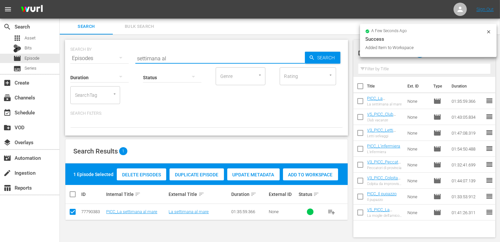
drag, startPoint x: 171, startPoint y: 59, endPoint x: 87, endPoint y: 43, distance: 86.1
click at [87, 43] on div "SEARCH BY Search By Episodes Search ID, Title, Description, Keywords, or Catego…" at bounding box center [206, 54] width 273 height 24
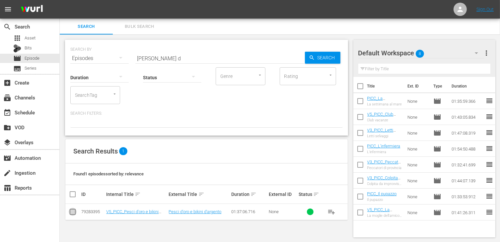
click at [77, 212] on td at bounding box center [72, 212] width 15 height 16
click at [74, 214] on td at bounding box center [72, 212] width 15 height 16
click at [76, 214] on input "checkbox" at bounding box center [73, 214] width 8 height 8
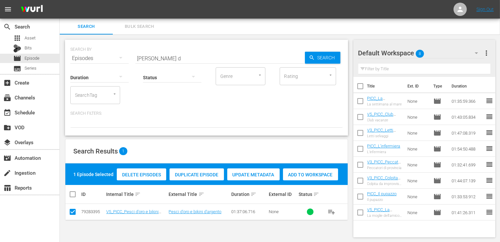
click at [314, 176] on span "Add to Workspace" at bounding box center [310, 174] width 55 height 5
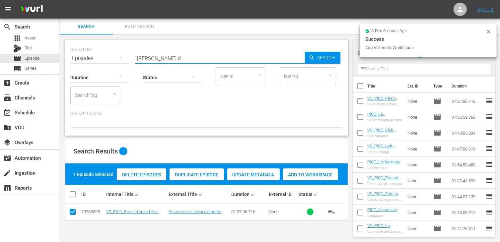
drag, startPoint x: 161, startPoint y: 57, endPoint x: 109, endPoint y: 49, distance: 52.7
click at [109, 49] on div "SEARCH BY Search By Episodes Search ID, Title, Description, Keywords, or Catego…" at bounding box center [206, 54] width 273 height 24
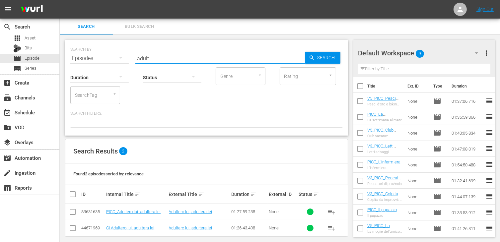
click at [74, 215] on input "checkbox" at bounding box center [73, 214] width 8 height 8
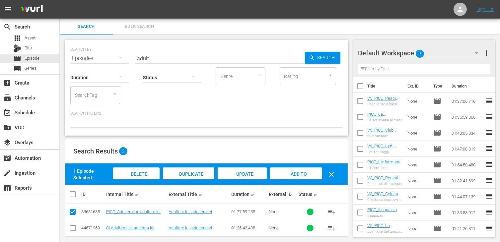
click at [296, 174] on span "Add to Workspace" at bounding box center [296, 181] width 33 height 18
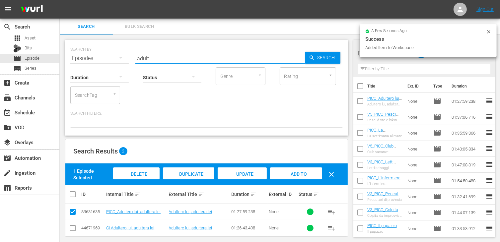
drag, startPoint x: 169, startPoint y: 57, endPoint x: 87, endPoint y: 48, distance: 81.9
click at [87, 48] on div "SEARCH BY Search By Episodes Search ID, Title, Description, Keywords, or Catego…" at bounding box center [206, 54] width 273 height 24
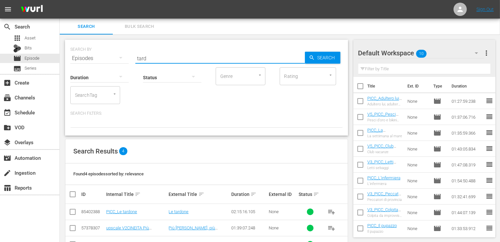
click at [71, 211] on input "checkbox" at bounding box center [73, 214] width 8 height 8
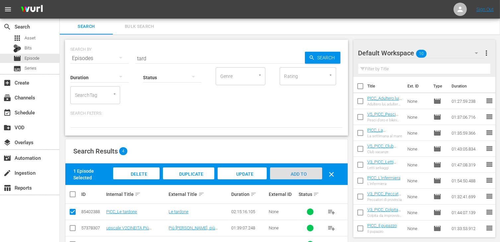
click at [293, 176] on span "Add to Workspace" at bounding box center [296, 181] width 33 height 18
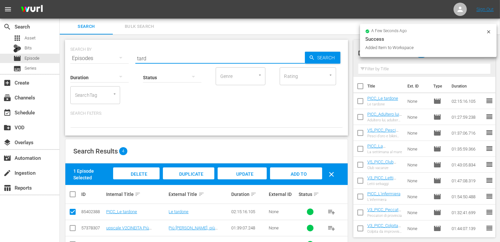
drag, startPoint x: 155, startPoint y: 57, endPoint x: 119, endPoint y: 55, distance: 35.9
click at [119, 55] on div "SEARCH BY Search By Episodes Search ID, Title, Description, Keywords, or Catego…" at bounding box center [206, 54] width 273 height 24
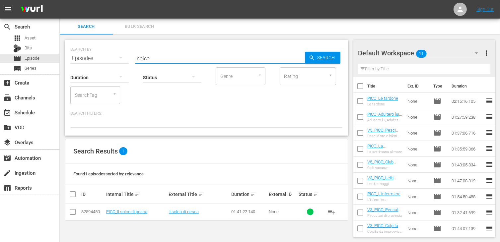
click at [74, 212] on input "checkbox" at bounding box center [73, 214] width 8 height 8
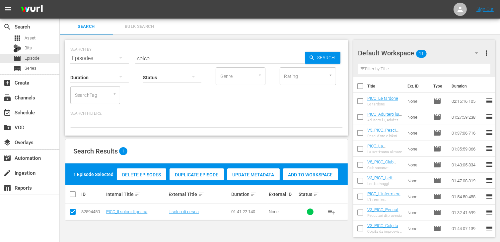
click at [320, 174] on span "Add to Workspace" at bounding box center [310, 174] width 55 height 5
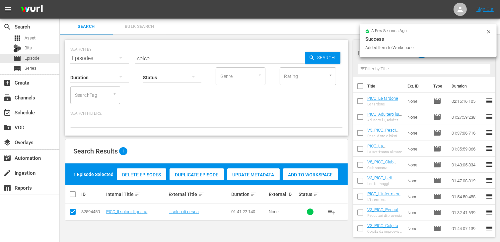
drag, startPoint x: 94, startPoint y: 47, endPoint x: 85, endPoint y: 47, distance: 8.6
click at [85, 47] on div "SEARCH BY Search By Episodes Search ID, Title, Description, Keywords, or Catego…" at bounding box center [206, 54] width 273 height 24
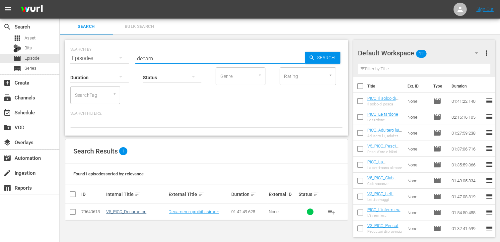
click at [73, 210] on input "checkbox" at bounding box center [73, 214] width 8 height 8
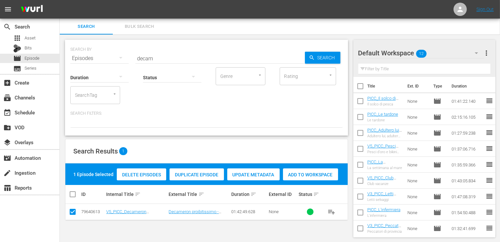
click at [309, 173] on span "Add to Workspace" at bounding box center [310, 174] width 55 height 5
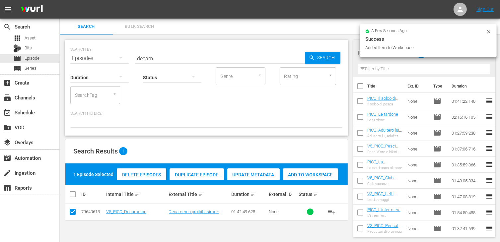
click at [61, 44] on div "SEARCH BY Search By Episodes Search ID, Title, Description, Keywords, or Catego…" at bounding box center [207, 139] width 294 height 209
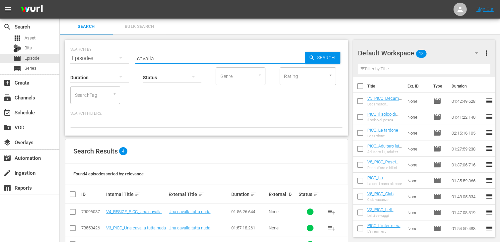
click at [74, 211] on input "checkbox" at bounding box center [73, 214] width 8 height 8
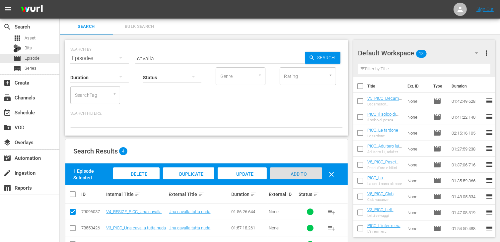
click at [290, 174] on span "Add to Workspace" at bounding box center [296, 181] width 33 height 18
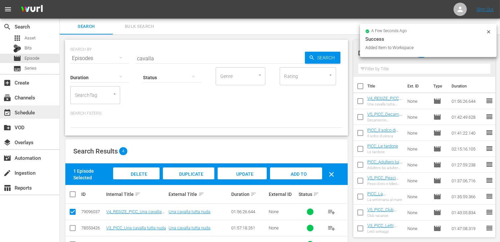
click at [35, 112] on div "event_available Schedule" at bounding box center [18, 112] width 37 height 6
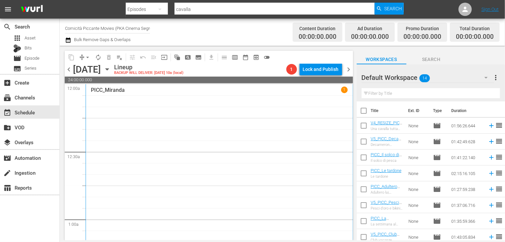
click at [364, 111] on input "checkbox" at bounding box center [364, 112] width 14 height 14
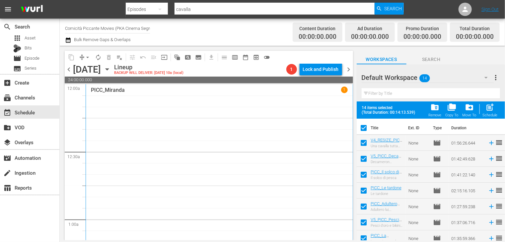
click at [491, 109] on span "post_add" at bounding box center [490, 107] width 9 height 9
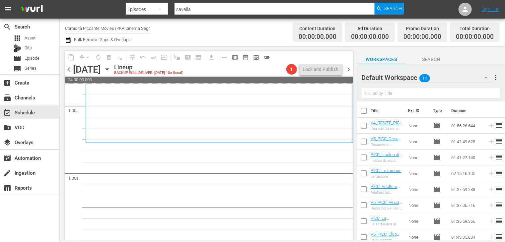
scroll to position [299, 0]
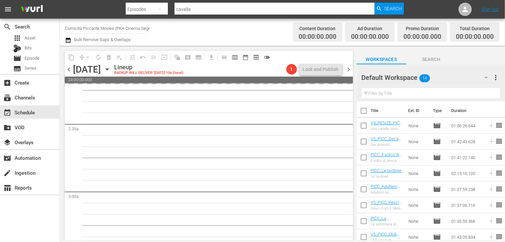
click at [348, 69] on span "chevron_right" at bounding box center [349, 69] width 8 height 8
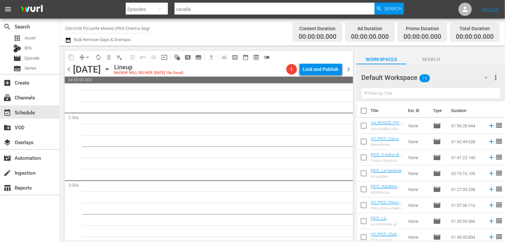
scroll to position [310, 0]
click at [69, 71] on span "chevron_left" at bounding box center [69, 69] width 8 height 8
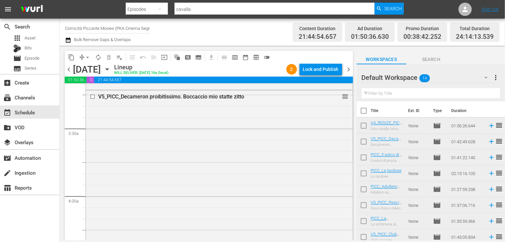
scroll to position [3, 0]
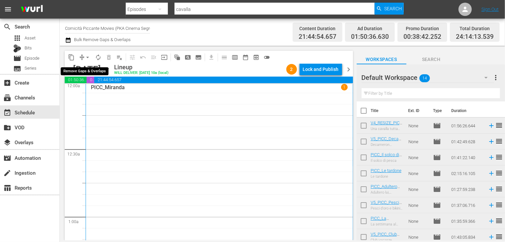
click at [87, 57] on span "arrow_drop_down" at bounding box center [87, 57] width 7 height 7
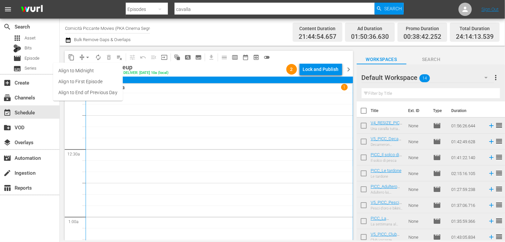
click at [96, 91] on li "Align to End of Previous Day" at bounding box center [88, 92] width 70 height 11
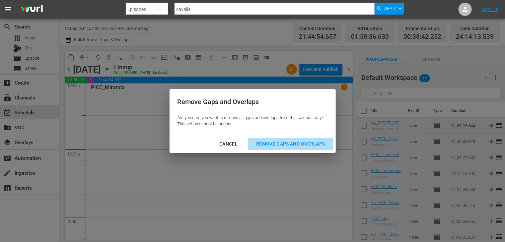
click at [280, 143] on div "Remove Gaps and Overlaps" at bounding box center [290, 144] width 79 height 8
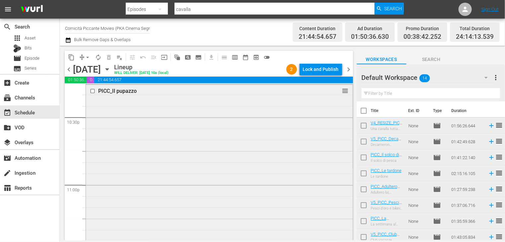
scroll to position [2967, 0]
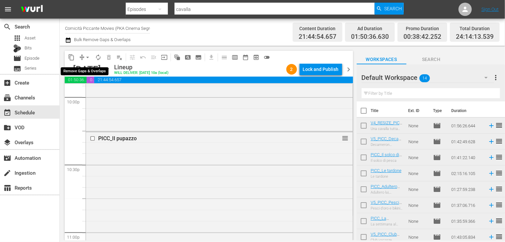
click at [87, 58] on span "arrow_drop_down" at bounding box center [87, 57] width 7 height 7
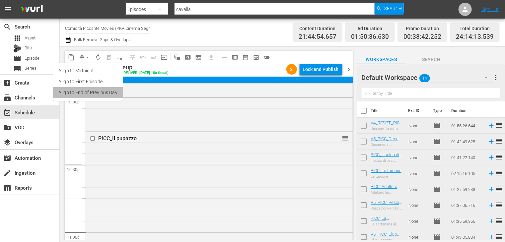
click at [89, 95] on li "Align to End of Previous Day" at bounding box center [88, 92] width 70 height 11
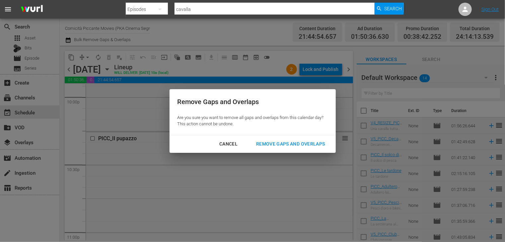
click at [290, 146] on div "Remove Gaps and Overlaps" at bounding box center [290, 144] width 79 height 8
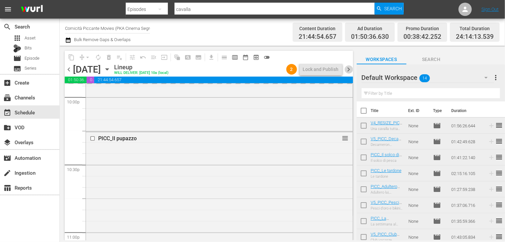
click at [350, 72] on span "chevron_right" at bounding box center [349, 69] width 8 height 8
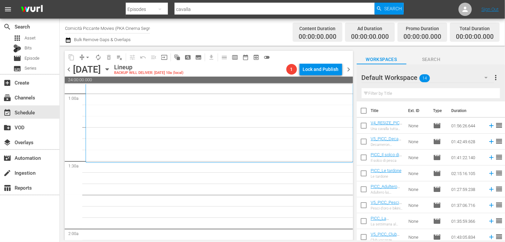
scroll to position [133, 0]
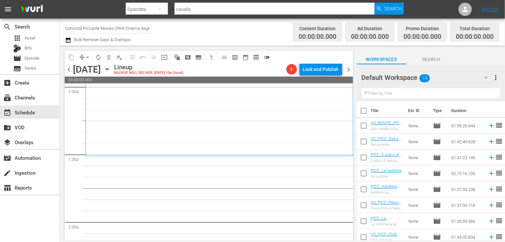
click at [367, 109] on input "checkbox" at bounding box center [364, 112] width 14 height 14
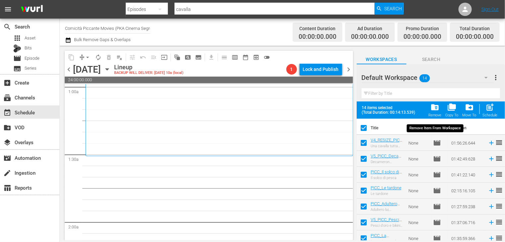
click at [436, 107] on span "folder_delete" at bounding box center [435, 107] width 9 height 9
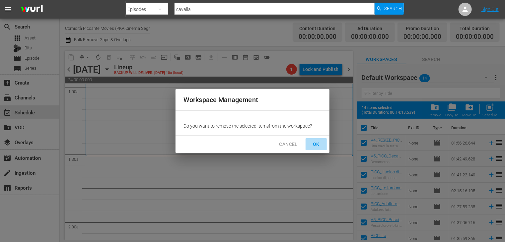
click at [320, 144] on span "OK" at bounding box center [316, 144] width 11 height 8
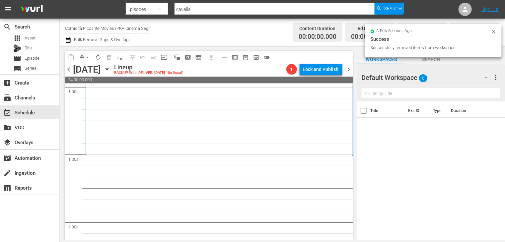
click at [113, 26] on input "Comicità Piccante Movies (PKA Cinema Segreto > Cinema Italiano > Cinema Polizio…" at bounding box center [107, 28] width 85 height 16
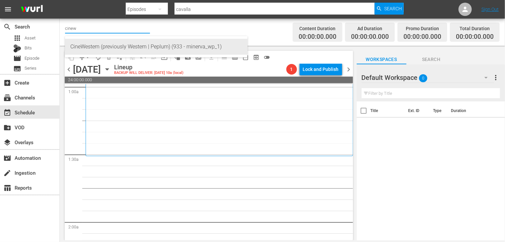
click at [118, 45] on div "CineWestern (previously Western | Peplum) (933 - minerva_wp_1)" at bounding box center [156, 47] width 172 height 16
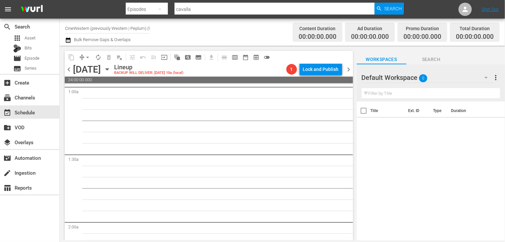
click at [68, 70] on span "chevron_left" at bounding box center [69, 69] width 8 height 8
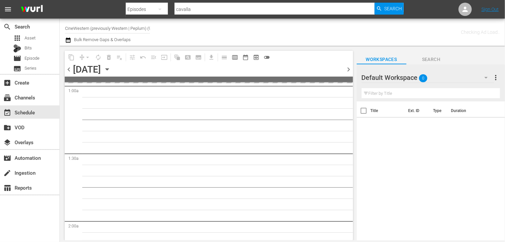
click at [68, 70] on span "chevron_left" at bounding box center [69, 69] width 8 height 8
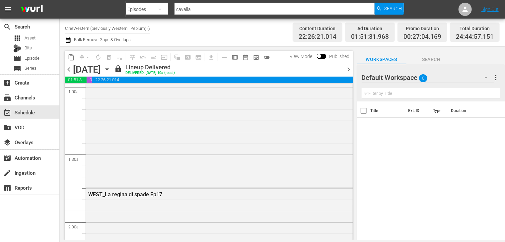
scroll to position [121, 0]
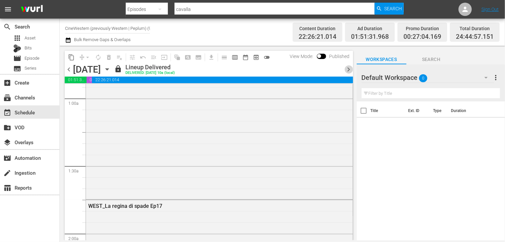
click at [349, 69] on span "chevron_right" at bounding box center [349, 69] width 8 height 8
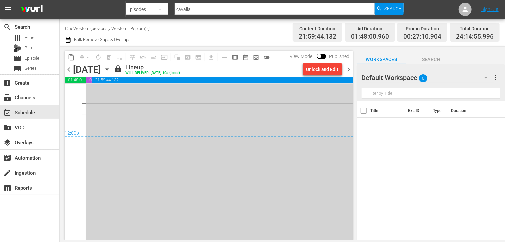
scroll to position [3122, 0]
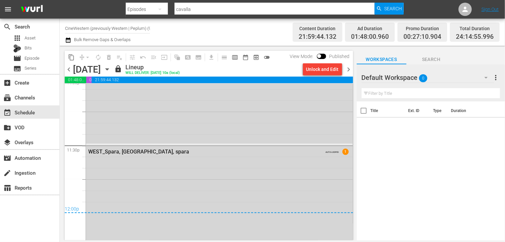
click at [348, 70] on span "chevron_right" at bounding box center [349, 69] width 8 height 8
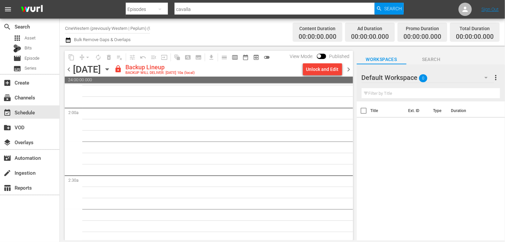
scroll to position [365, 0]
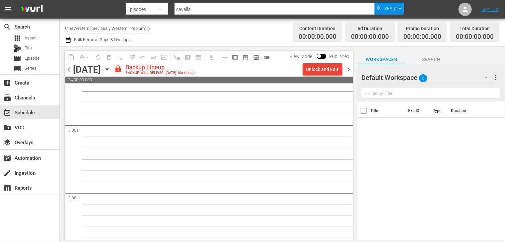
click at [319, 70] on div "Unlock and Edit" at bounding box center [322, 69] width 33 height 12
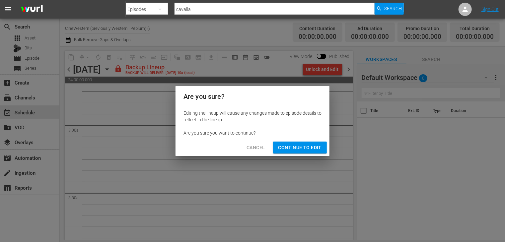
click at [292, 145] on span "Continue to Edit" at bounding box center [300, 148] width 43 height 8
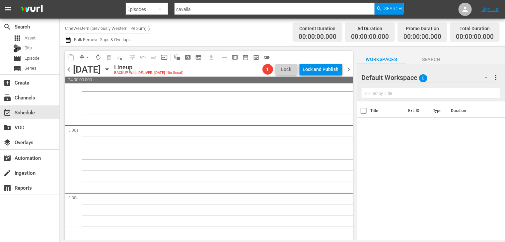
click at [349, 70] on span "chevron_right" at bounding box center [349, 69] width 8 height 8
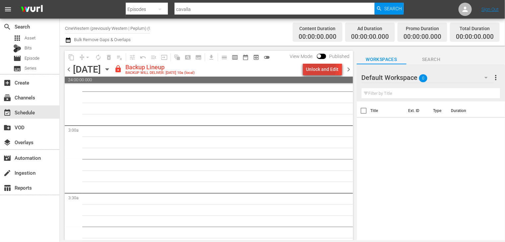
click at [314, 67] on div "Unlock and Edit" at bounding box center [322, 69] width 33 height 12
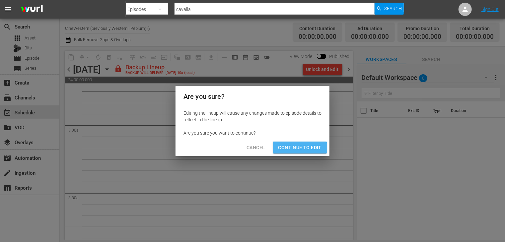
drag, startPoint x: 299, startPoint y: 150, endPoint x: 321, endPoint y: 126, distance: 32.2
click at [300, 148] on span "Continue to Edit" at bounding box center [300, 148] width 43 height 8
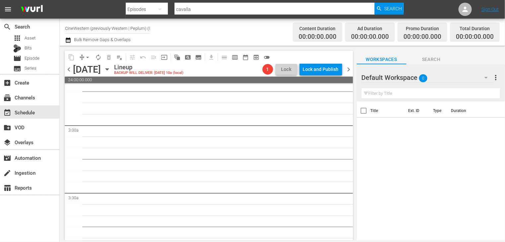
click at [349, 70] on span "chevron_right" at bounding box center [349, 69] width 8 height 8
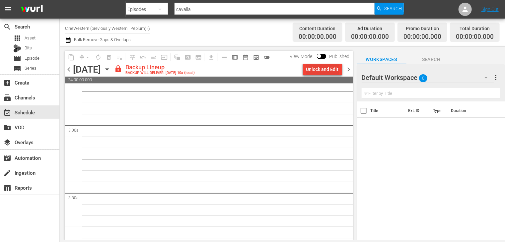
click at [319, 71] on div "Unlock and Edit" at bounding box center [322, 69] width 33 height 12
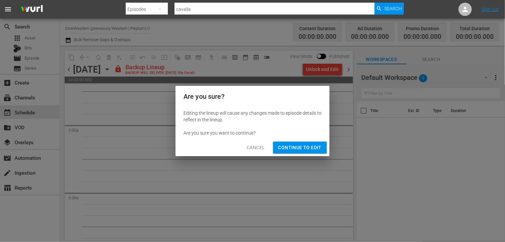
click at [300, 152] on span "Continue to Edit" at bounding box center [300, 148] width 43 height 8
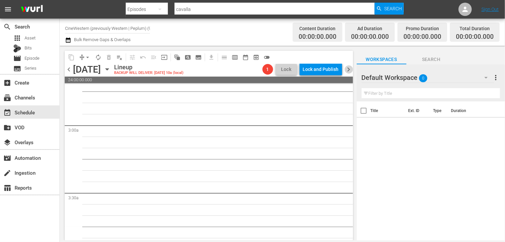
drag, startPoint x: 350, startPoint y: 72, endPoint x: 340, endPoint y: 76, distance: 11.2
click at [350, 71] on span "chevron_right" at bounding box center [349, 69] width 8 height 8
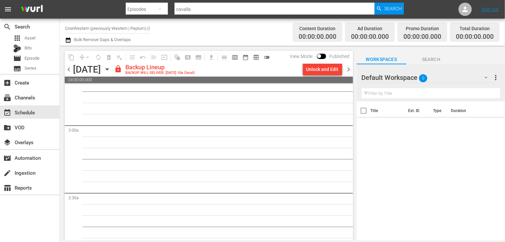
click at [323, 72] on div "Unlock and Edit" at bounding box center [322, 69] width 33 height 12
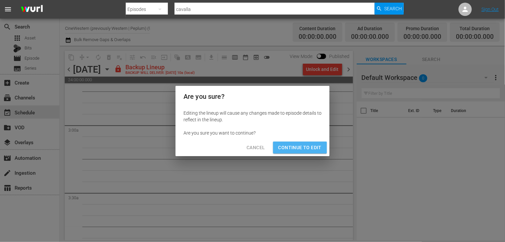
click at [304, 144] on span "Continue to Edit" at bounding box center [300, 148] width 43 height 8
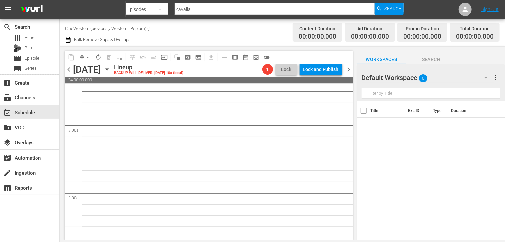
click at [349, 69] on span "chevron_right" at bounding box center [349, 69] width 8 height 8
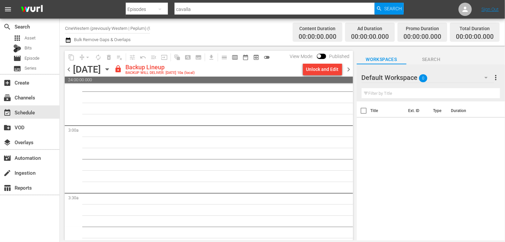
click at [322, 72] on div "Unlock and Edit" at bounding box center [322, 69] width 33 height 12
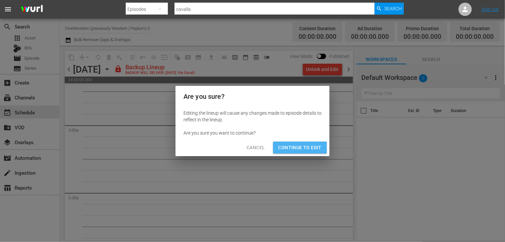
click at [305, 150] on span "Continue to Edit" at bounding box center [300, 148] width 43 height 8
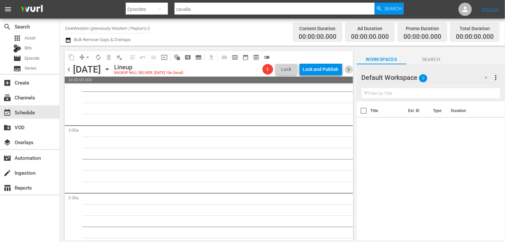
click at [346, 69] on span "chevron_right" at bounding box center [349, 69] width 8 height 8
click at [321, 71] on div "Lock and Publish" at bounding box center [321, 69] width 36 height 12
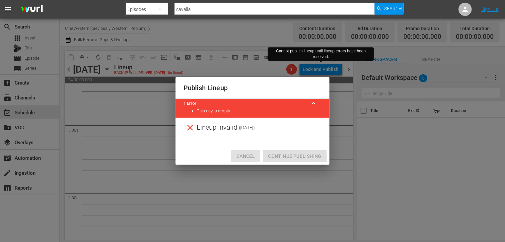
click at [243, 153] on span "Cancel" at bounding box center [246, 156] width 18 height 8
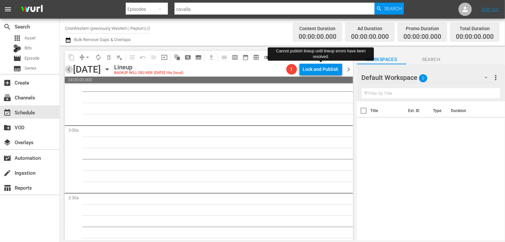
click at [68, 70] on span "chevron_left" at bounding box center [69, 69] width 8 height 8
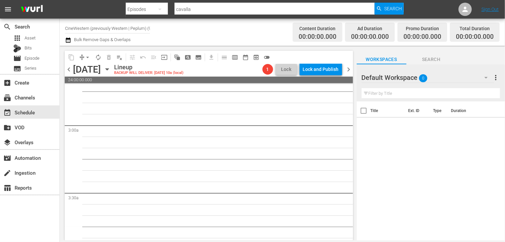
click at [68, 70] on span "chevron_left" at bounding box center [69, 69] width 8 height 8
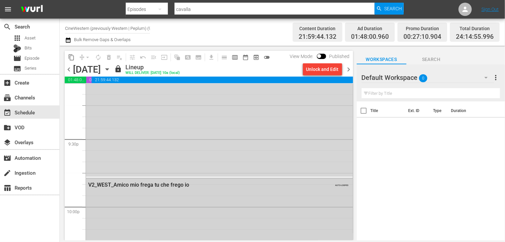
scroll to position [2856, 0]
click at [348, 69] on span "chevron_right" at bounding box center [349, 69] width 8 height 8
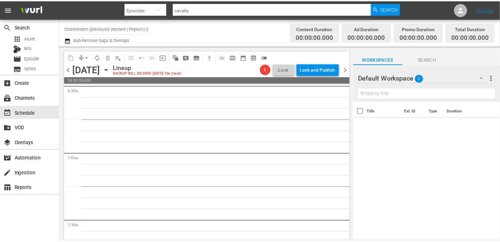
scroll to position [930, 0]
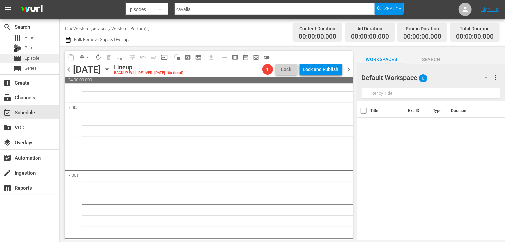
click at [32, 57] on span "Episode" at bounding box center [32, 58] width 15 height 7
